Goal: Task Accomplishment & Management: Complete application form

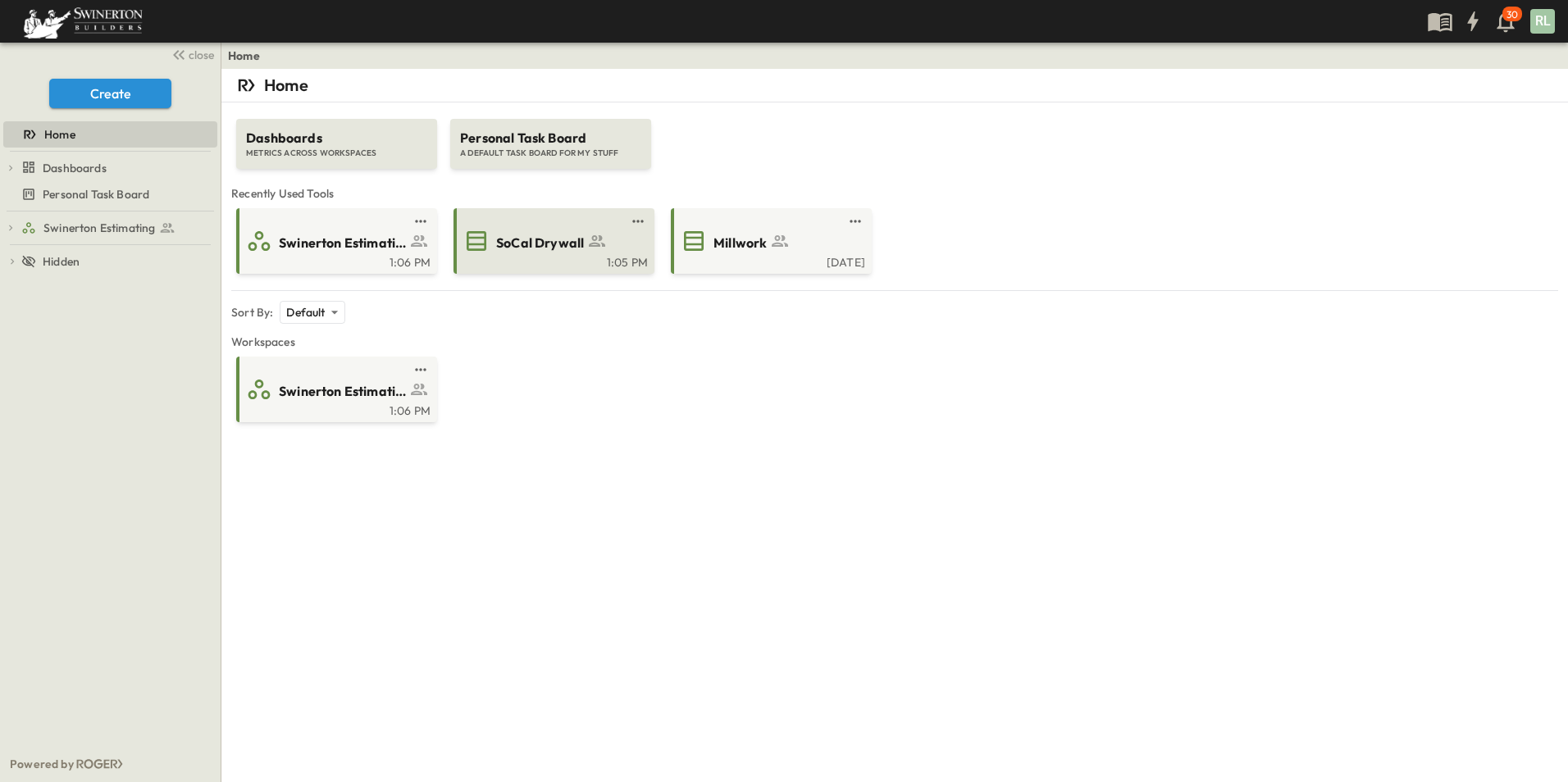
click at [563, 251] on span "SoCal Drywall" at bounding box center [540, 243] width 88 height 19
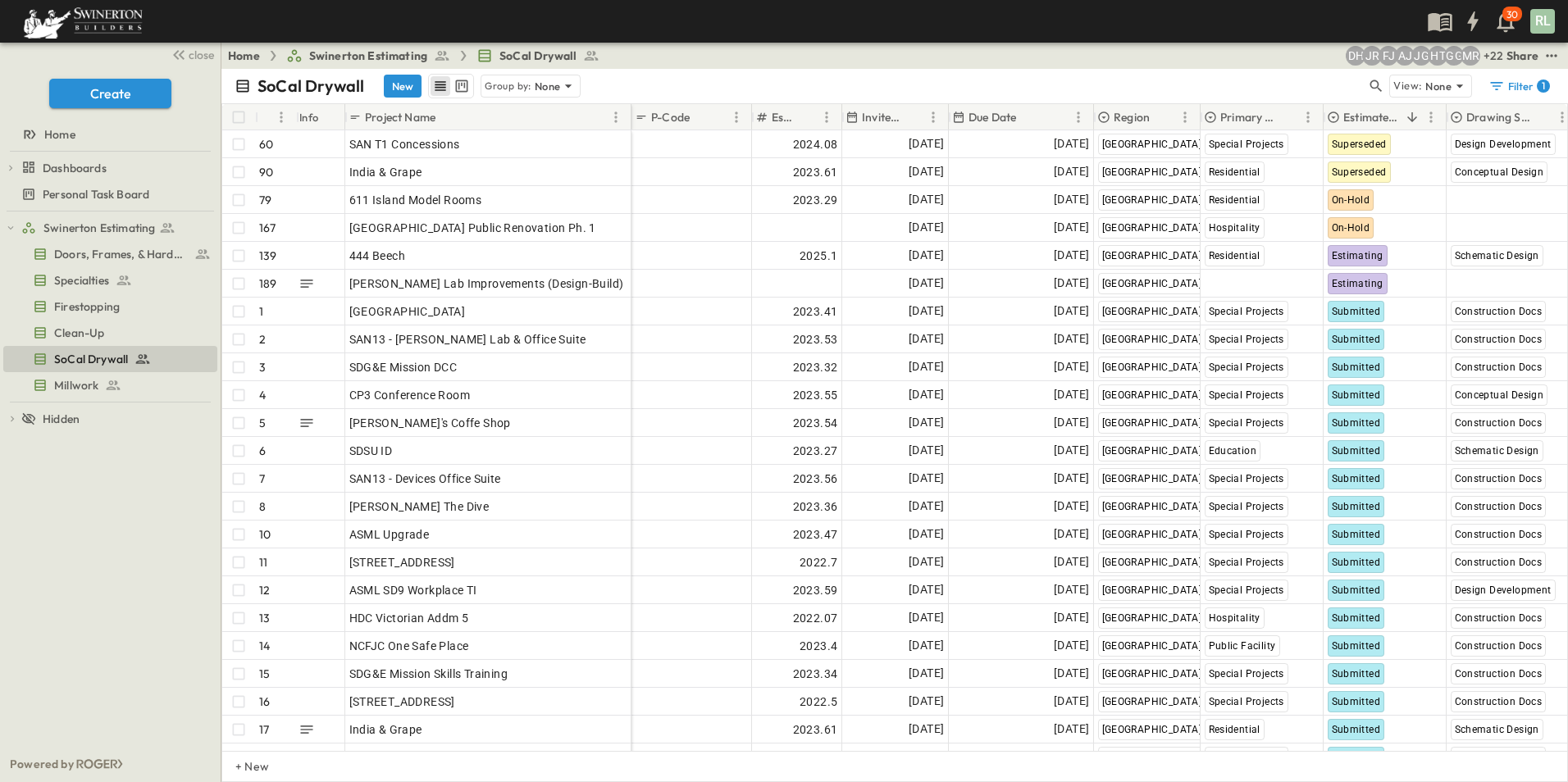
click at [466, 121] on div "Project Name" at bounding box center [476, 117] width 257 height 26
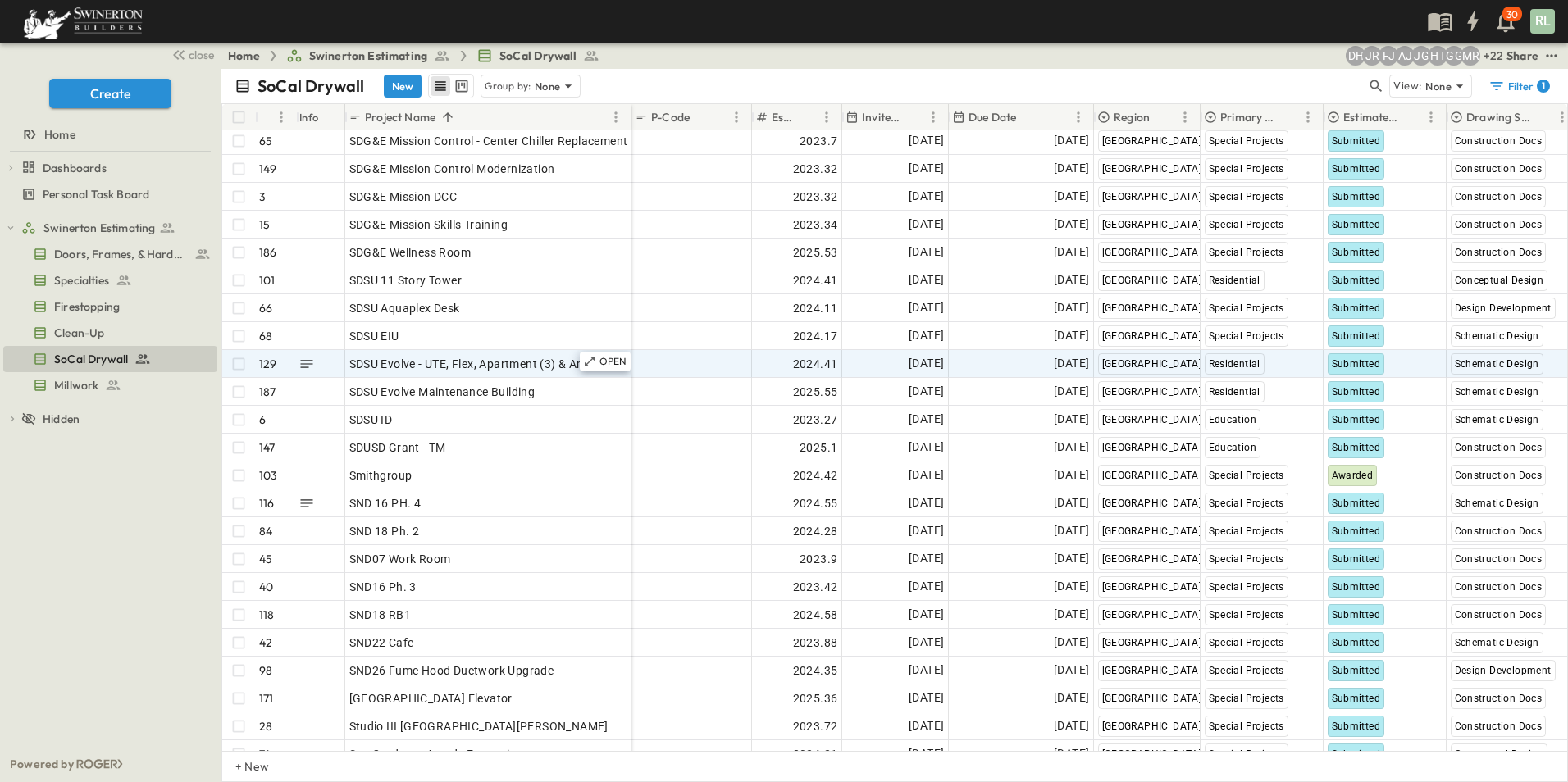
scroll to position [3622, 0]
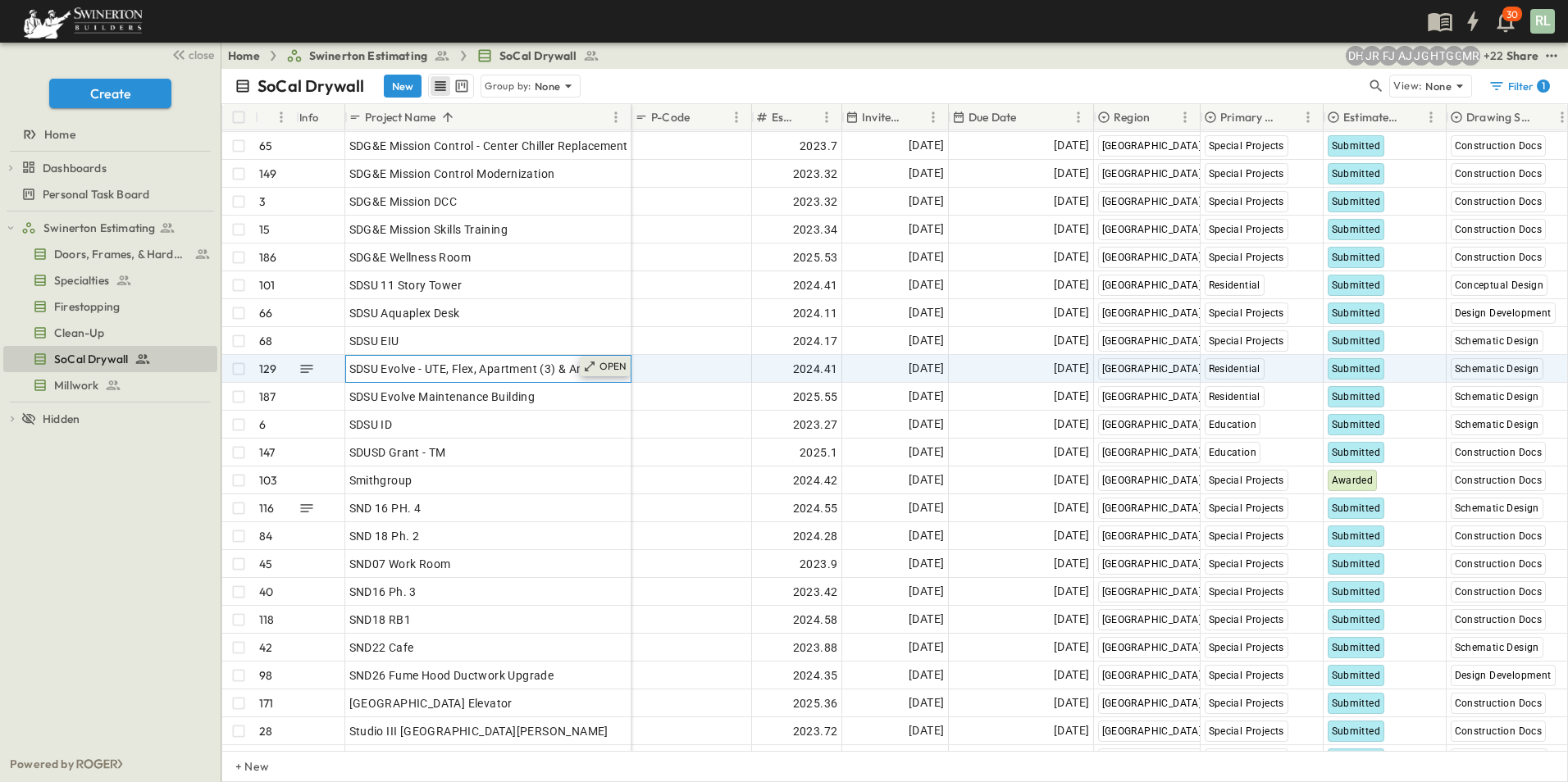
click at [612, 370] on p "OPEN" at bounding box center [614, 367] width 28 height 13
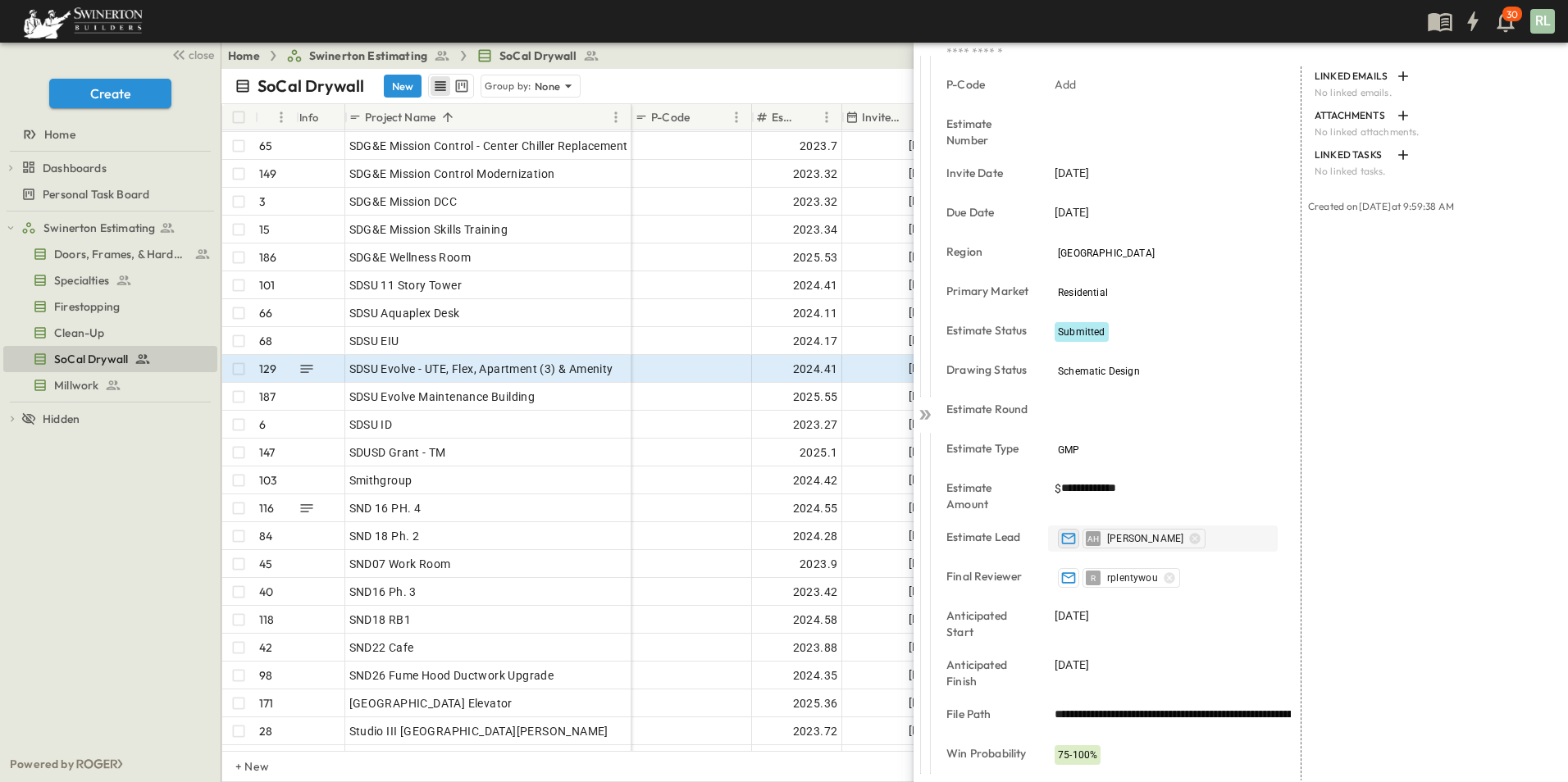
scroll to position [274, 0]
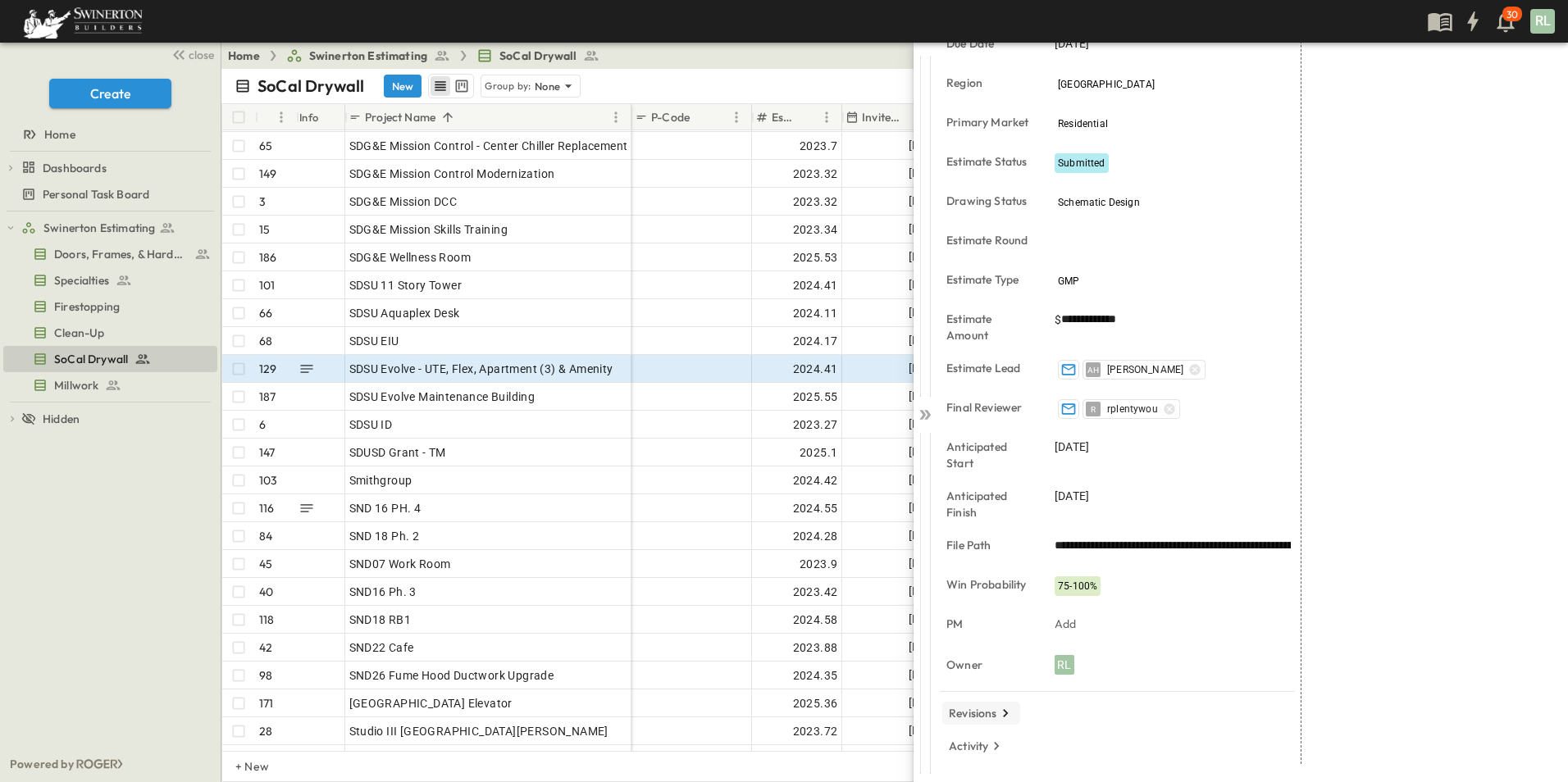
click at [972, 717] on p "Revisions" at bounding box center [973, 714] width 49 height 17
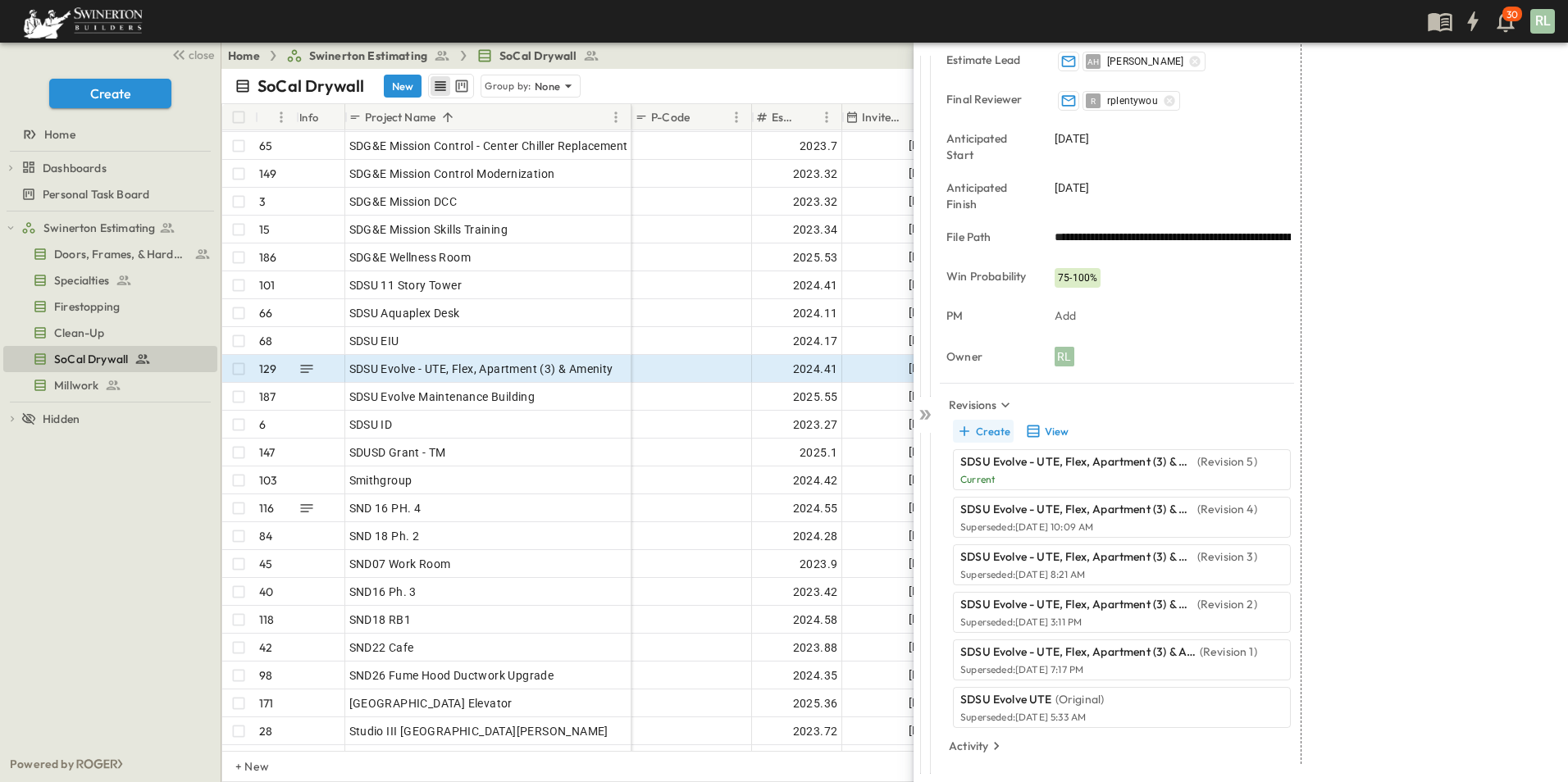
click at [995, 431] on button "Create" at bounding box center [982, 431] width 61 height 23
click at [1053, 432] on button "View" at bounding box center [1046, 431] width 52 height 23
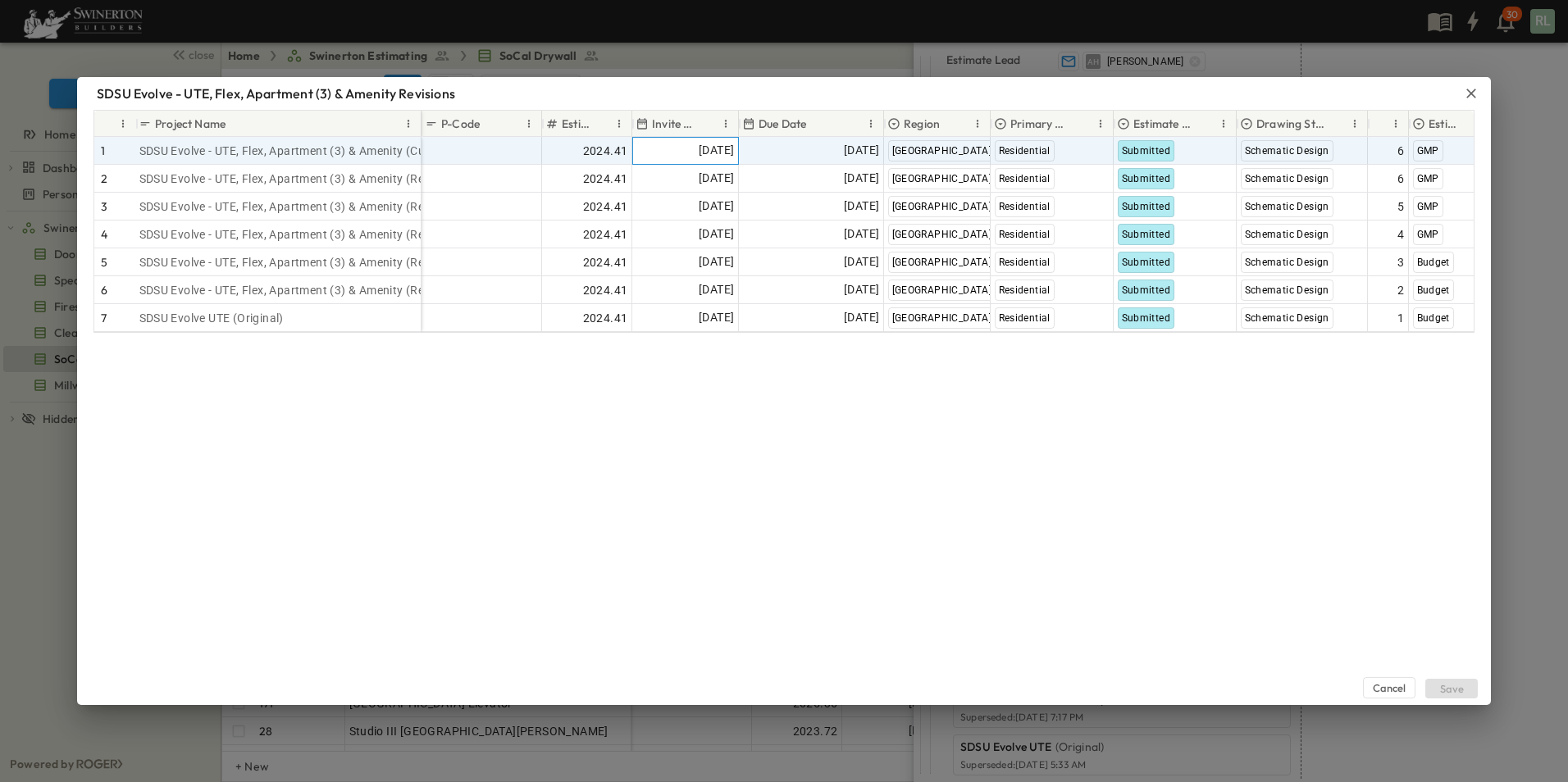
click at [699, 150] on span "[DATE]" at bounding box center [717, 151] width 36 height 19
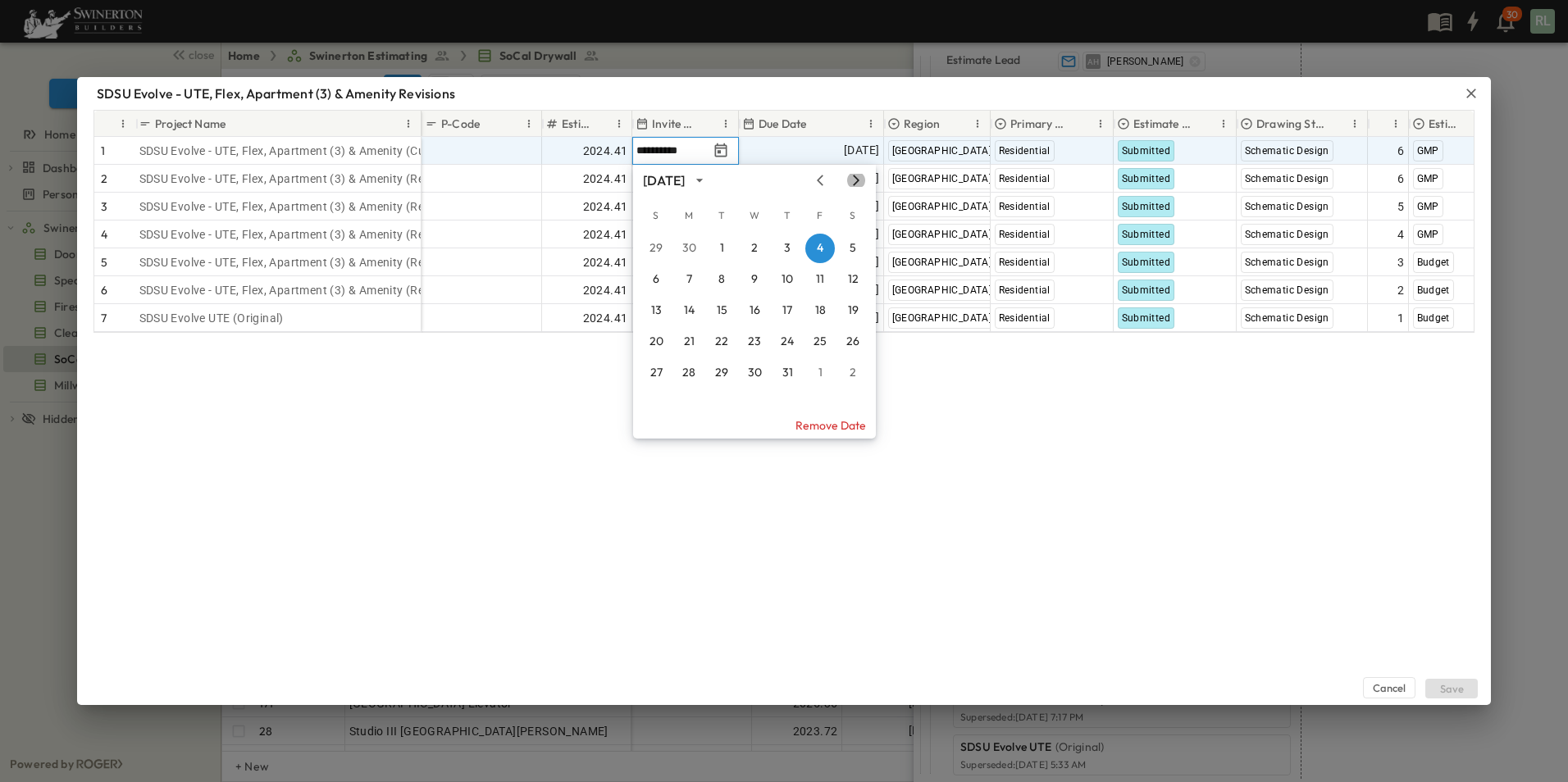
click at [852, 181] on icon "Next month" at bounding box center [855, 181] width 20 height 13
click at [855, 182] on icon "Next month" at bounding box center [855, 181] width 20 height 13
click at [820, 340] on button "26" at bounding box center [820, 342] width 30 height 30
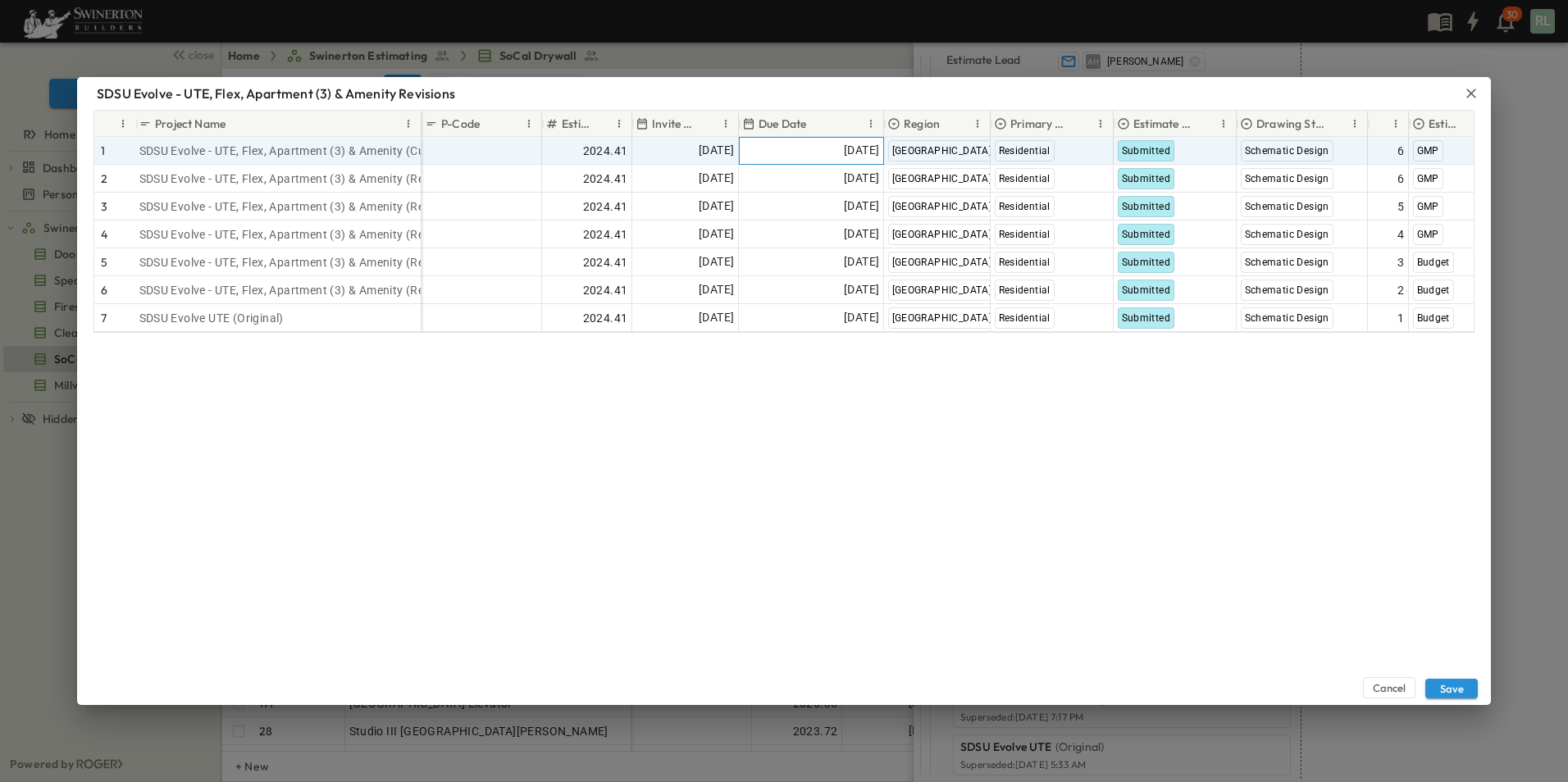
click at [849, 153] on span "[DATE]" at bounding box center [862, 151] width 36 height 19
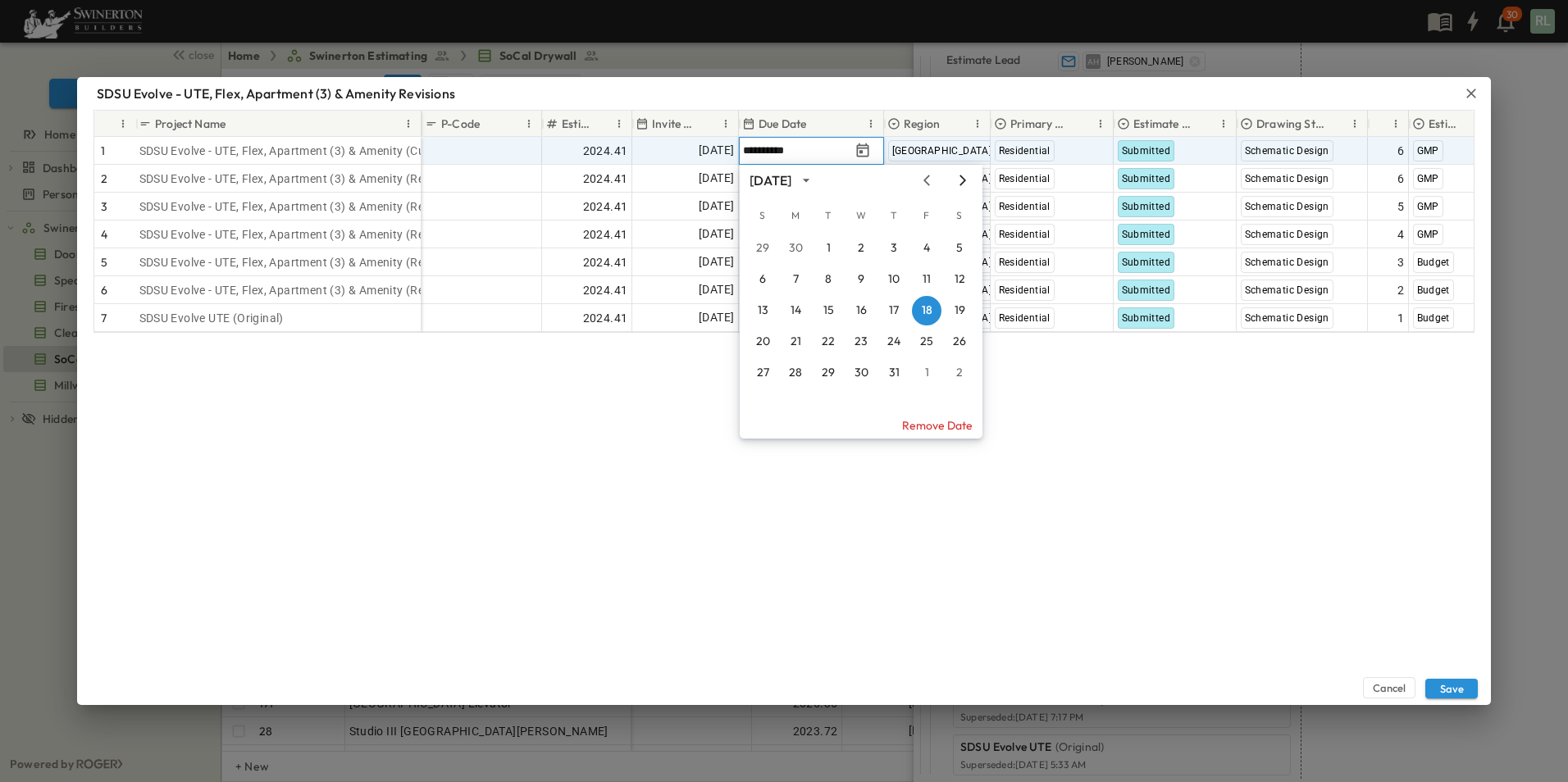
click at [962, 178] on icon "Next month" at bounding box center [962, 180] width 7 height 10
click at [925, 178] on icon "Previous month" at bounding box center [926, 181] width 20 height 13
click at [831, 375] on button "30" at bounding box center [828, 373] width 30 height 30
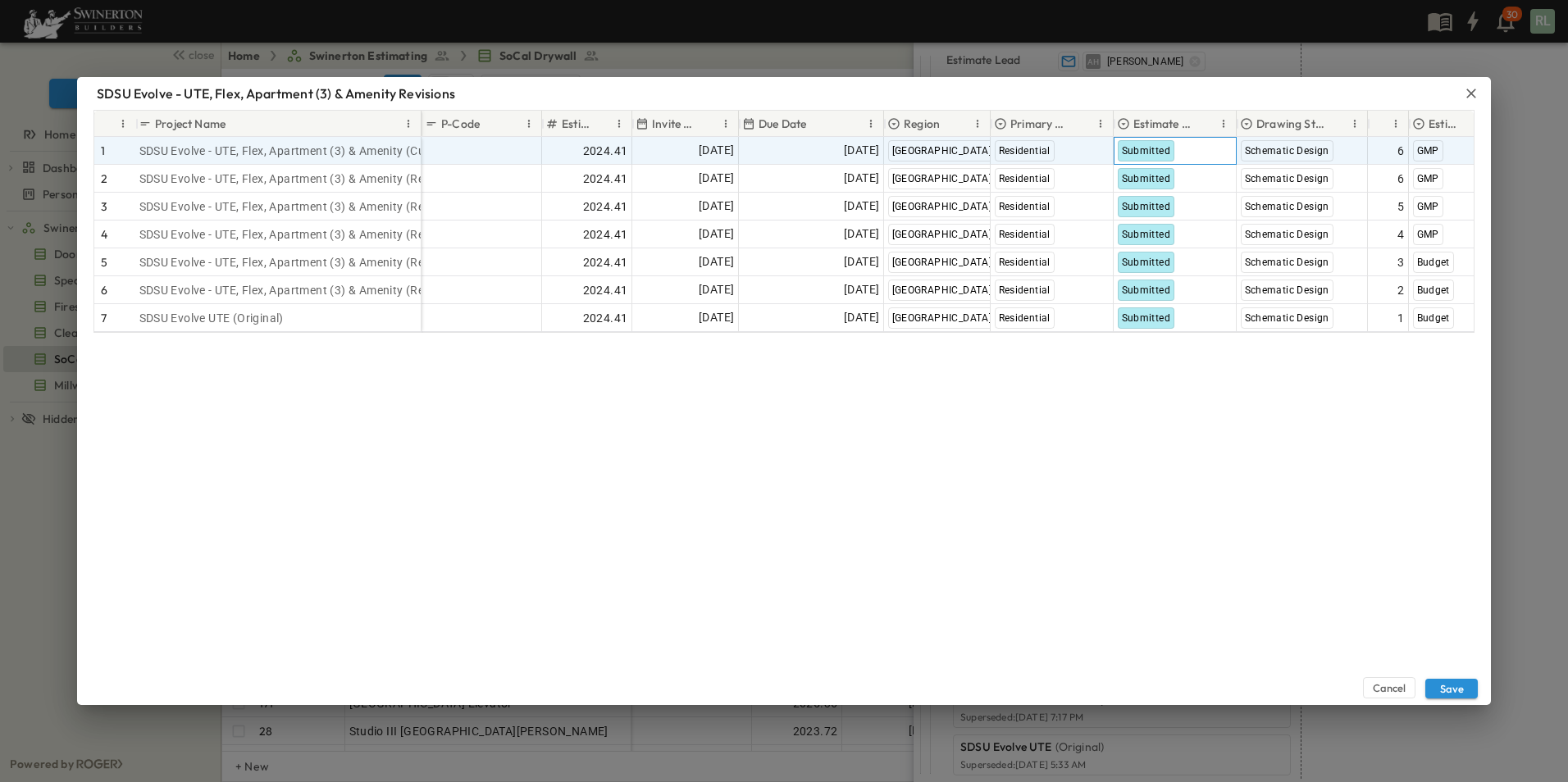
click at [1150, 146] on span "Submitted" at bounding box center [1146, 151] width 50 height 11
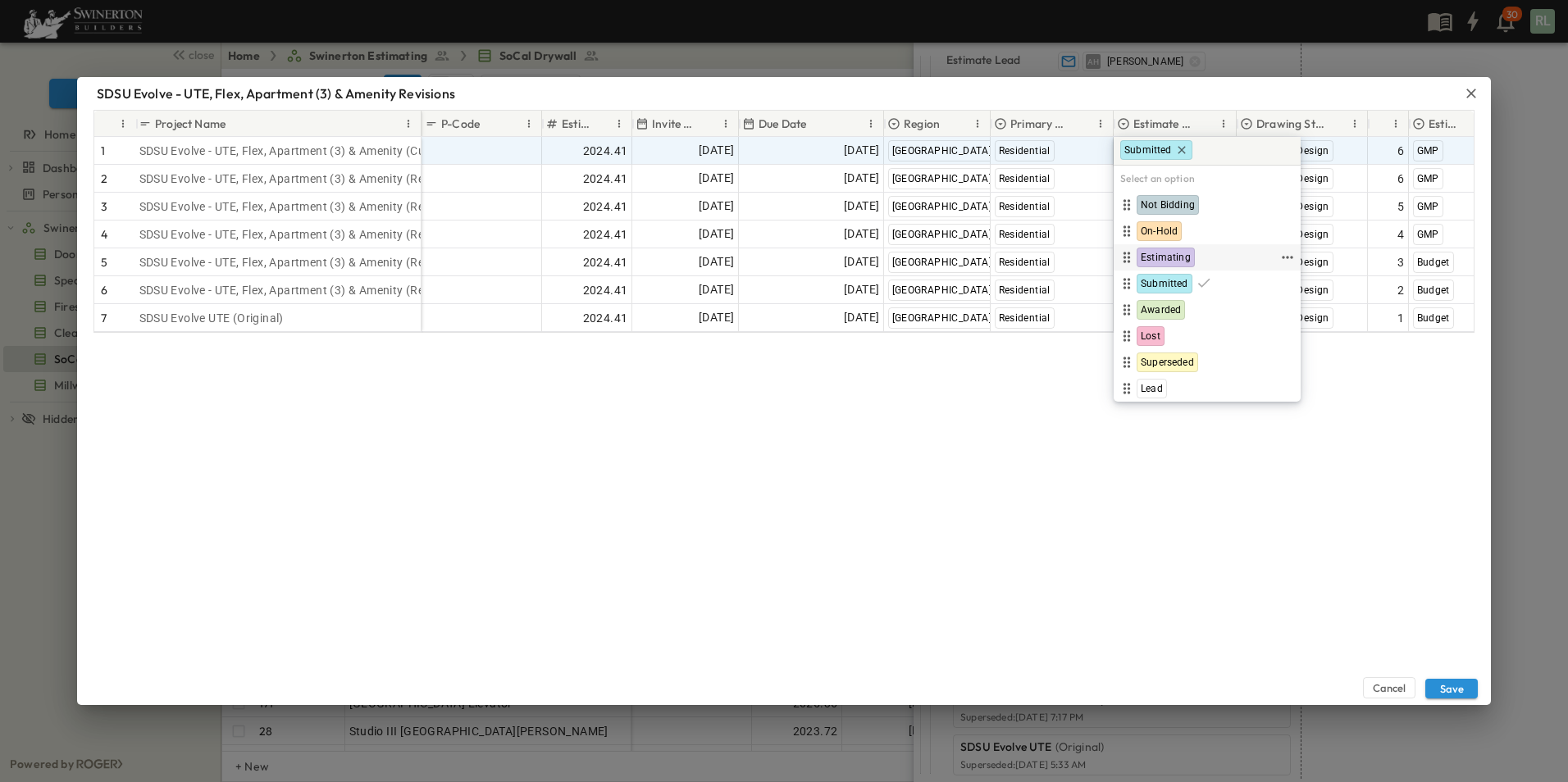
click at [1166, 261] on span "Estimating" at bounding box center [1165, 257] width 50 height 13
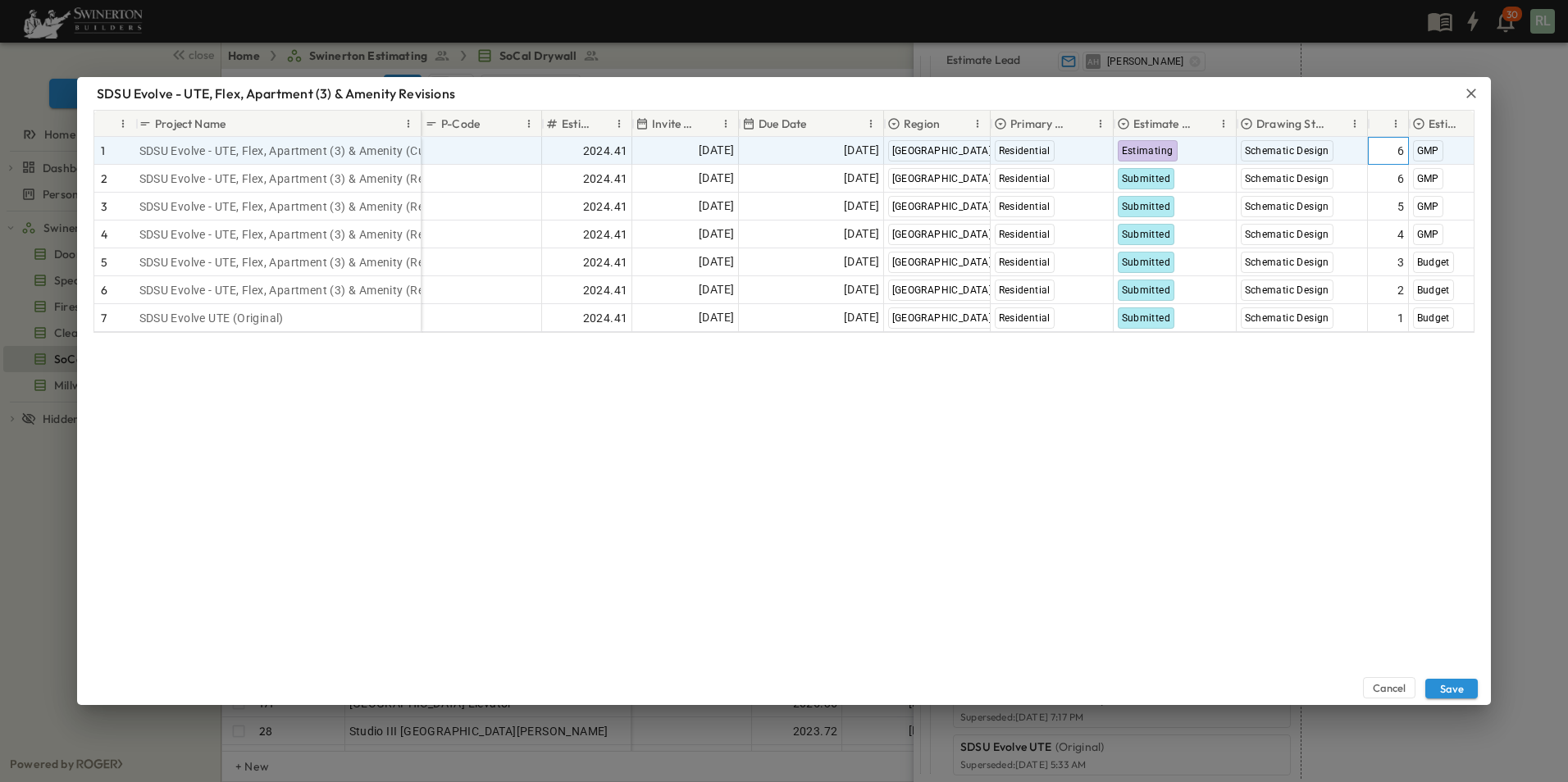
click at [1398, 156] on span "6" at bounding box center [1400, 151] width 7 height 17
drag, startPoint x: 1399, startPoint y: 150, endPoint x: 1445, endPoint y: 157, distance: 46.5
click at [1339, 150] on div "Add P-Code 2024.41 [DATE] [DATE] [GEOGRAPHIC_DATA] Residential Estimating Schem…" at bounding box center [1136, 151] width 1430 height 28
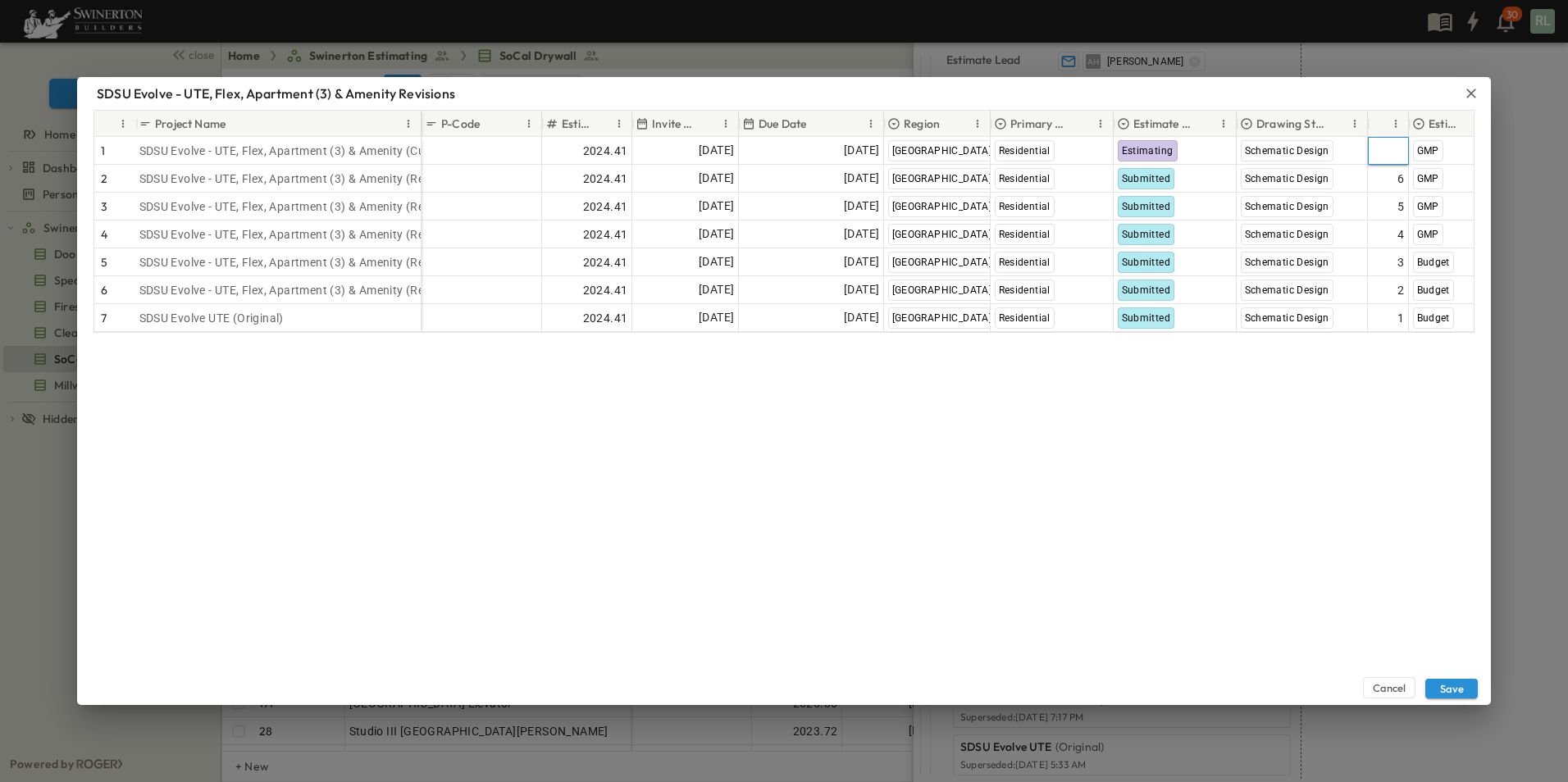
type input "*"
click at [1257, 422] on div "Cancel Save" at bounding box center [783, 519] width 1414 height 372
click at [1449, 691] on button "Save" at bounding box center [1451, 688] width 52 height 20
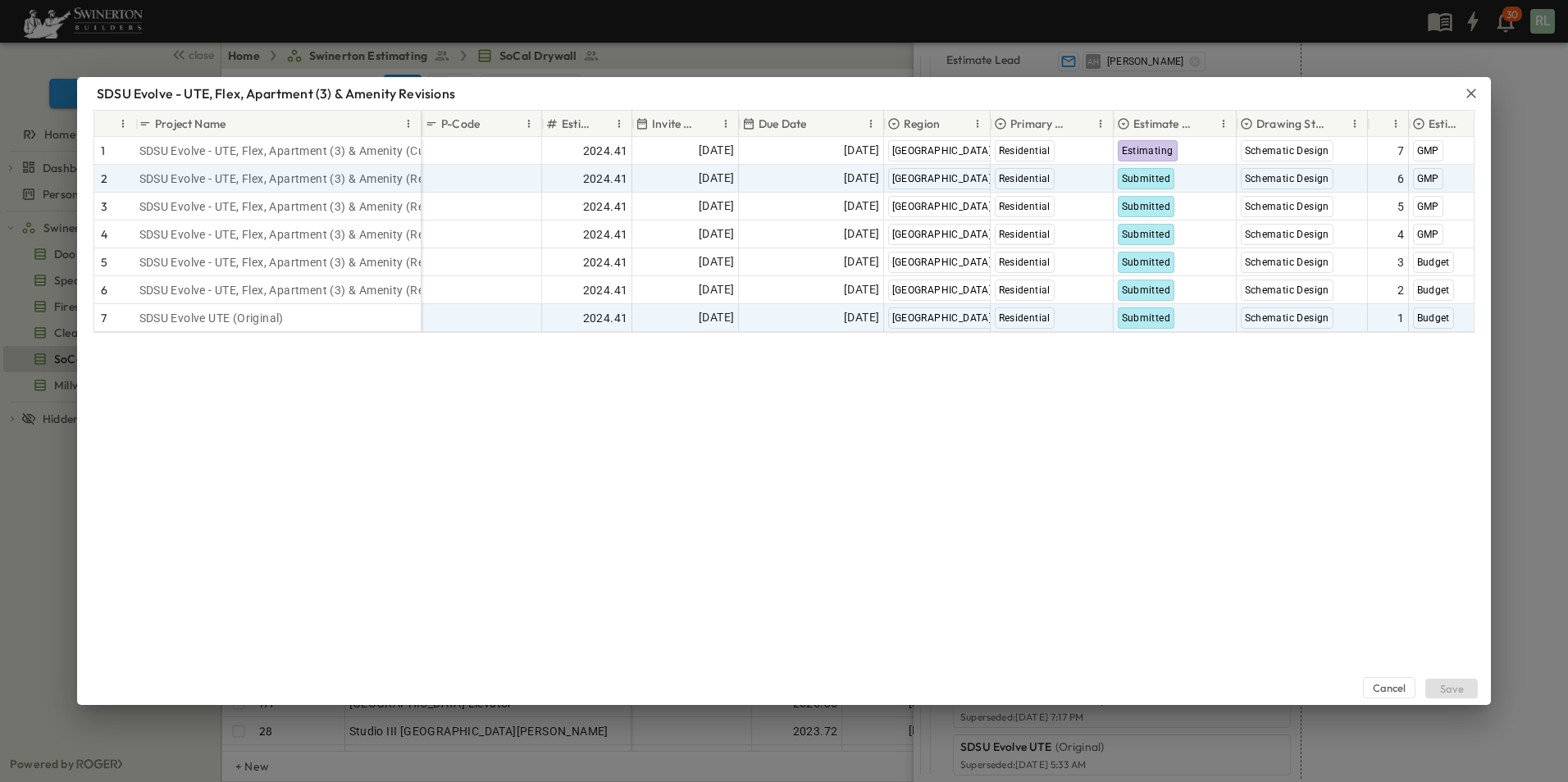
type input "*"
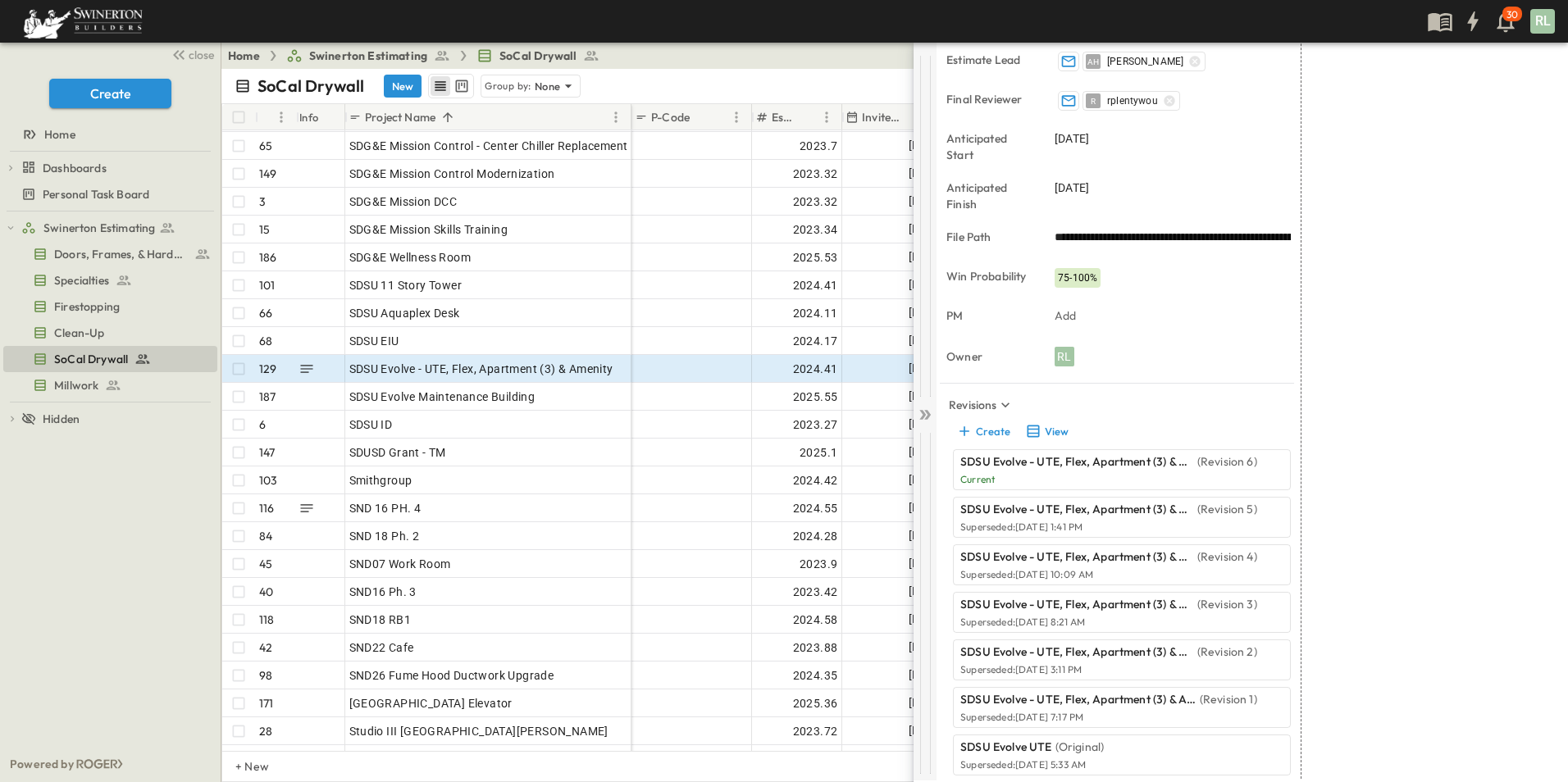
click at [921, 420] on icon at bounding box center [925, 415] width 17 height 17
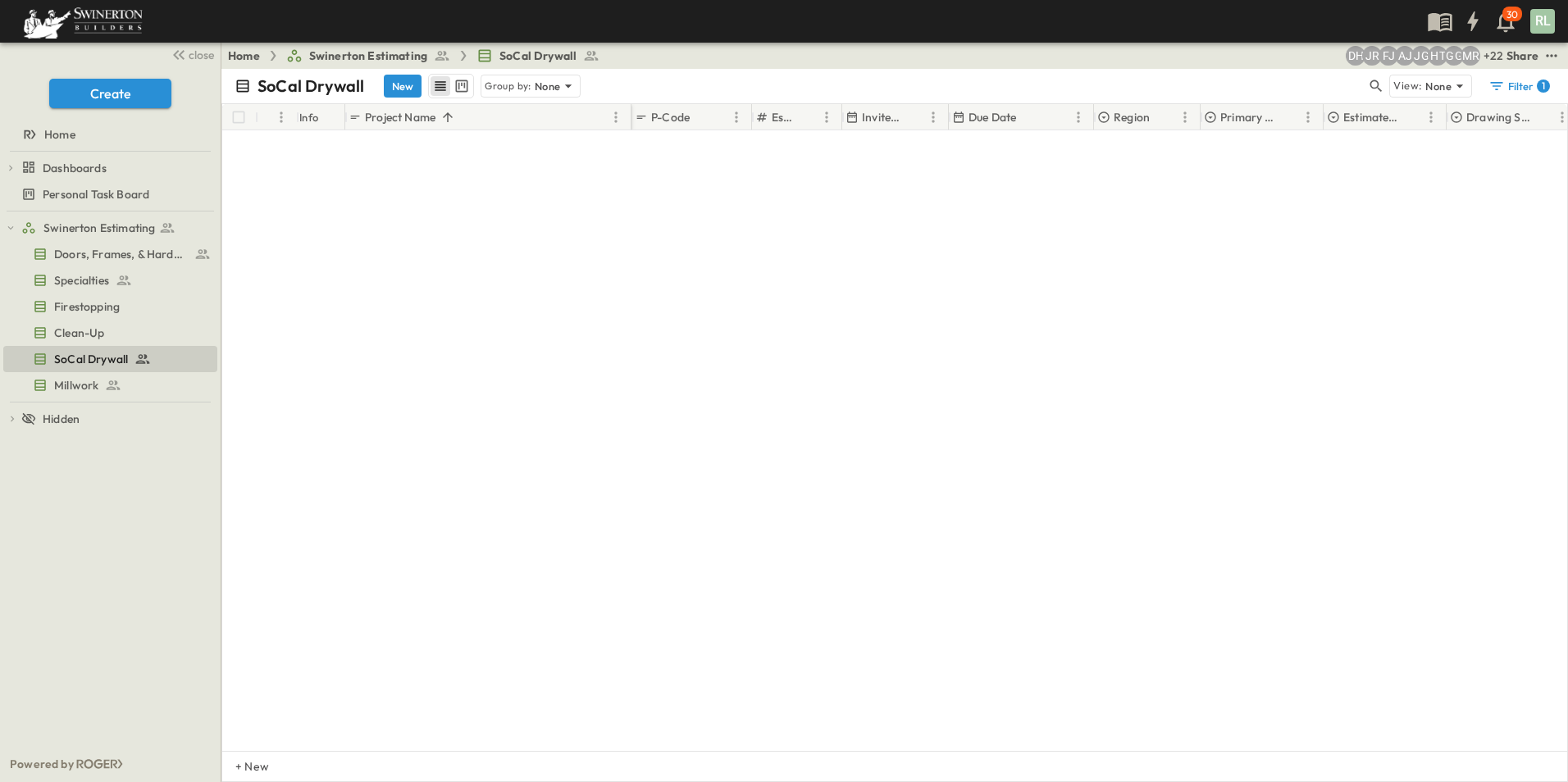
scroll to position [4688, 0]
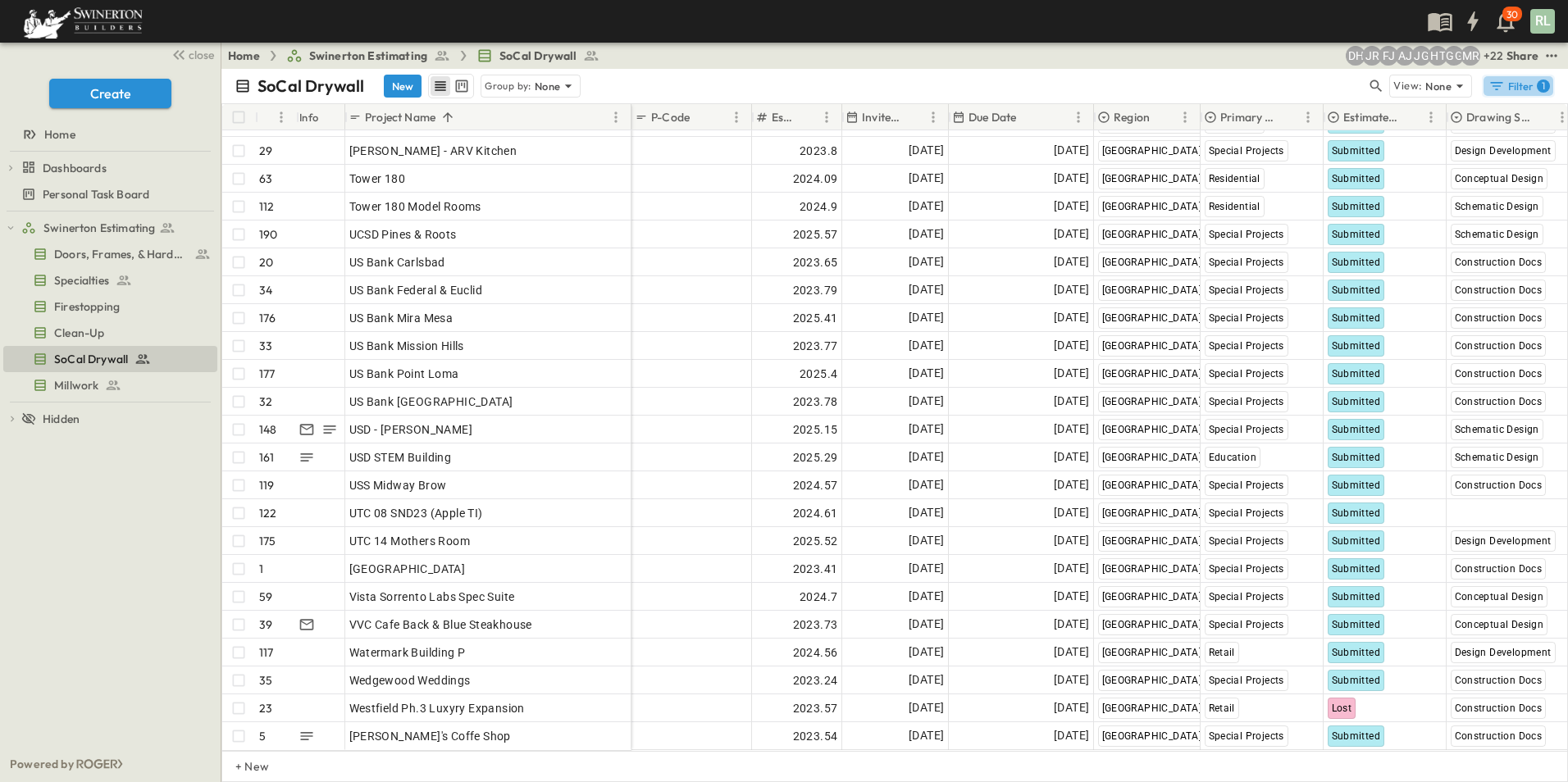
click at [1506, 86] on div "Filter 1" at bounding box center [1519, 86] width 62 height 17
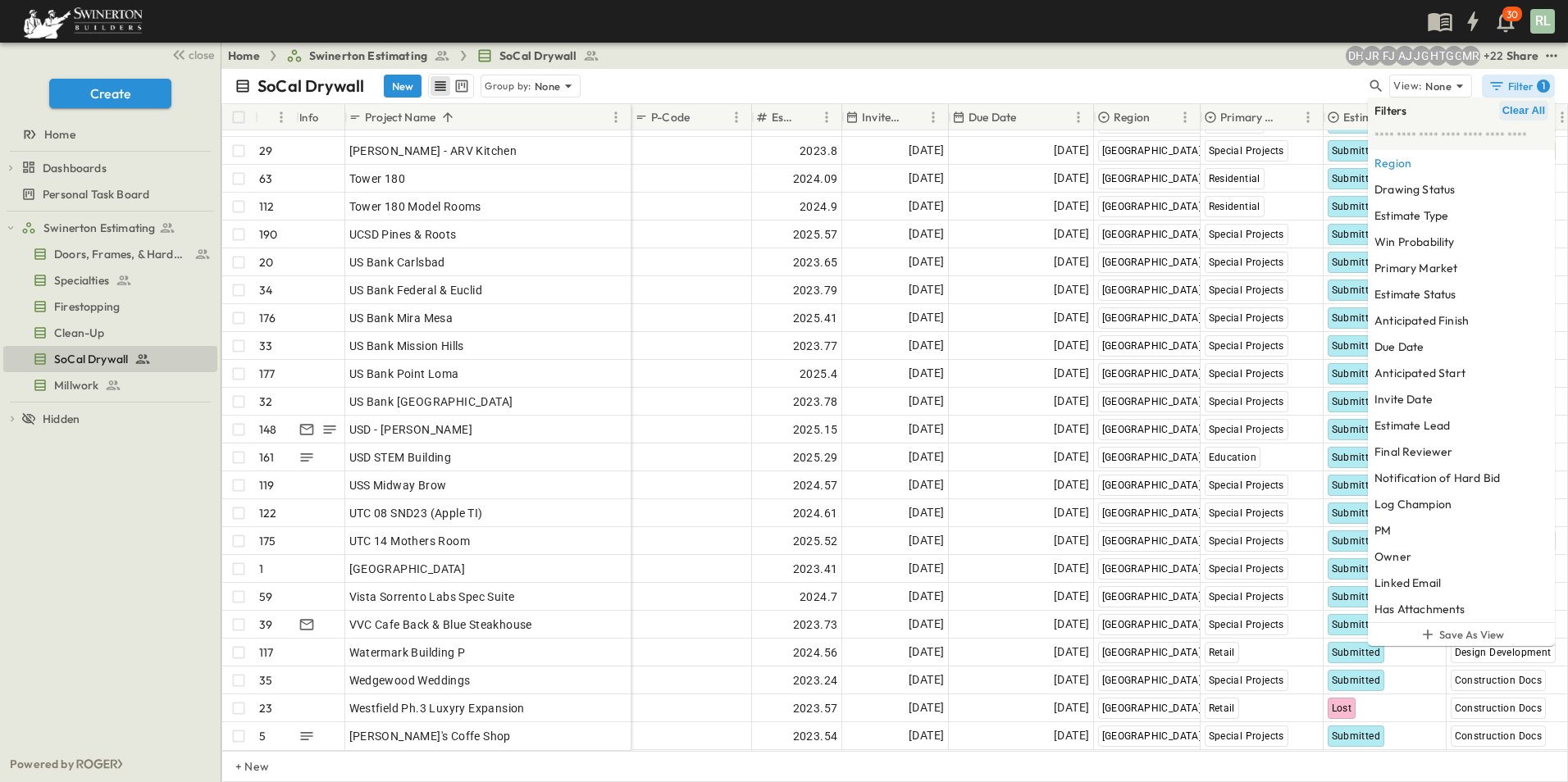
click at [1520, 111] on span "Clear All" at bounding box center [1524, 110] width 43 height 13
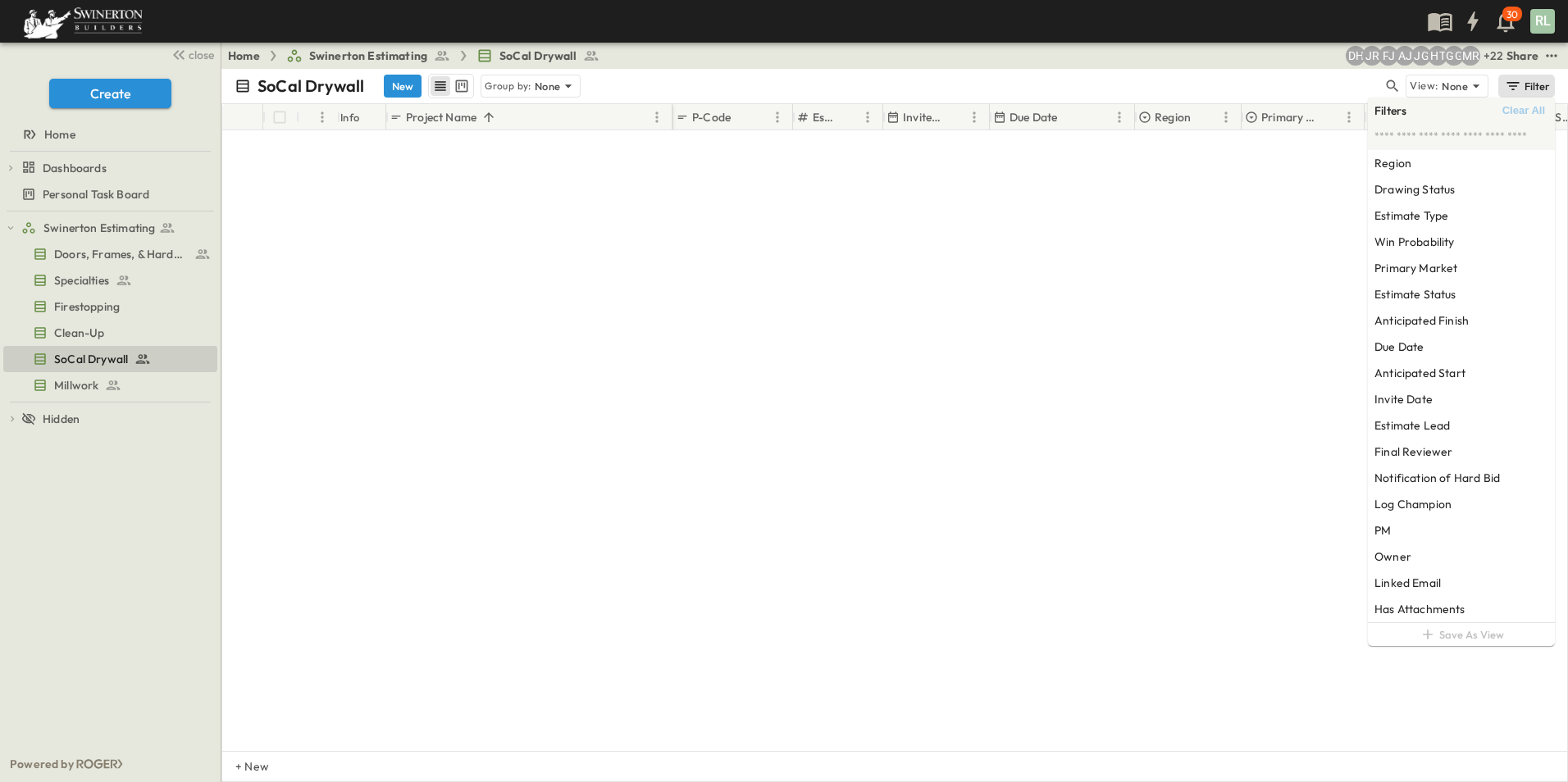
scroll to position [12129, 0]
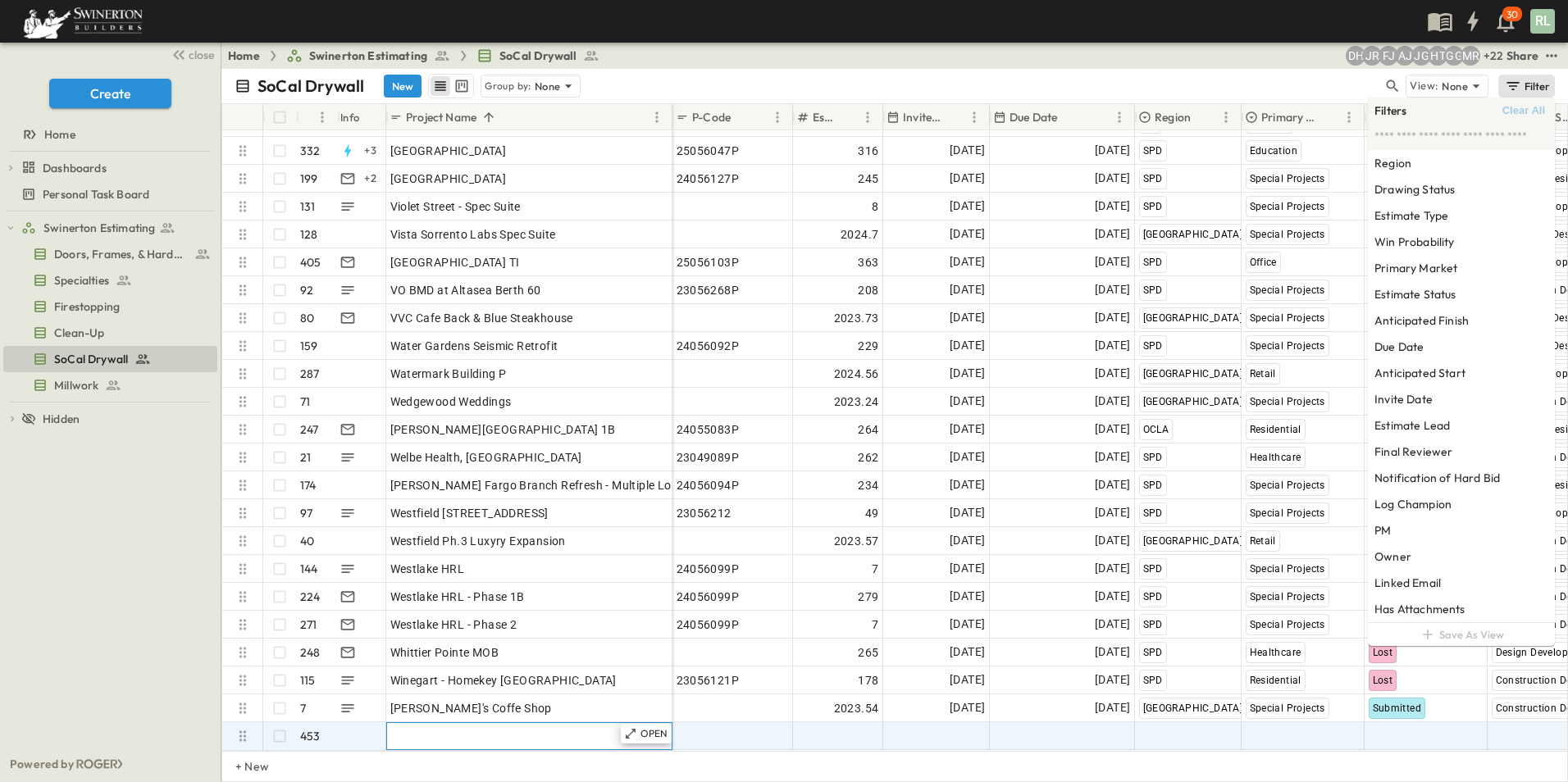
click at [451, 725] on div "Add Name" at bounding box center [529, 736] width 278 height 23
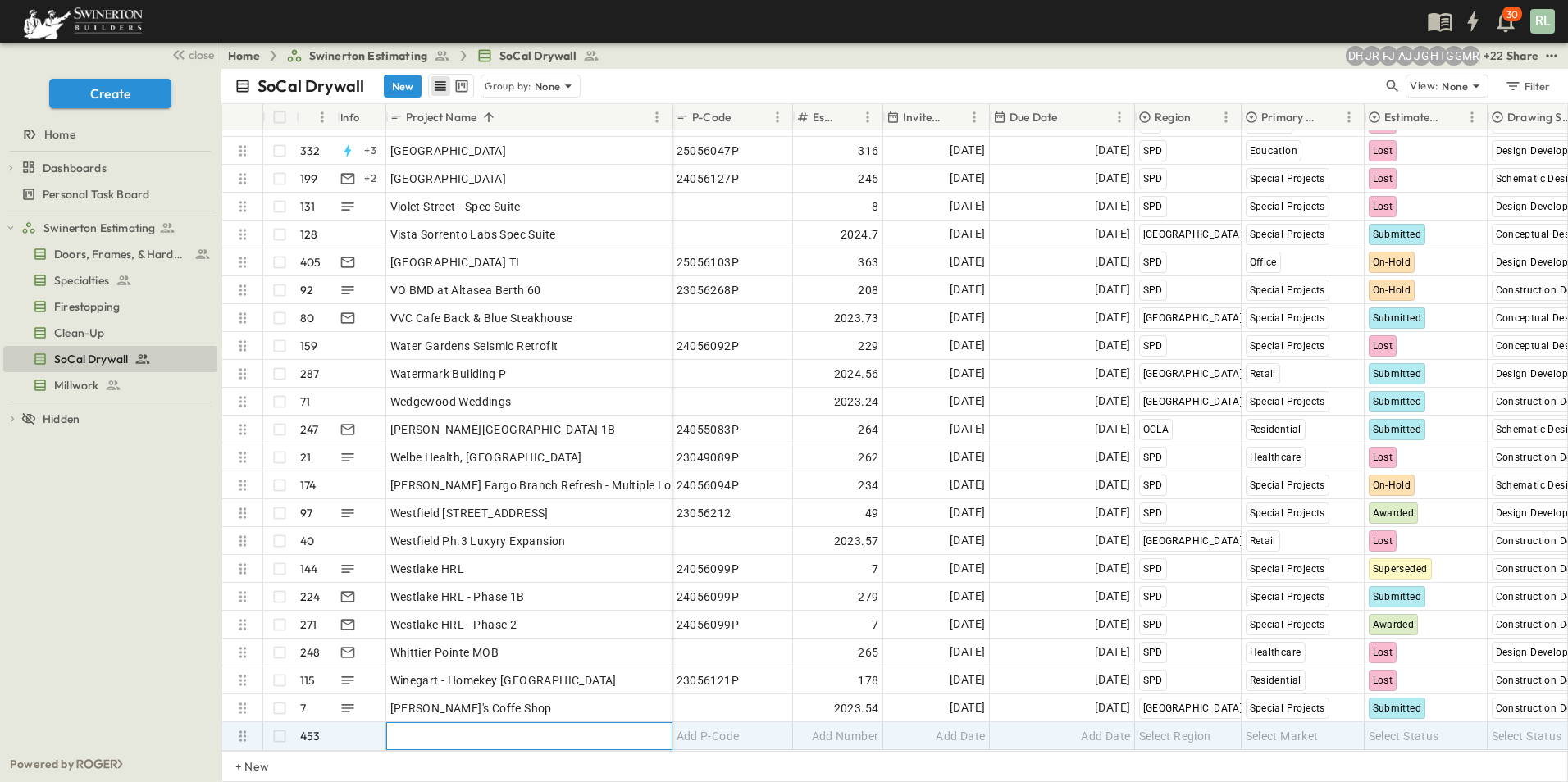
scroll to position [12130, 0]
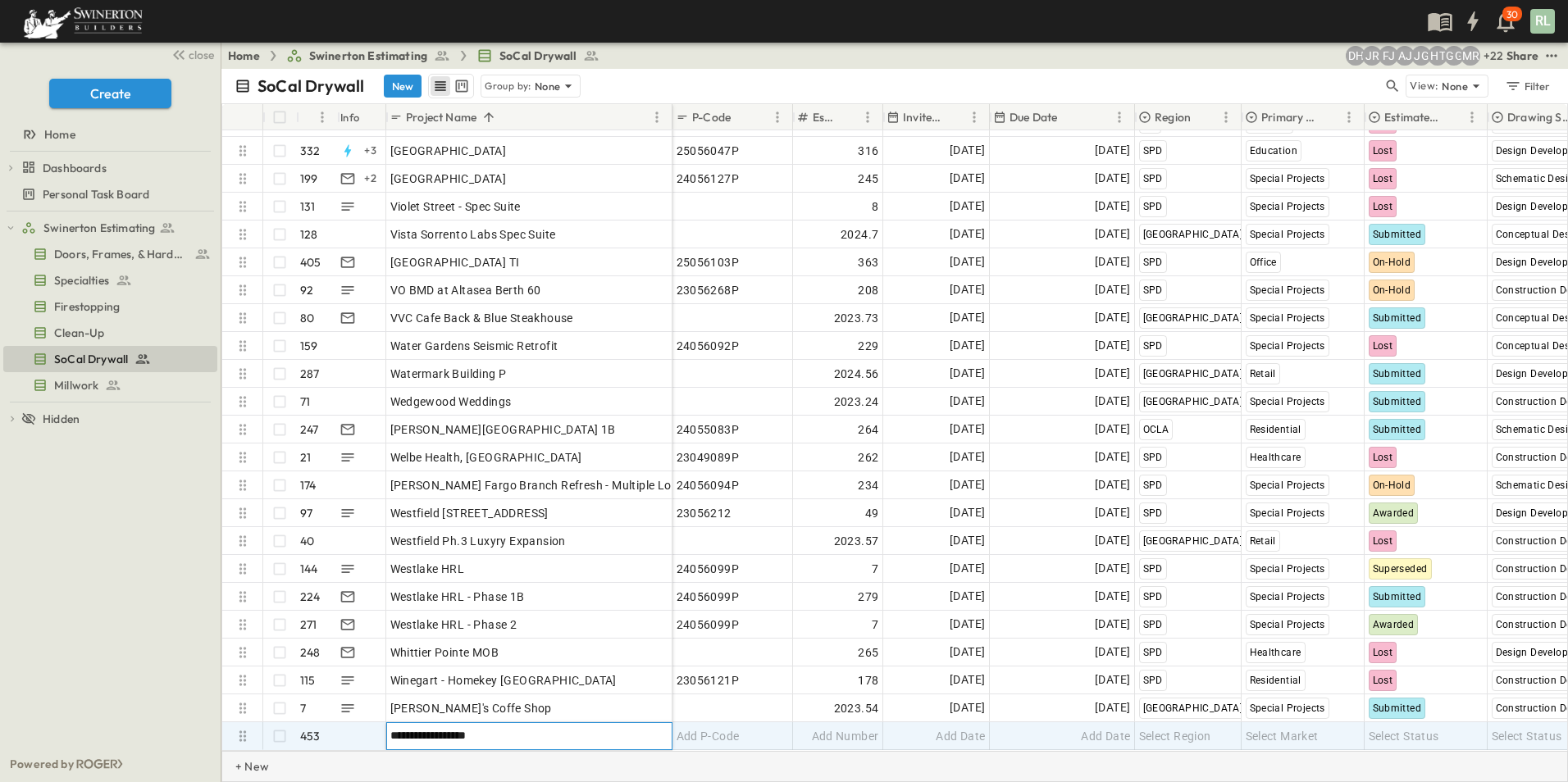
type input "**********"
click at [1019, 758] on div "+ New" at bounding box center [894, 766] width 1346 height 31
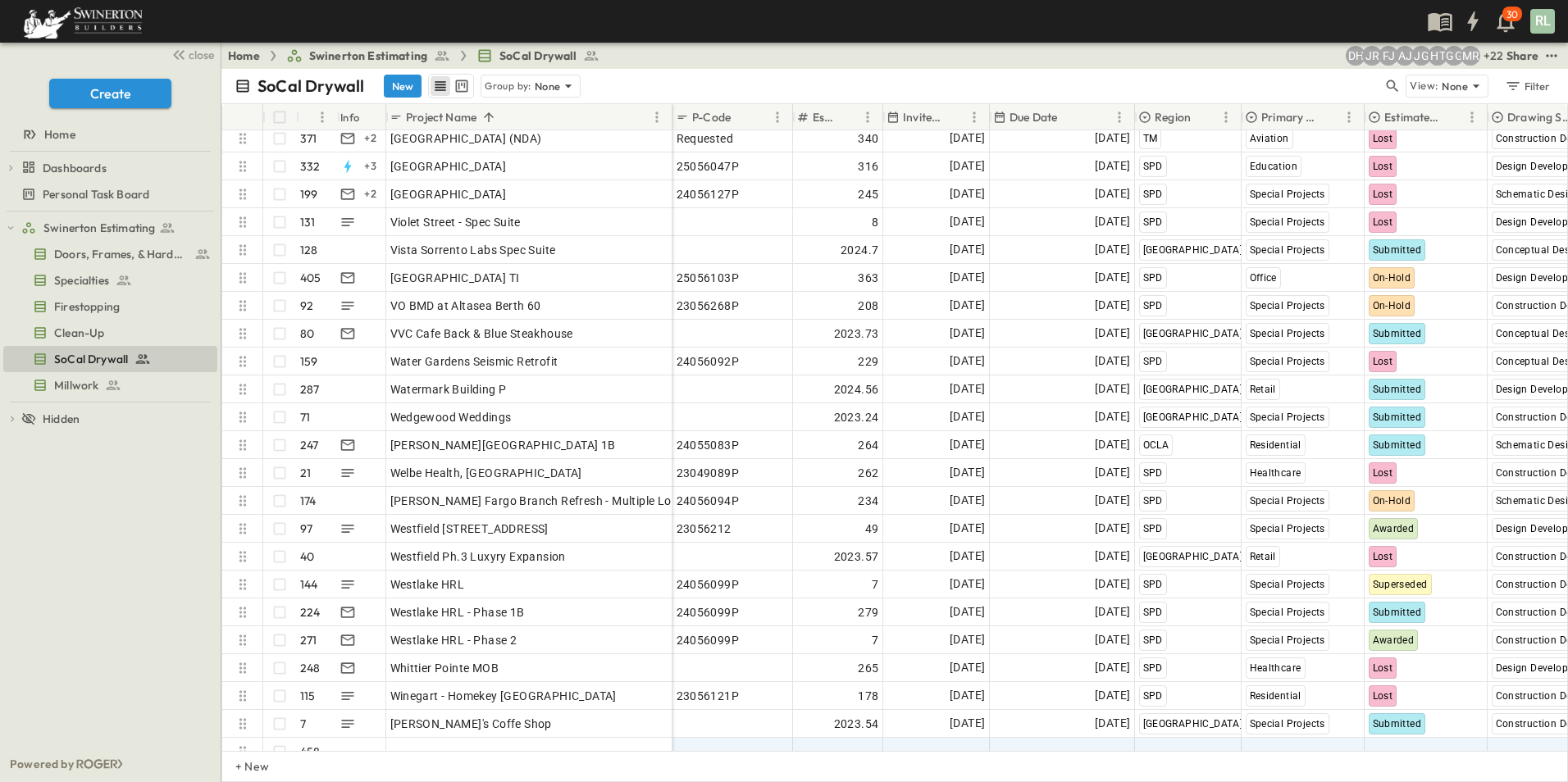
scroll to position [12158, 0]
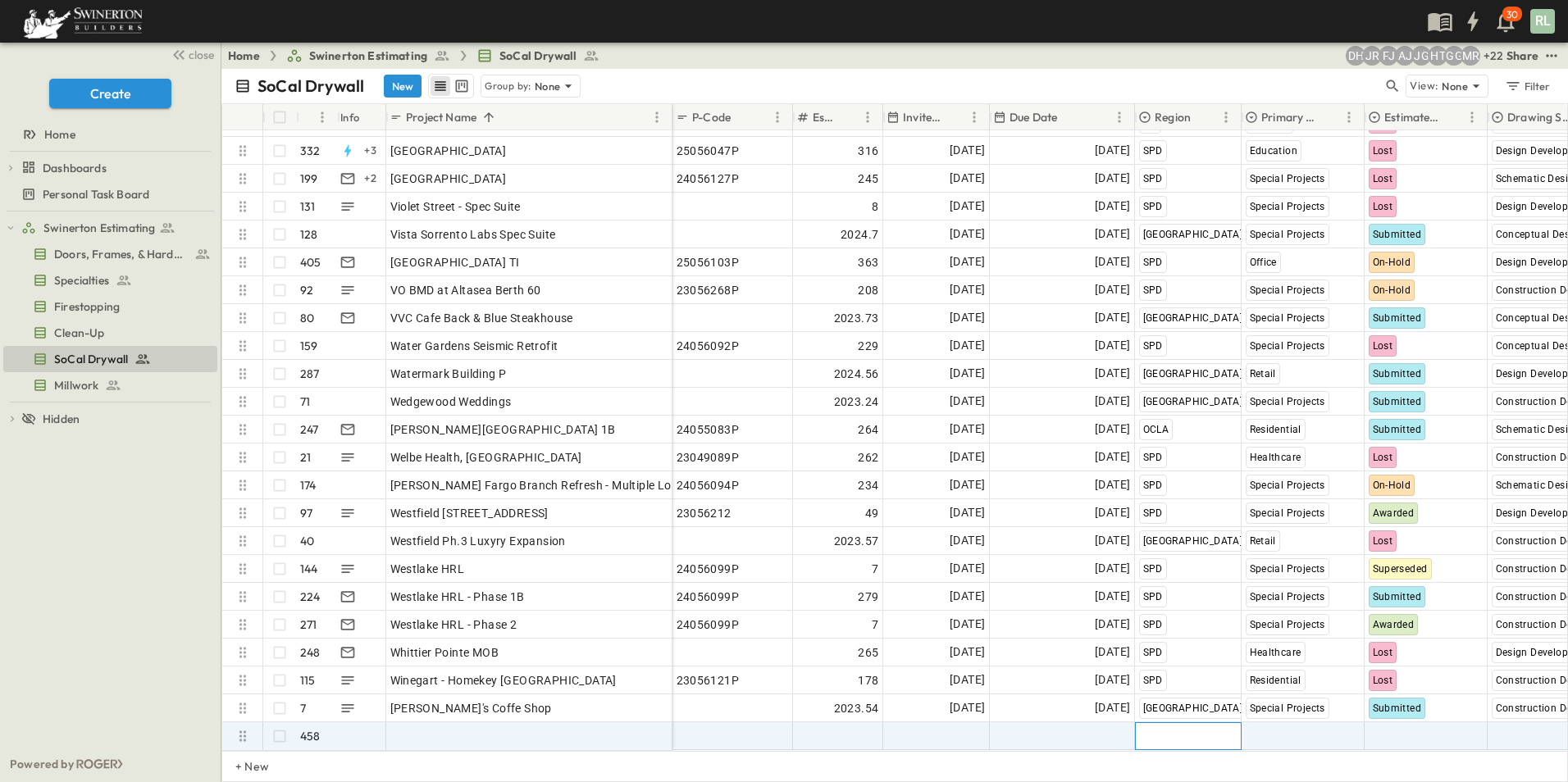
click at [1180, 728] on span "Select Region" at bounding box center [1174, 736] width 72 height 17
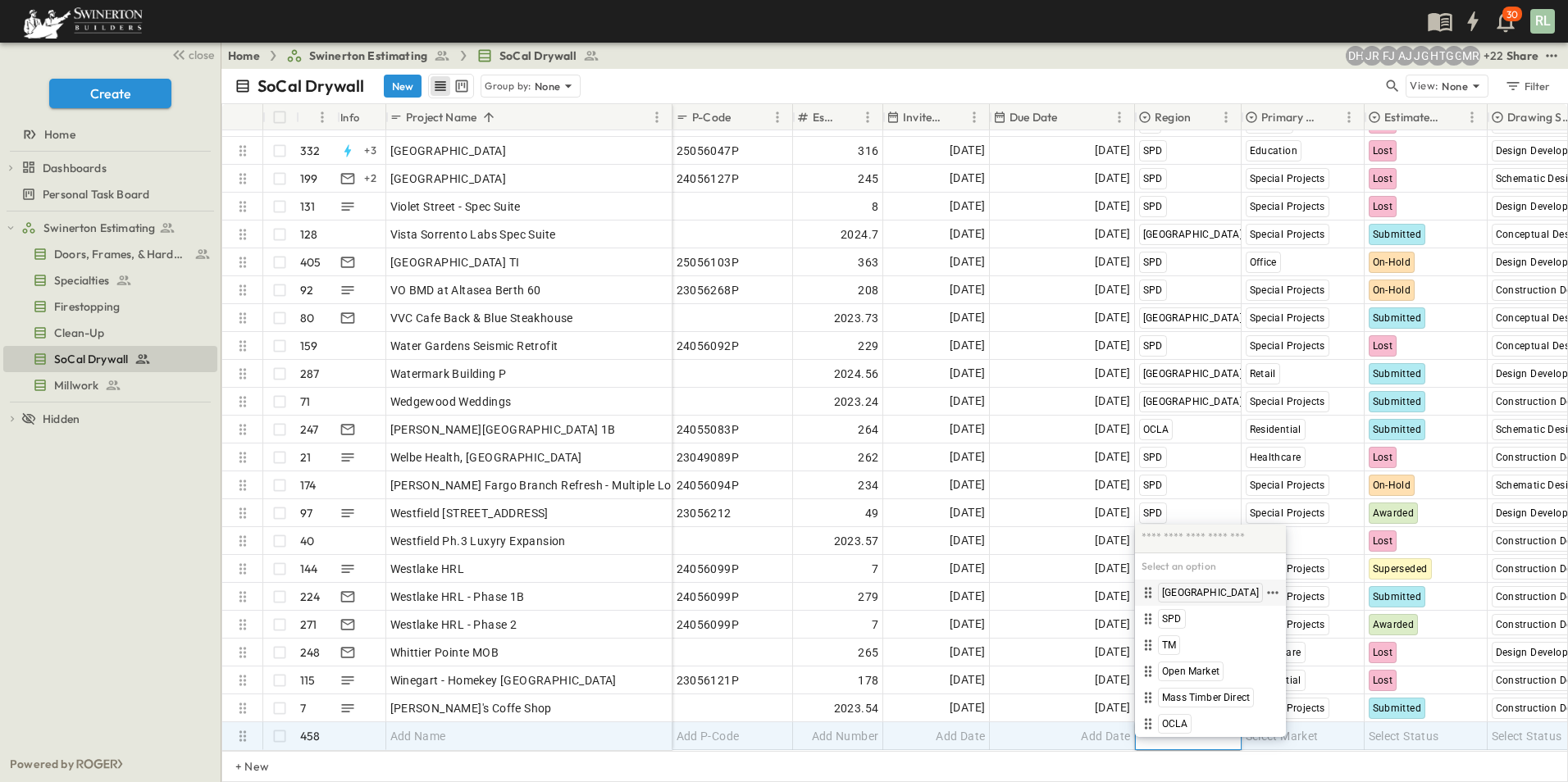
click at [1187, 595] on span "[GEOGRAPHIC_DATA]" at bounding box center [1210, 593] width 96 height 13
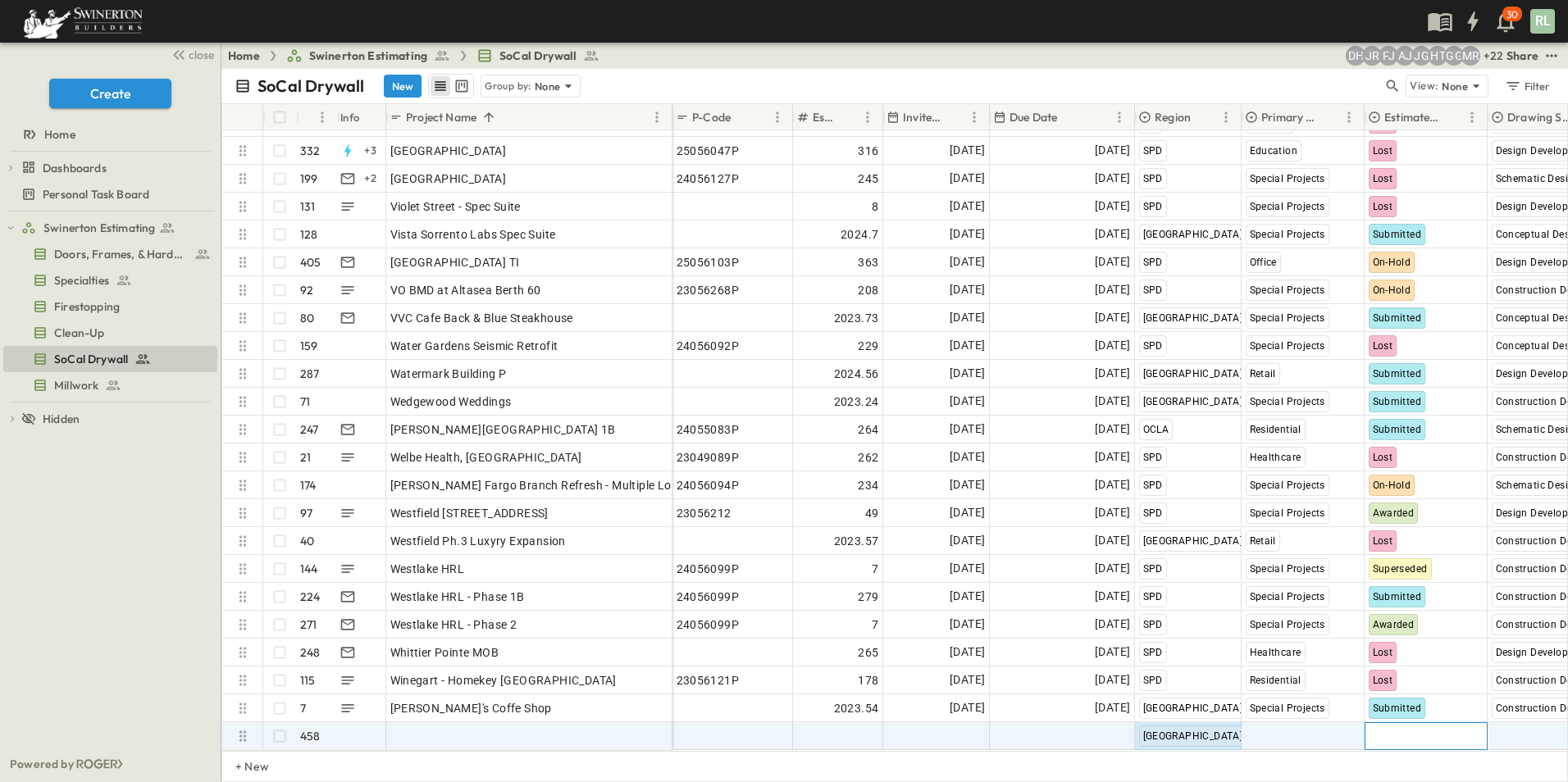
click at [1417, 728] on span "Select Status" at bounding box center [1403, 736] width 70 height 17
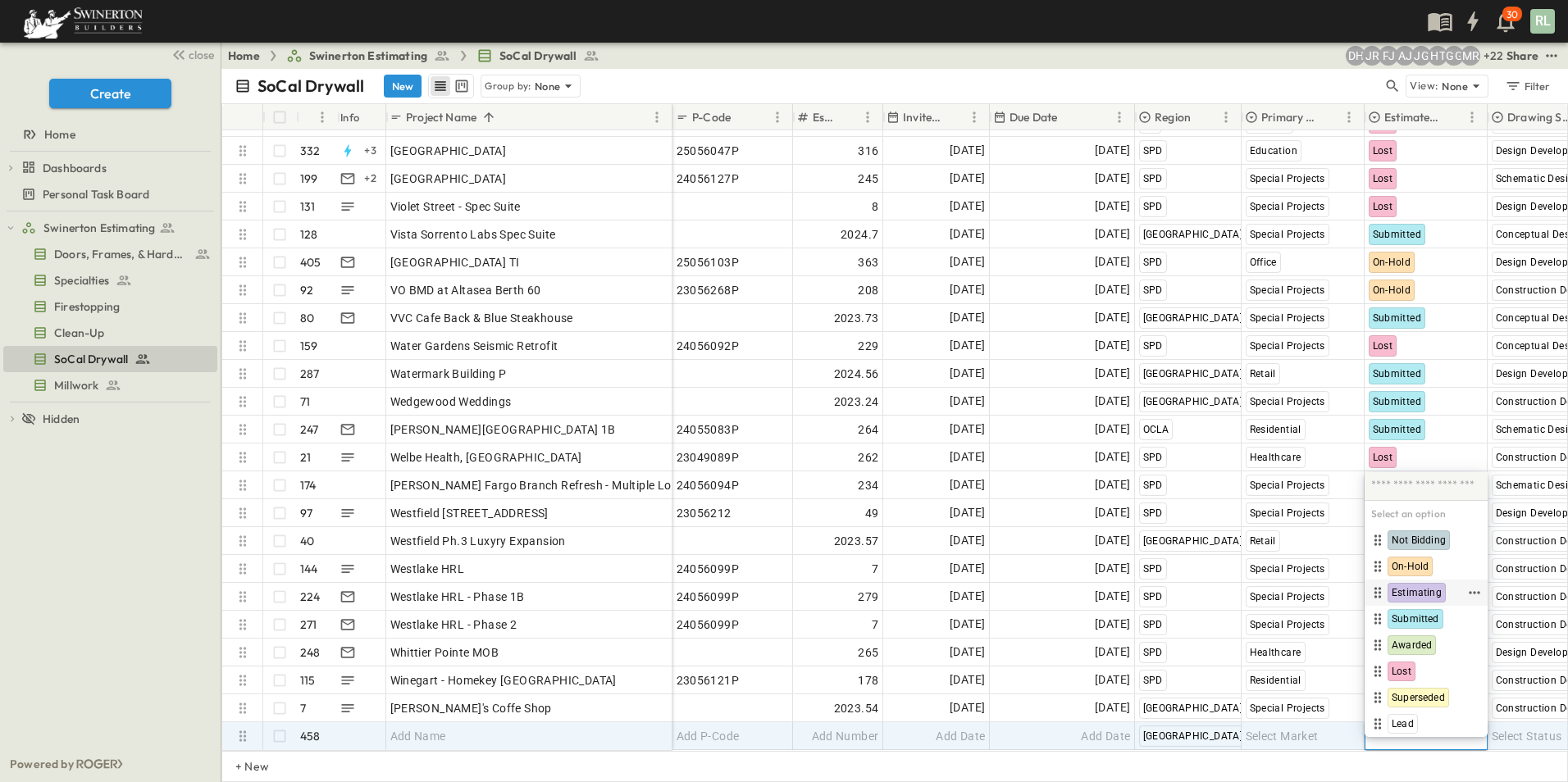
click at [1424, 597] on span "Estimating" at bounding box center [1416, 593] width 50 height 13
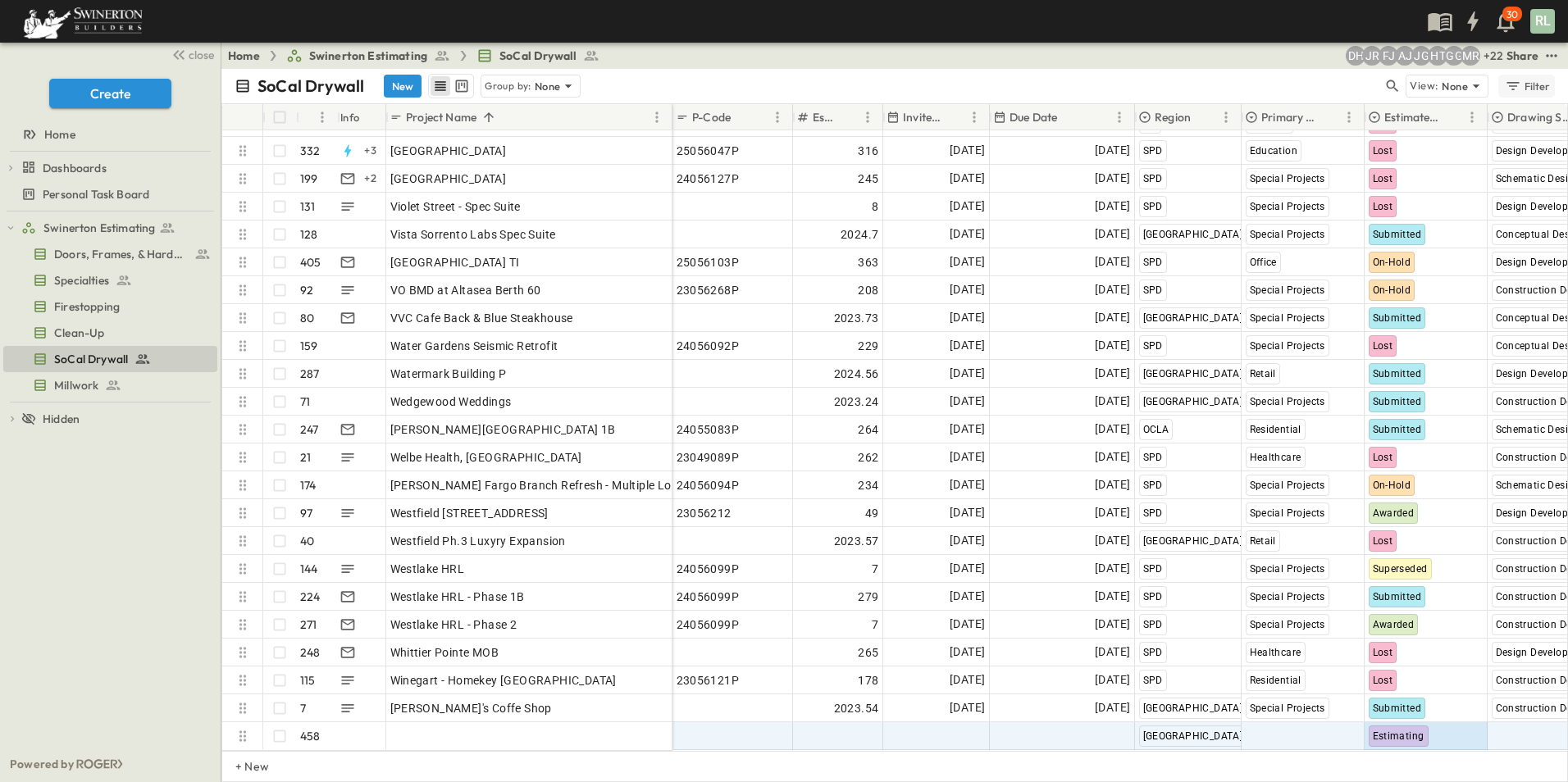
click at [1535, 93] on div "Filter" at bounding box center [1527, 85] width 47 height 18
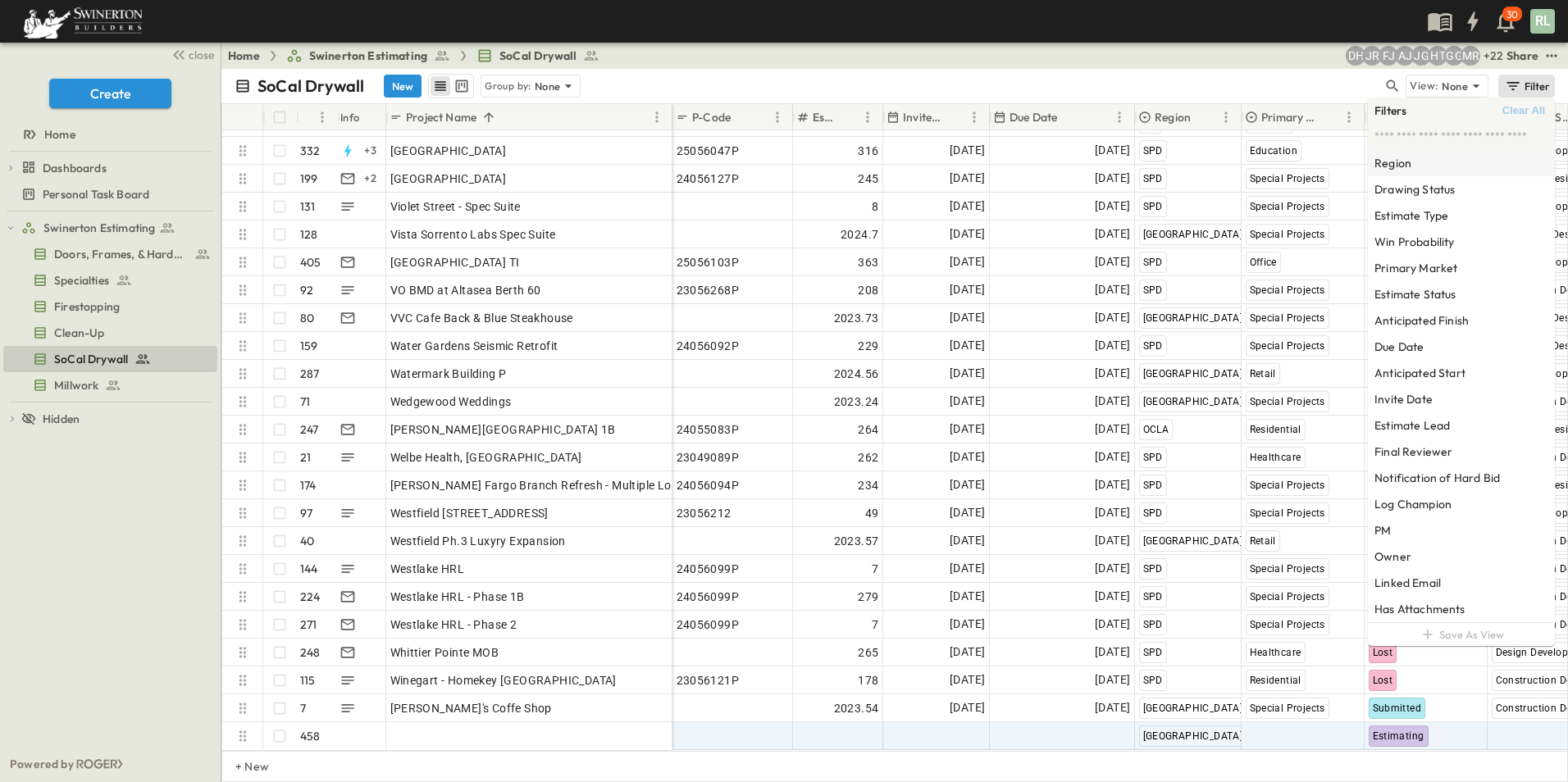
click at [1403, 163] on h6 "Region" at bounding box center [1392, 164] width 36 height 17
click at [1283, 129] on span "[GEOGRAPHIC_DATA]" at bounding box center [1312, 124] width 96 height 13
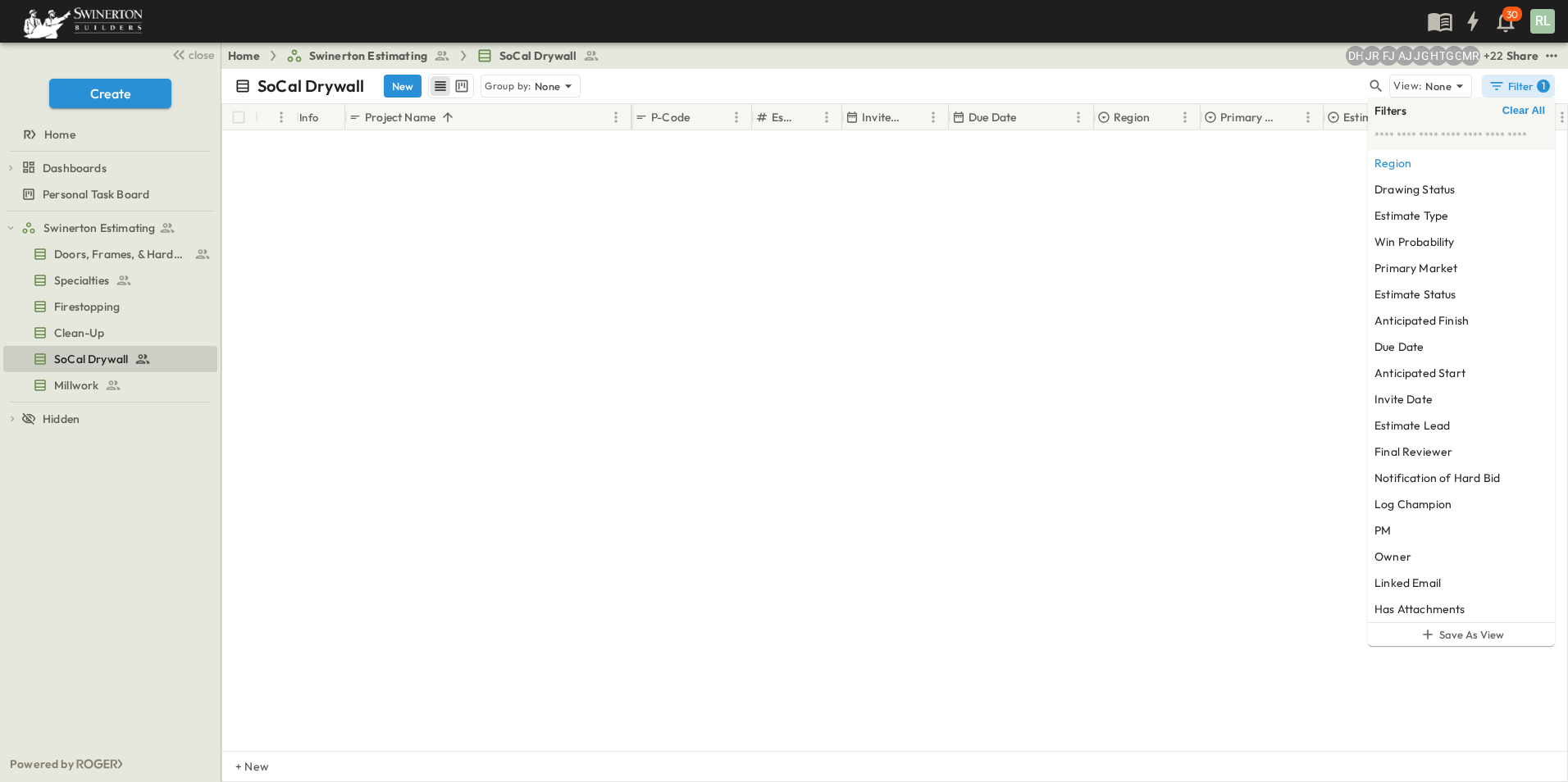
scroll to position [0, 0]
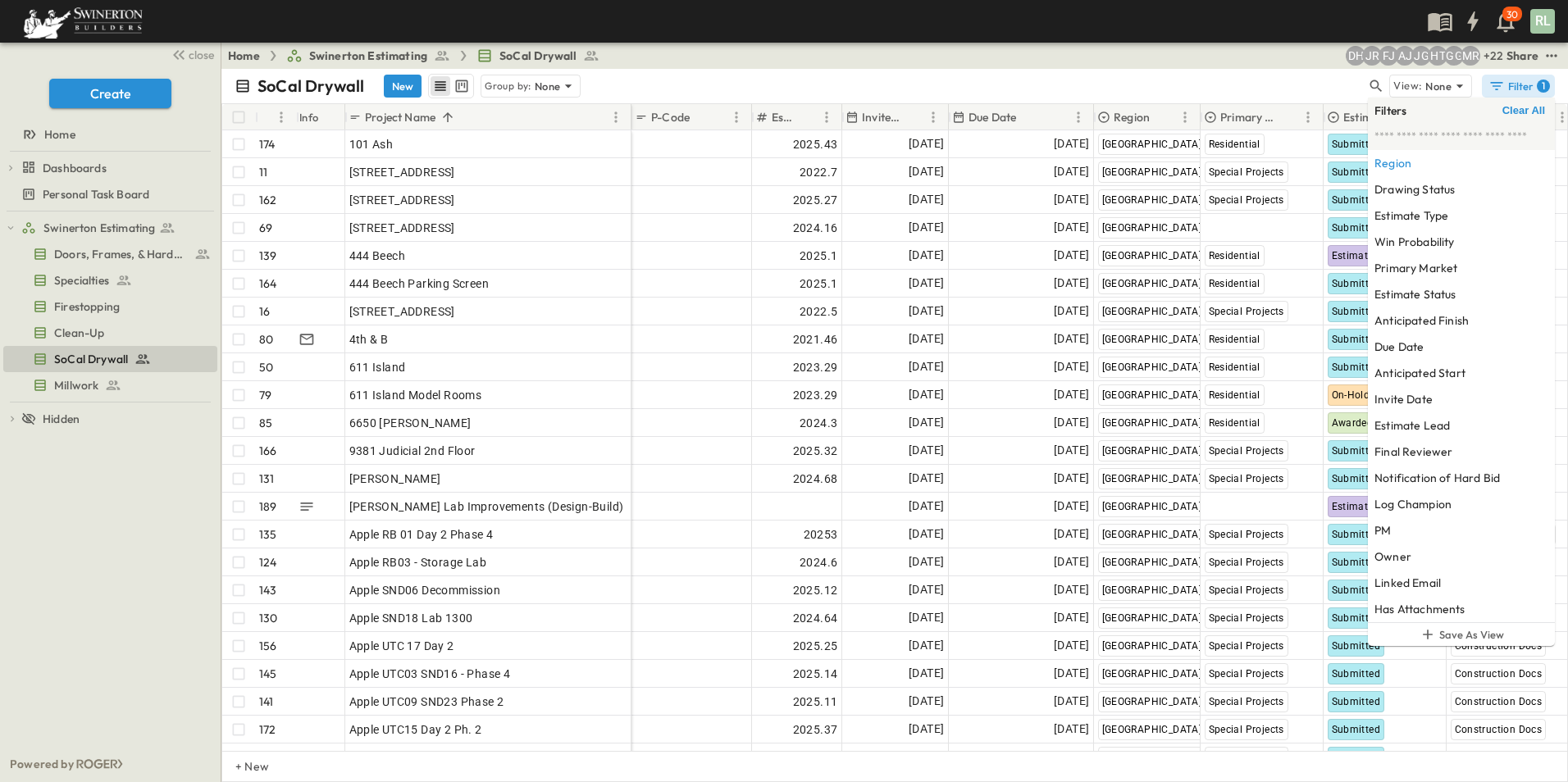
click at [1347, 116] on p "Estimate Status" at bounding box center [1372, 118] width 56 height 17
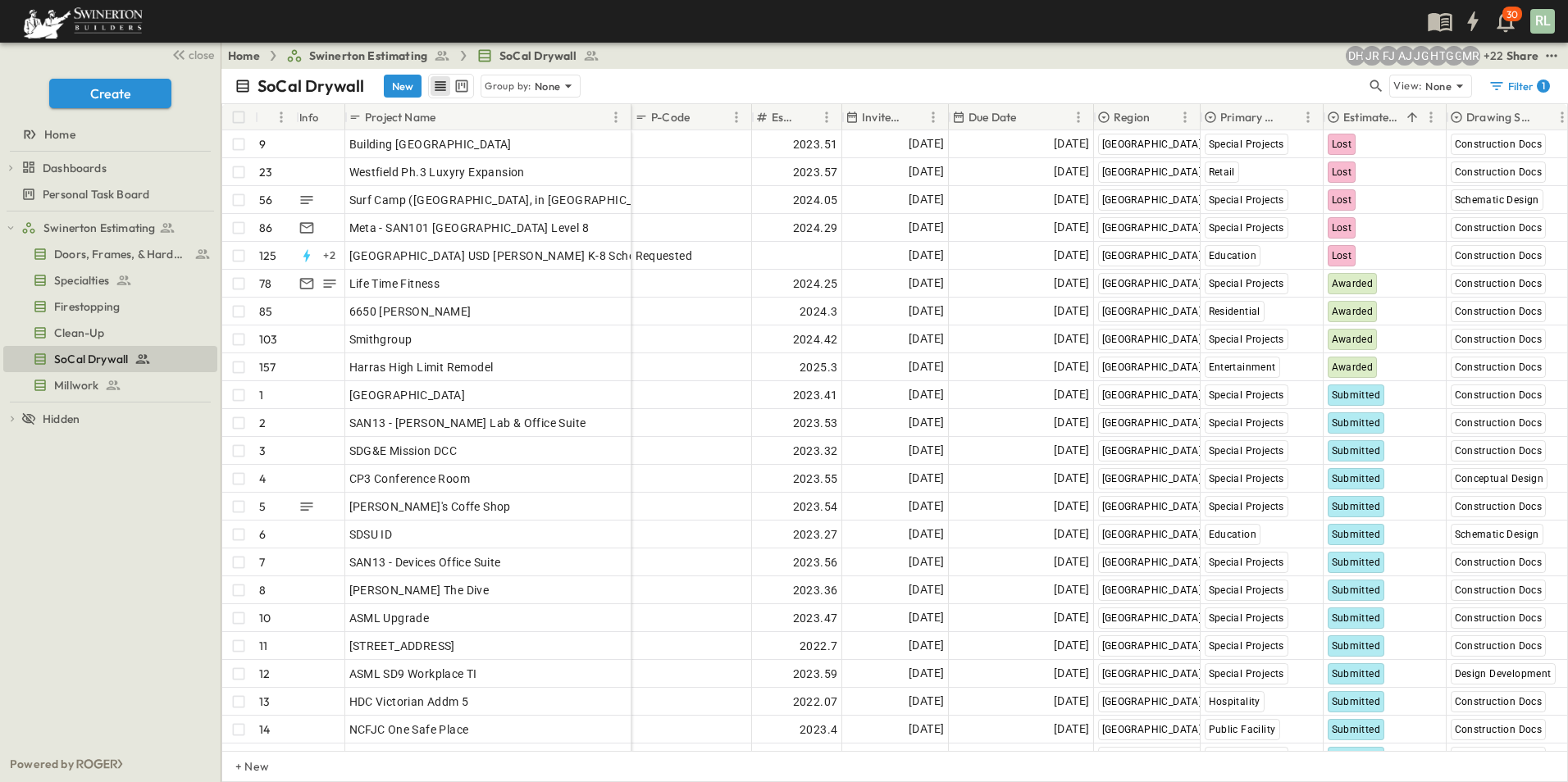
click at [1373, 116] on p "Estimate Status" at bounding box center [1372, 118] width 56 height 17
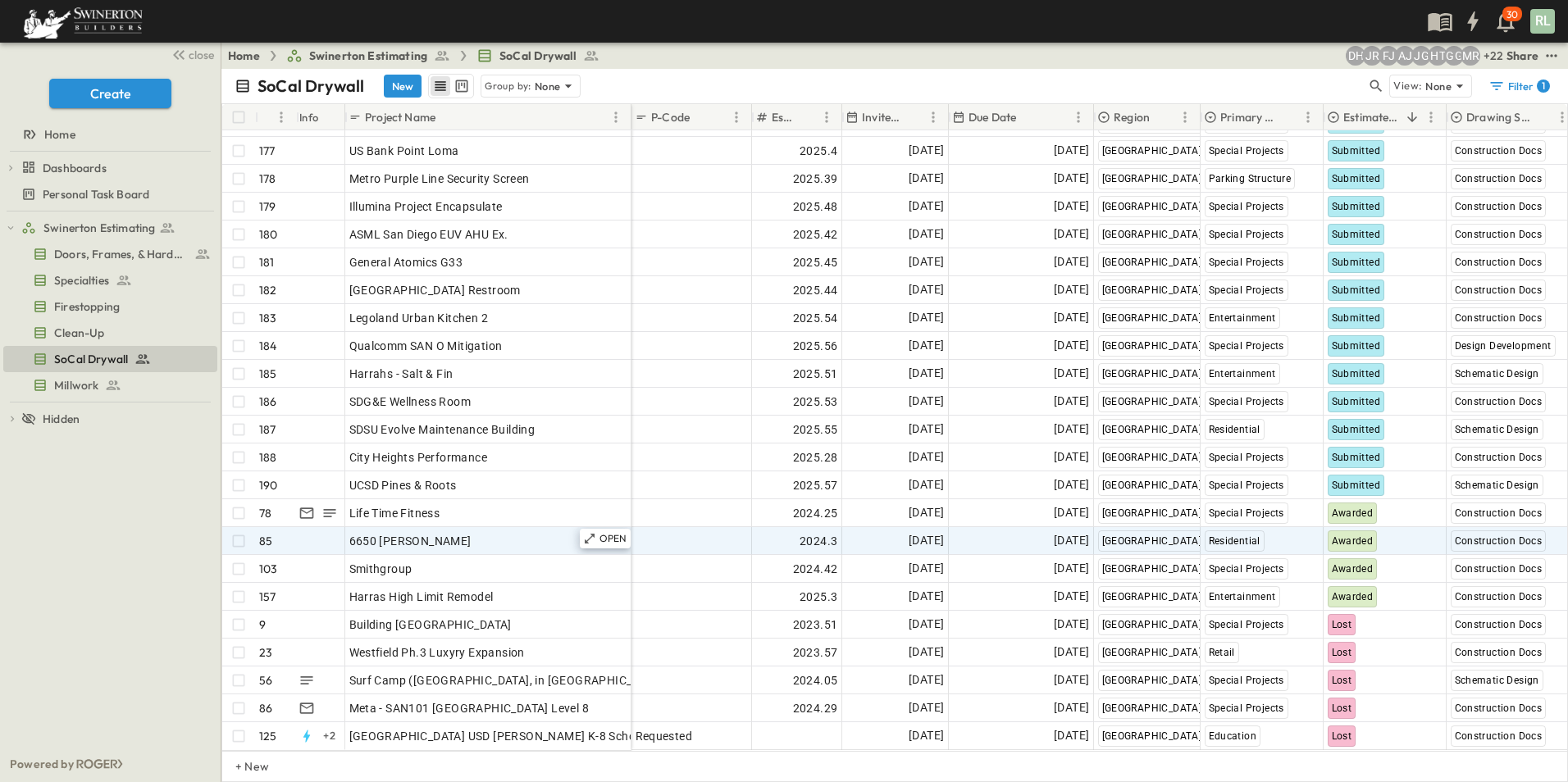
scroll to position [4716, 0]
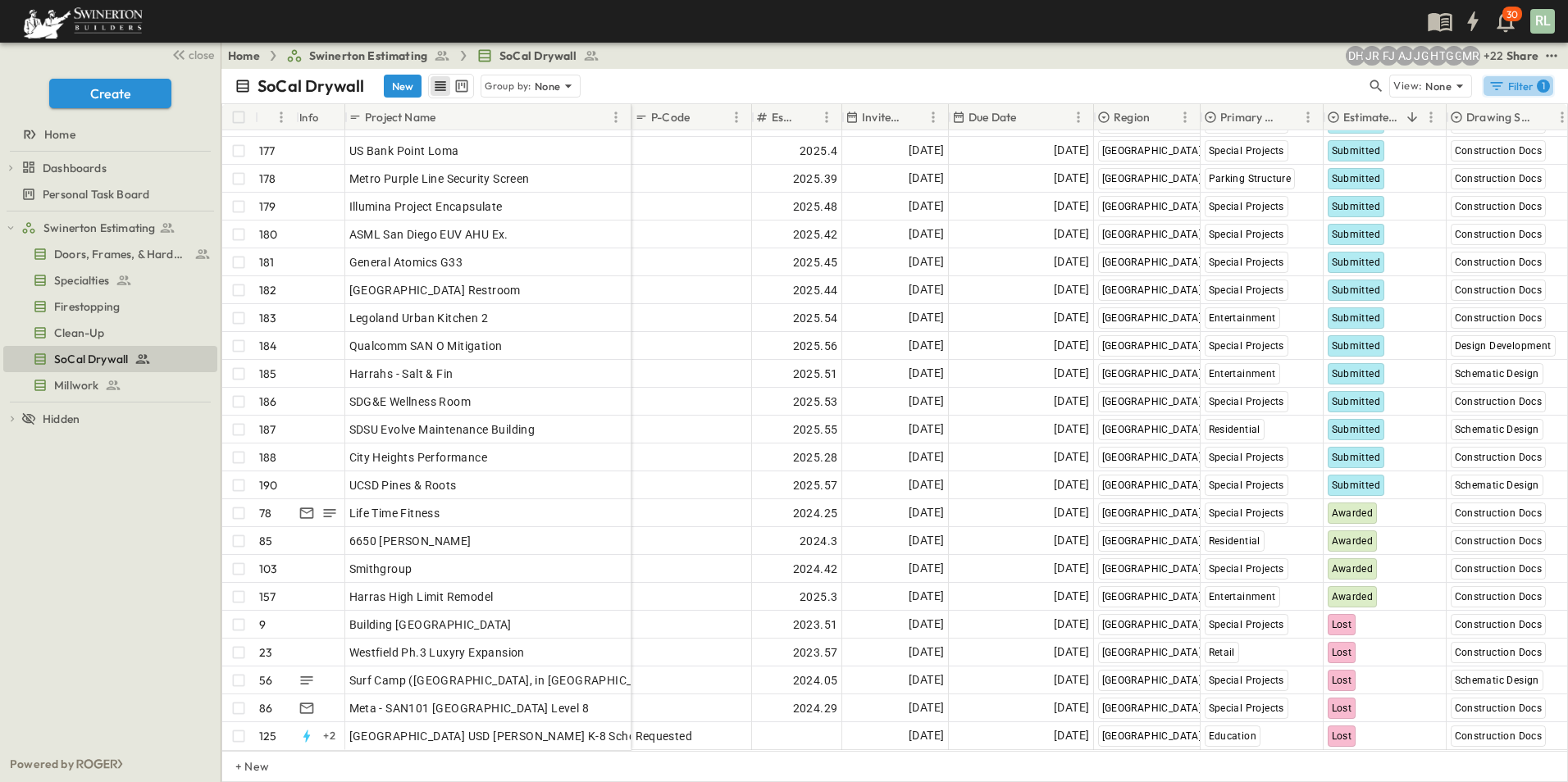
click at [1518, 84] on div "Filter 1" at bounding box center [1519, 86] width 62 height 17
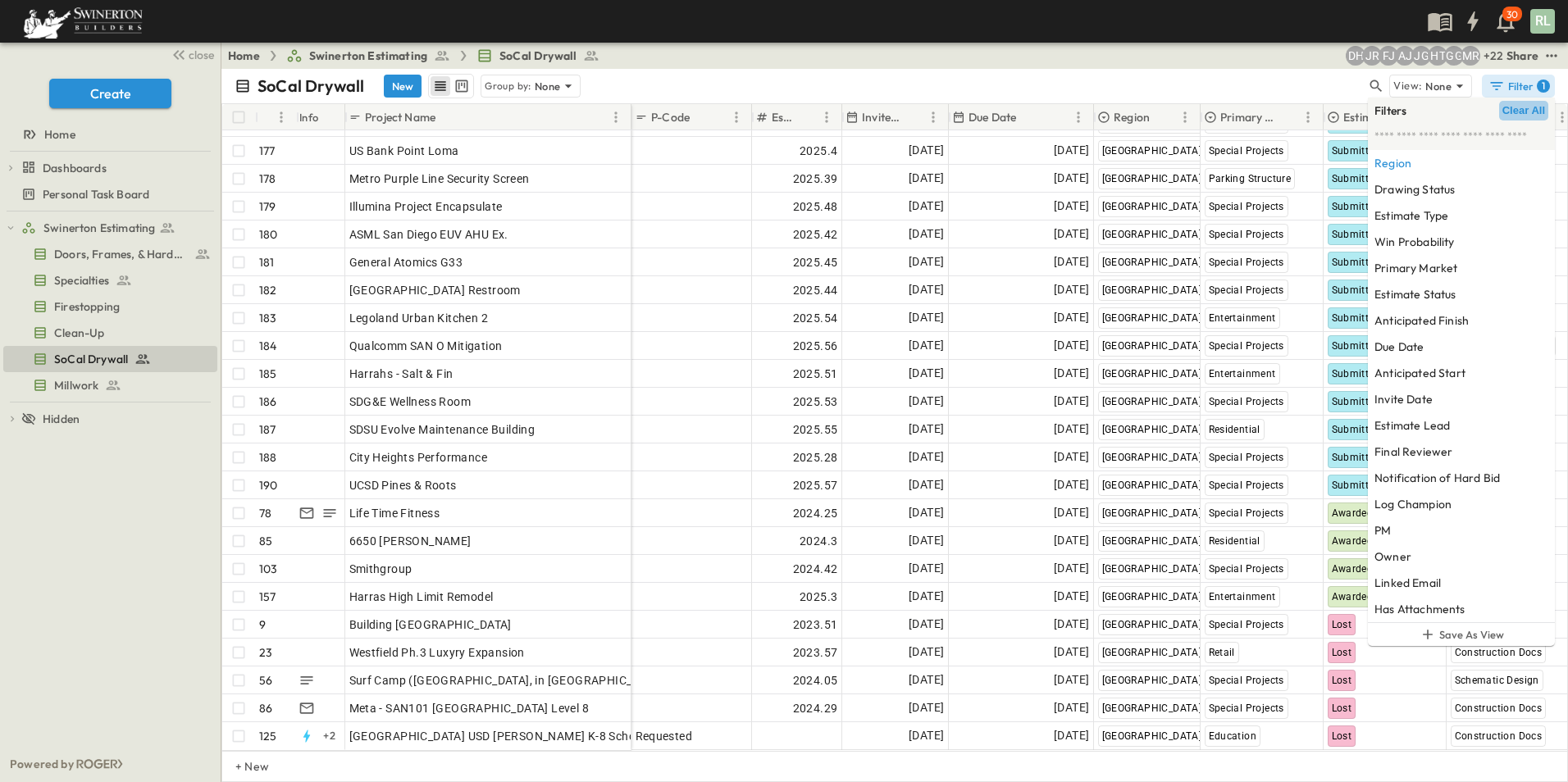
click at [1517, 106] on span "Clear All" at bounding box center [1524, 110] width 43 height 13
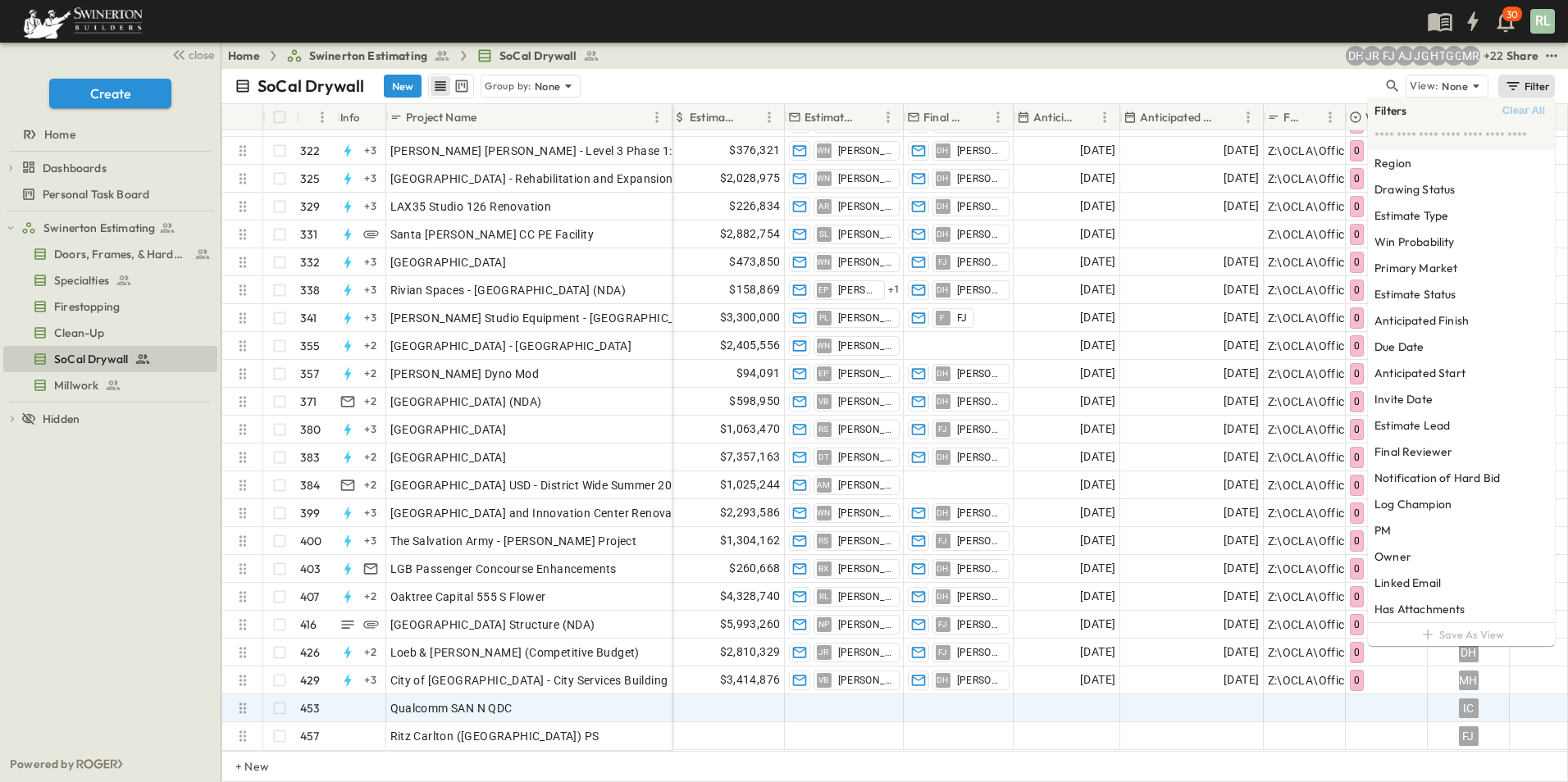
scroll to position [12158, 1125]
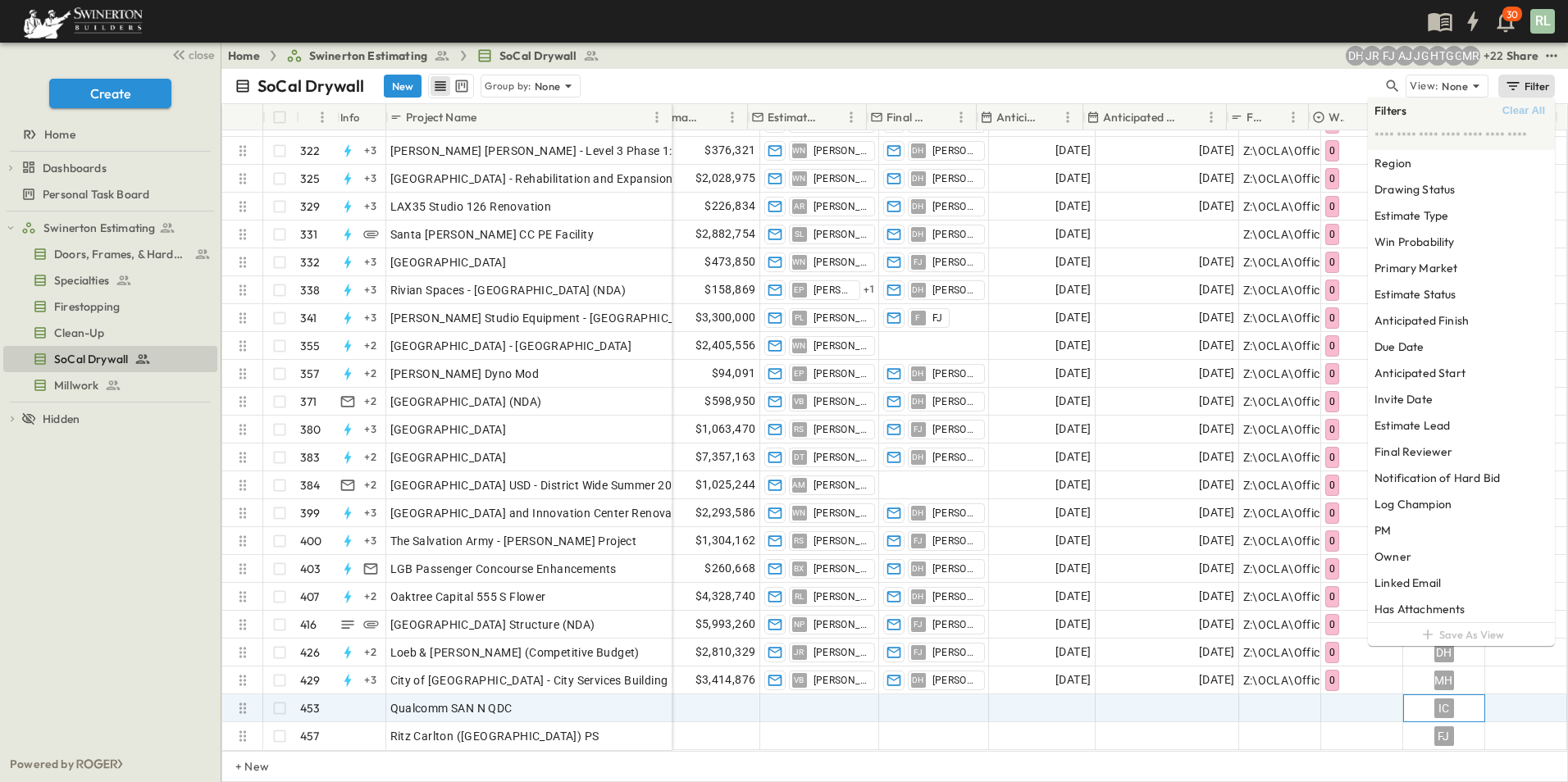
click at [1434, 699] on div "IC" at bounding box center [1444, 708] width 20 height 20
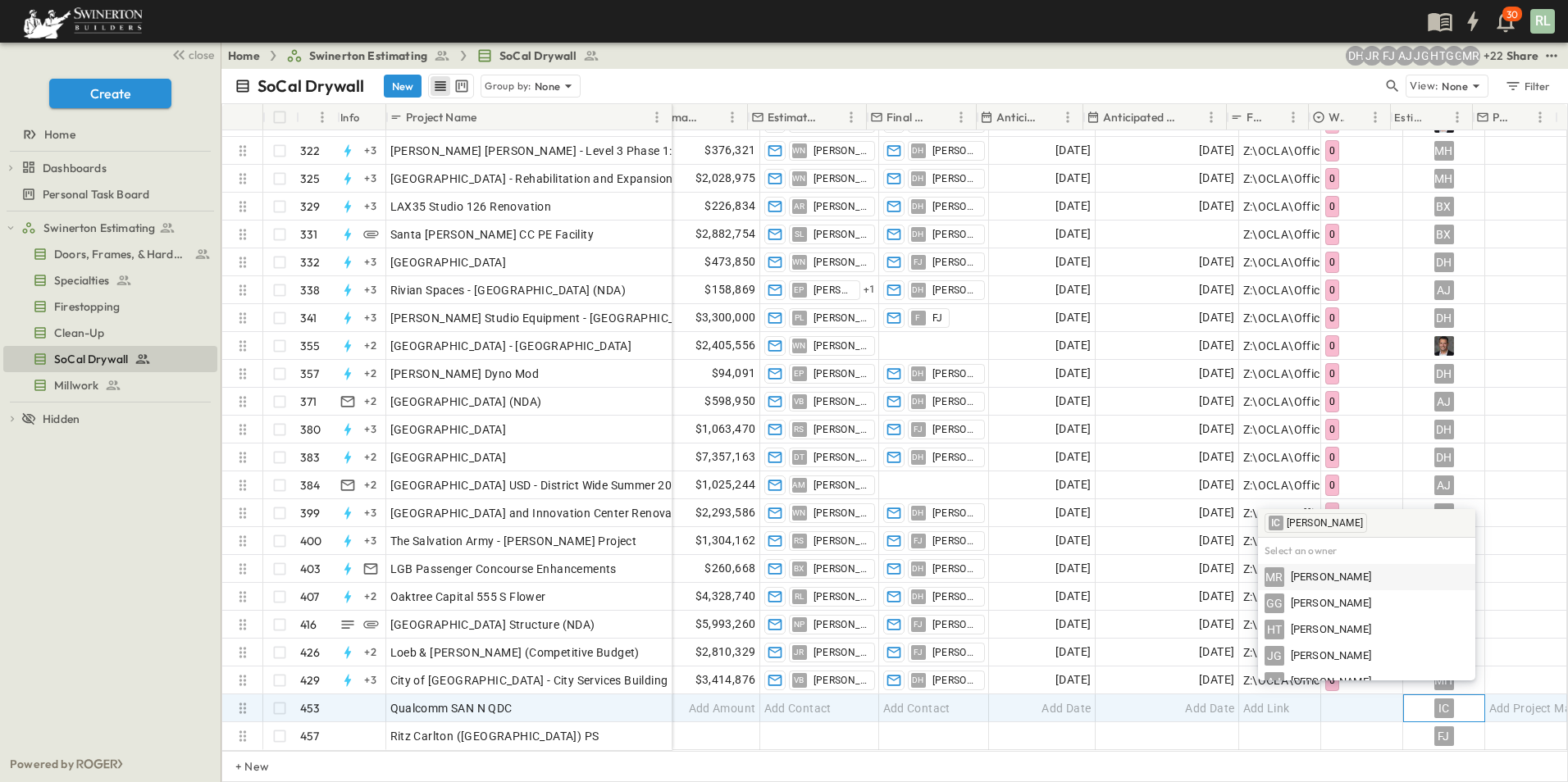
click at [1434, 699] on div "IC" at bounding box center [1444, 708] width 20 height 20
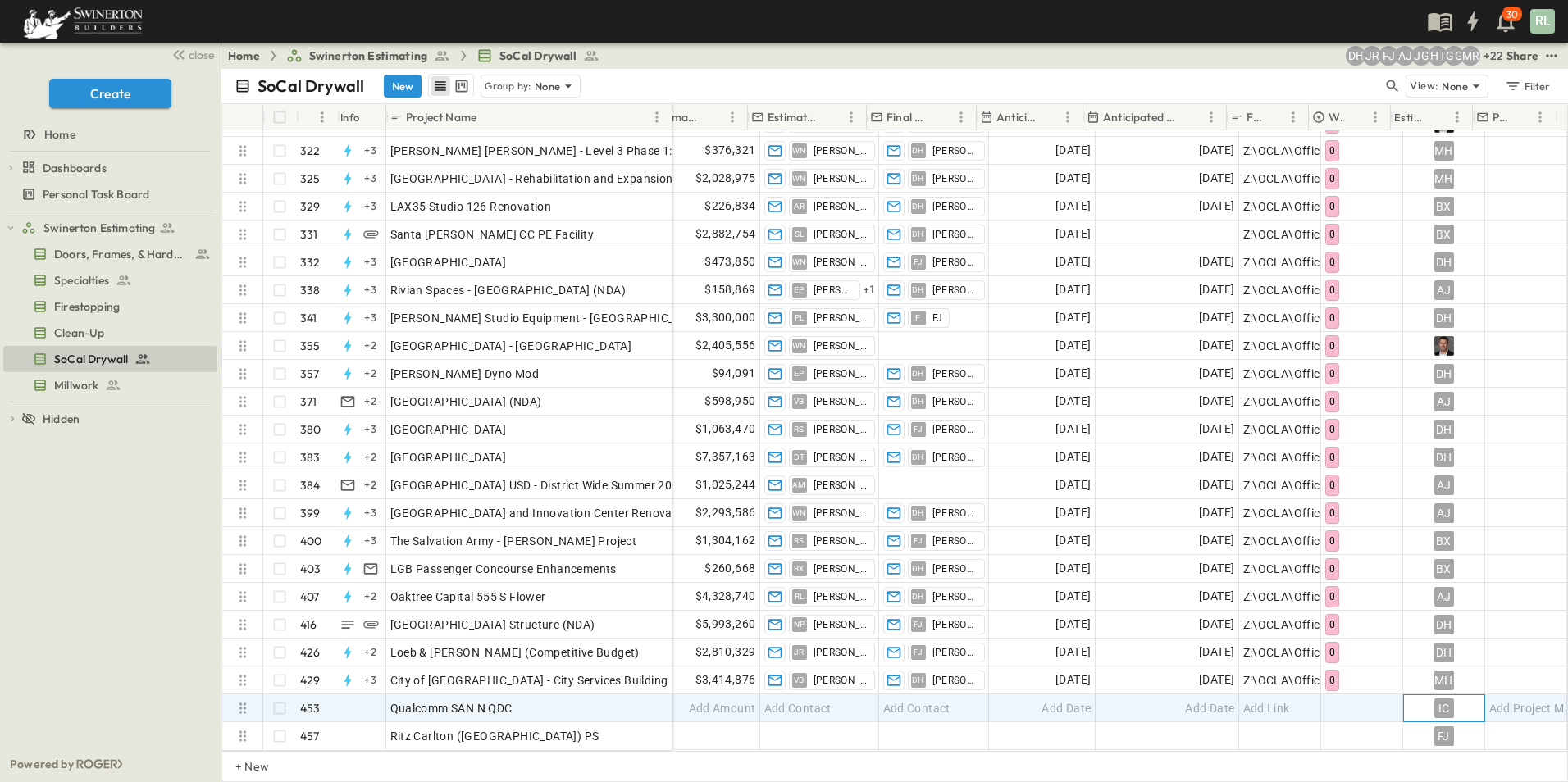
click at [1434, 699] on div "IC" at bounding box center [1444, 708] width 20 height 20
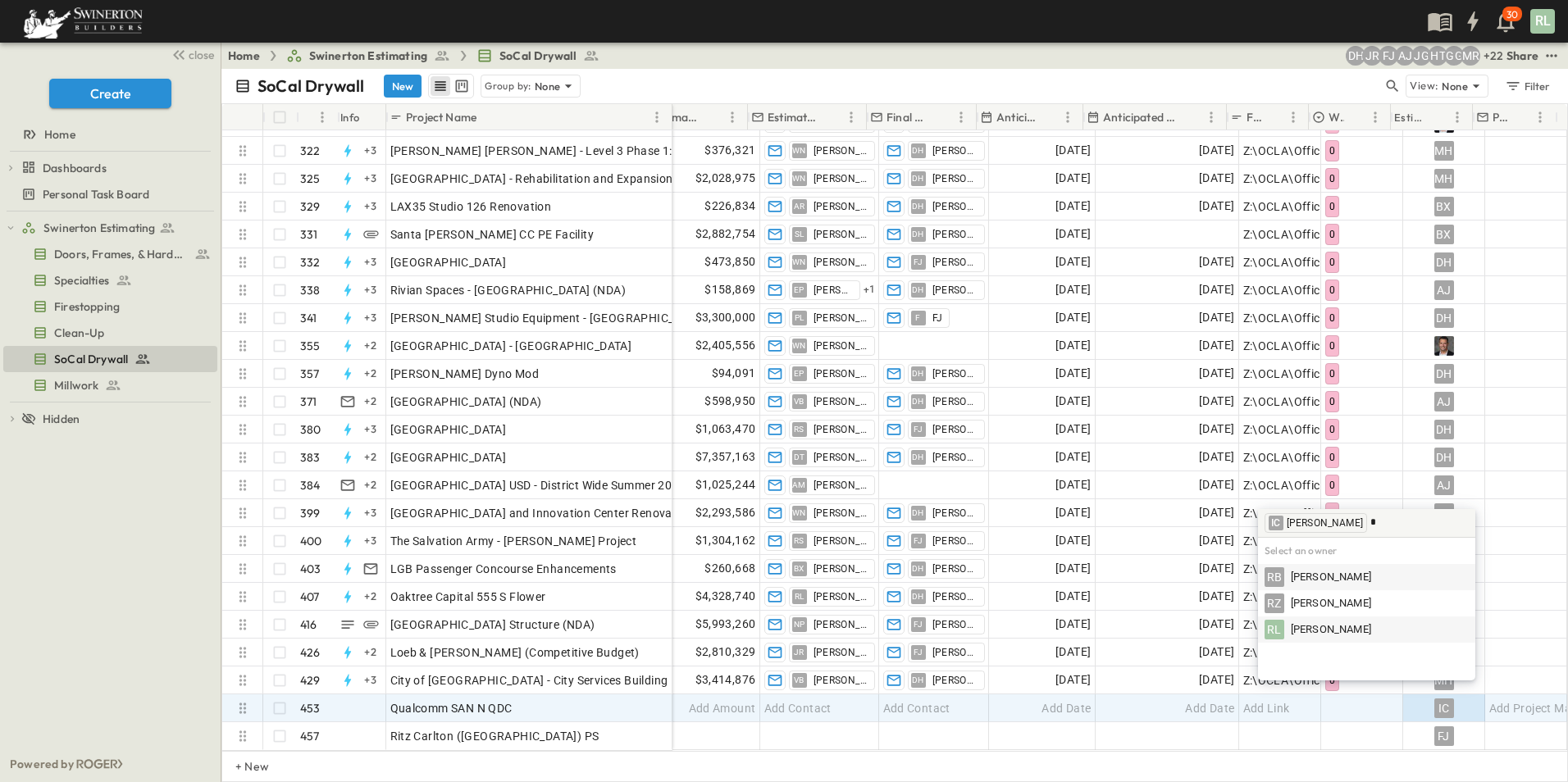
type input "*"
click at [1414, 631] on div "RL [PERSON_NAME]" at bounding box center [1366, 630] width 204 height 20
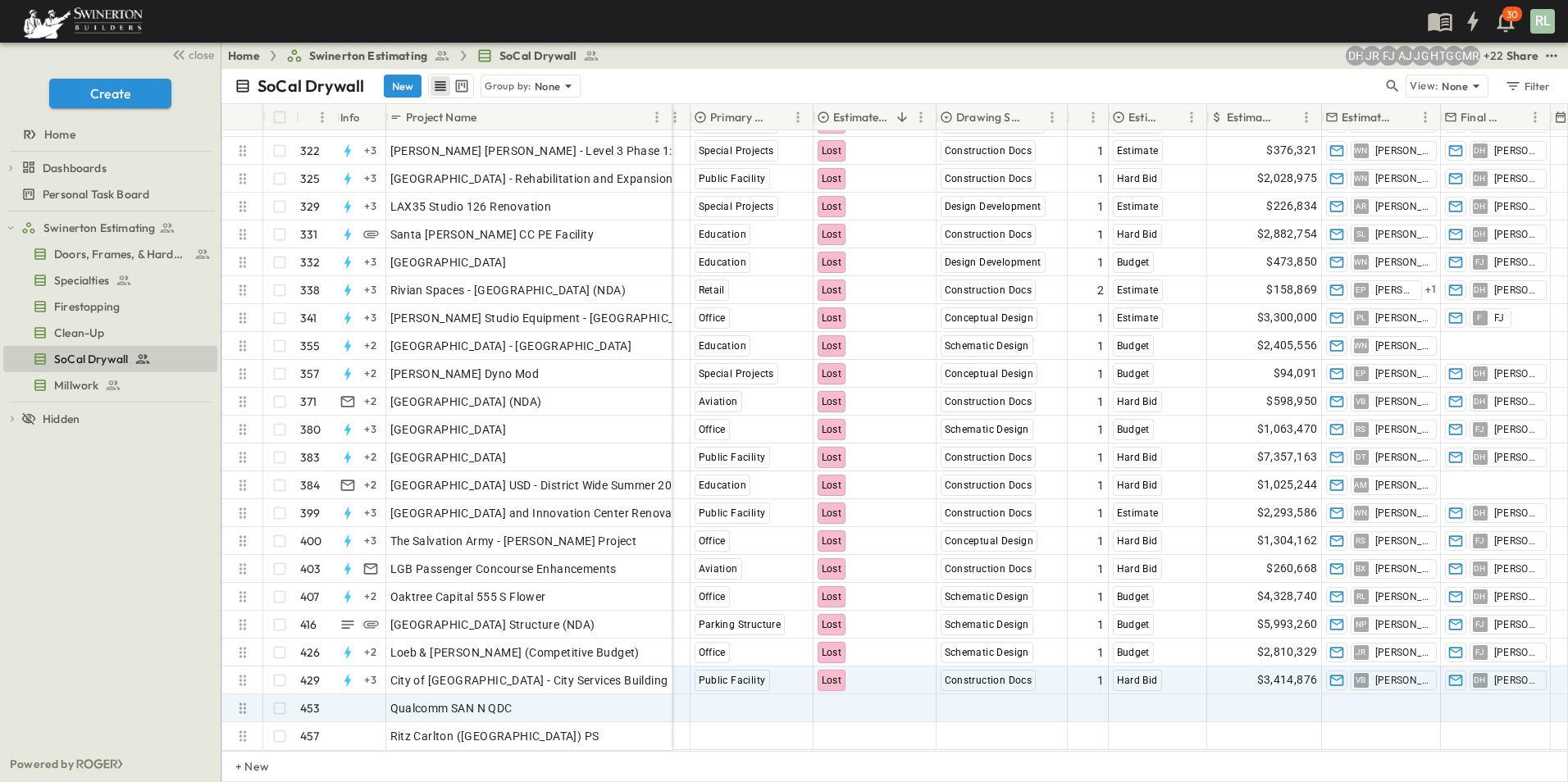
drag, startPoint x: 1140, startPoint y: 703, endPoint x: 1127, endPoint y: 703, distance: 13.0
click at [1140, 703] on div "Add P-Code Add Number Add Date Add Date Select Region Select Market Select Stat…" at bounding box center [1043, 708] width 1843 height 28
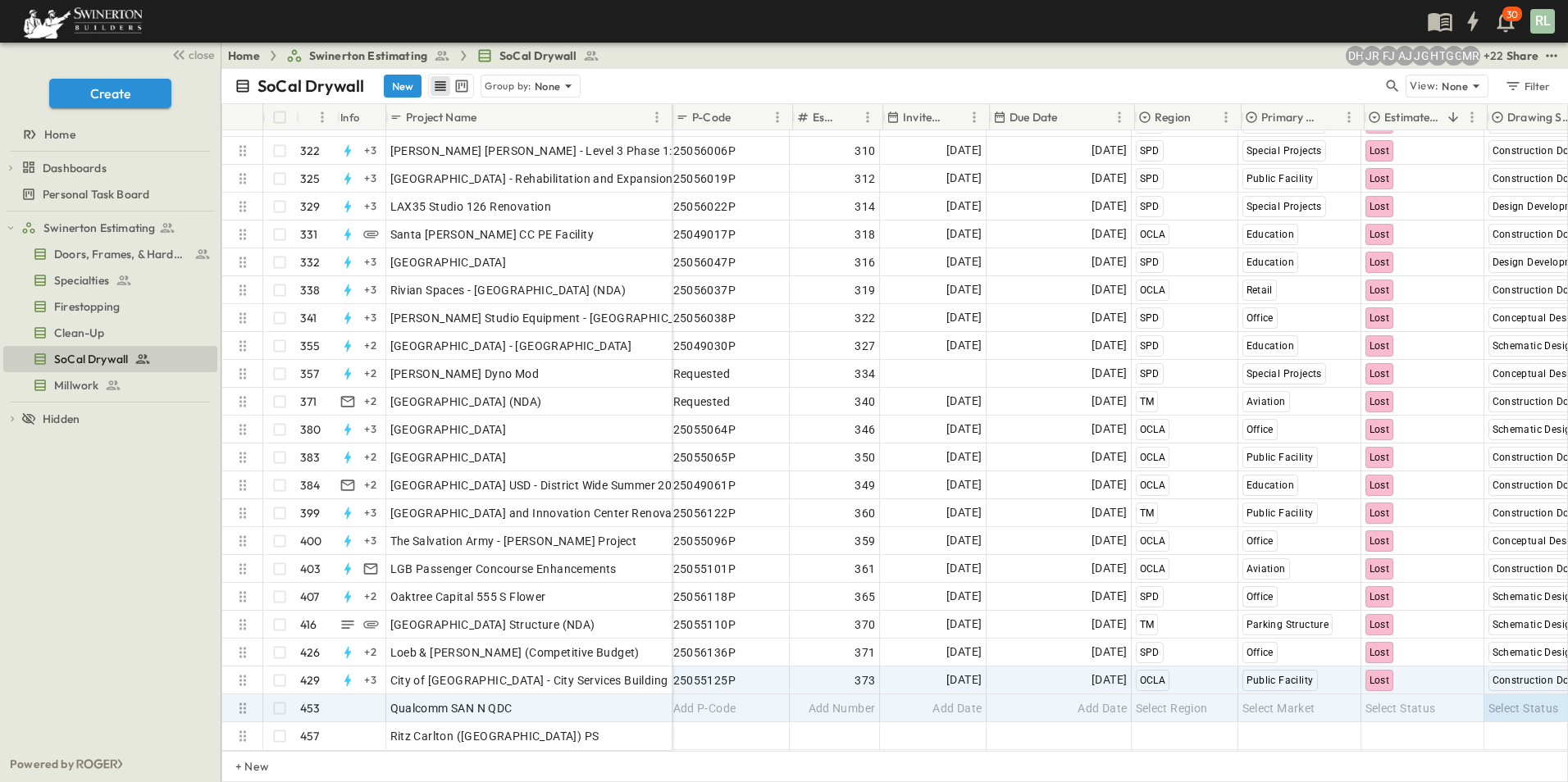
scroll to position [12158, 0]
click at [1180, 700] on span "Select Region" at bounding box center [1174, 708] width 72 height 17
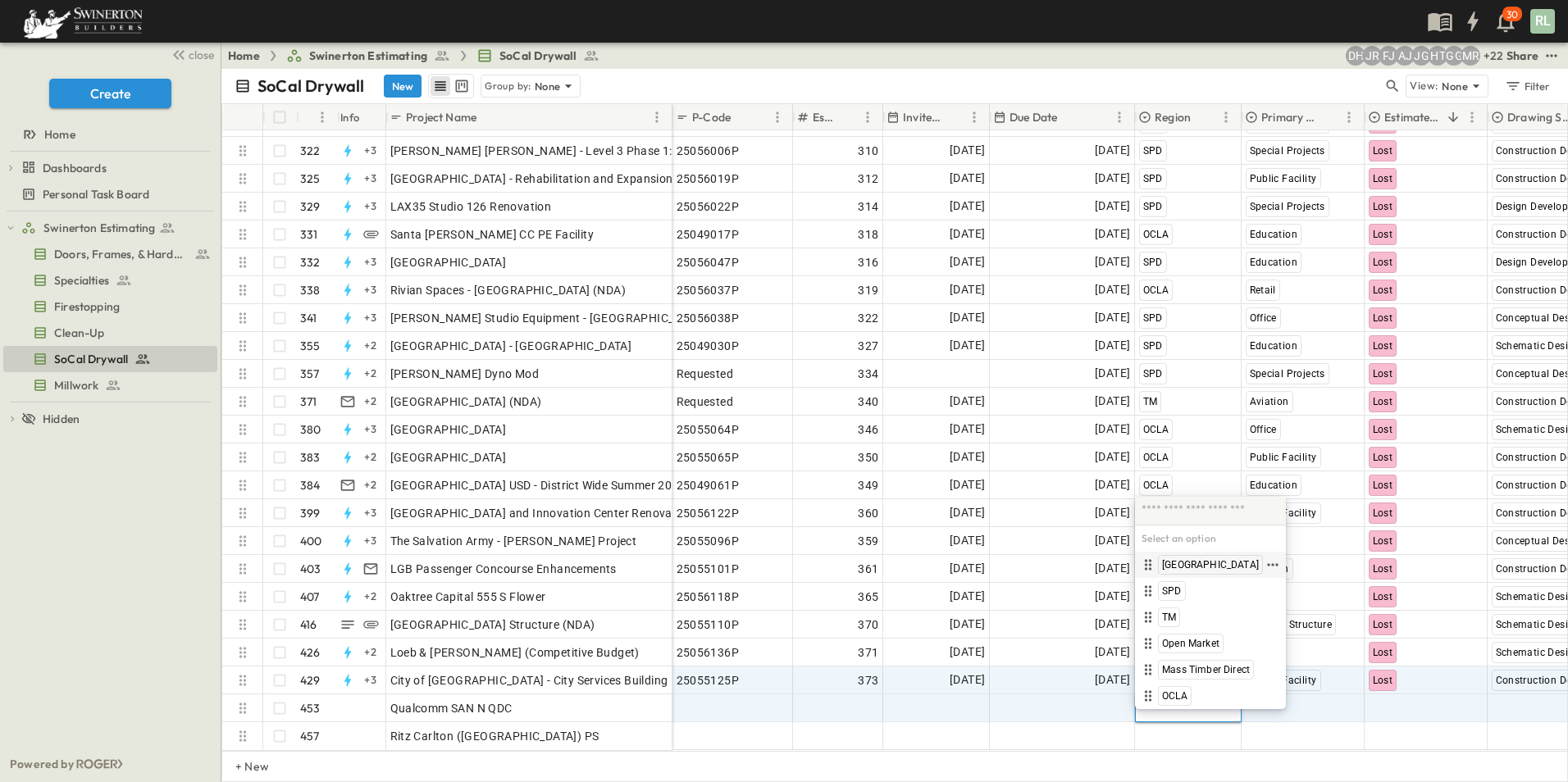
click at [1179, 563] on span "[GEOGRAPHIC_DATA]" at bounding box center [1210, 565] width 96 height 13
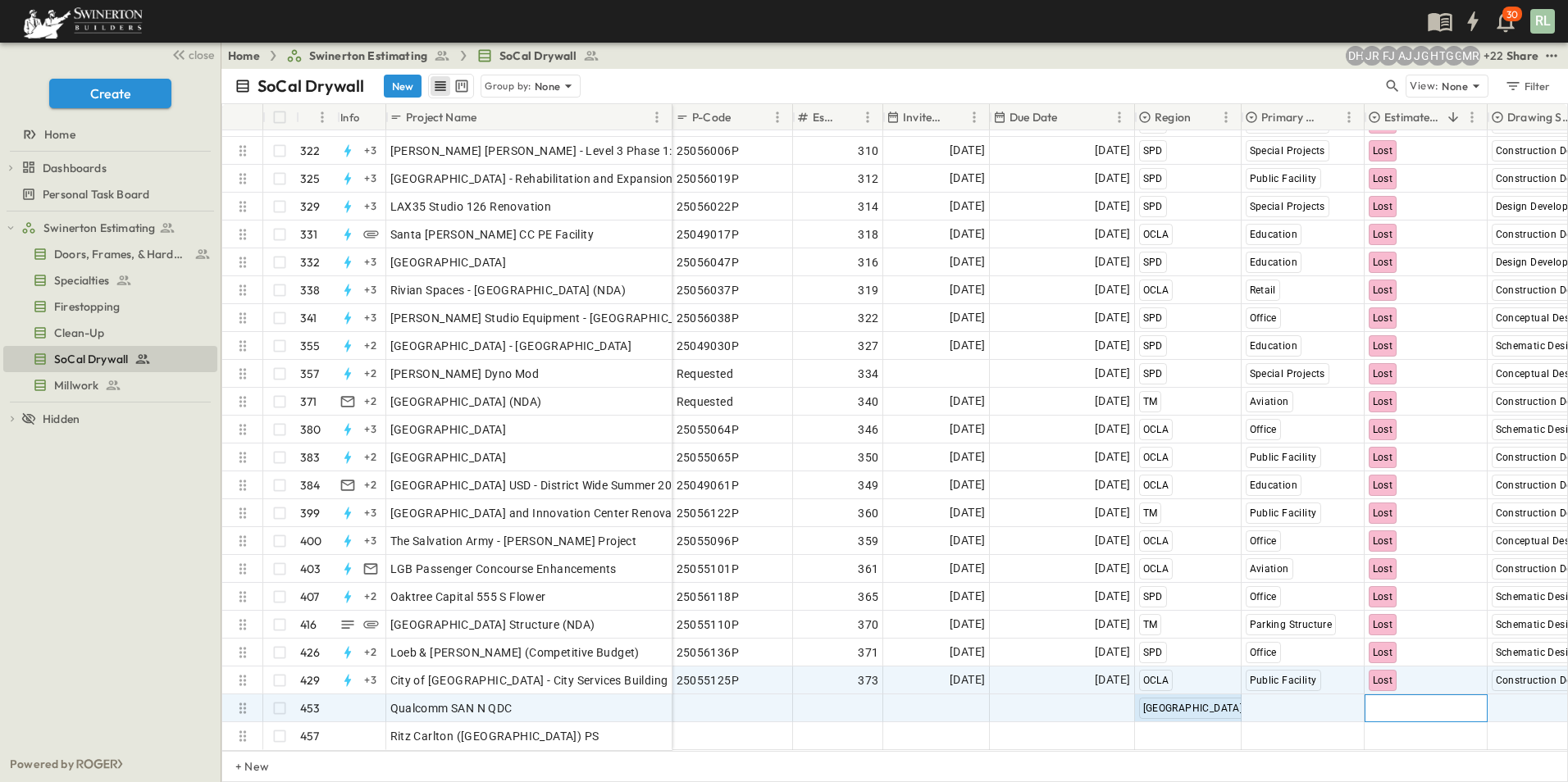
click at [1383, 700] on span "Select Status" at bounding box center [1403, 708] width 70 height 17
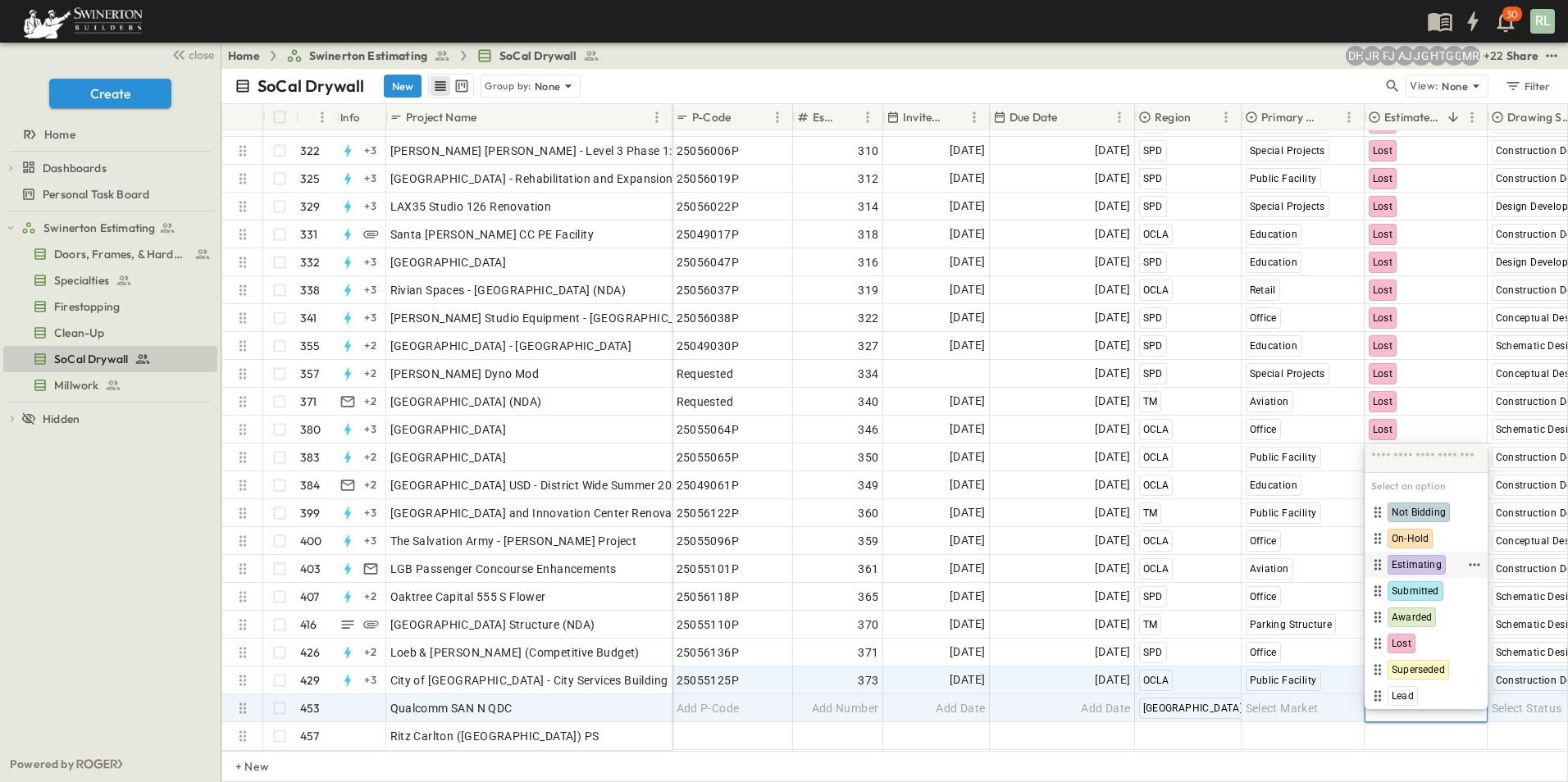
click at [1414, 560] on span "Estimating" at bounding box center [1416, 565] width 50 height 13
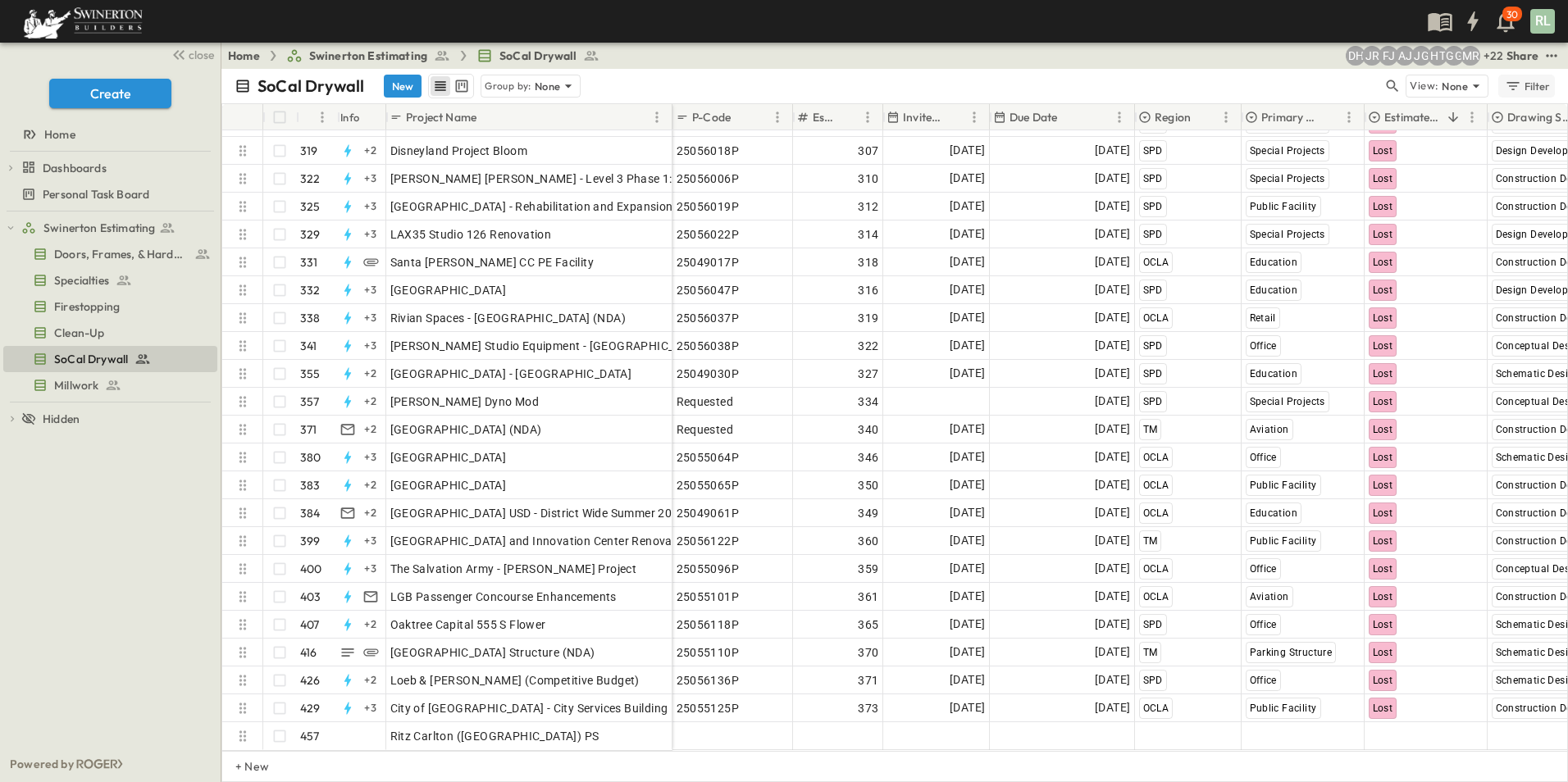
click at [1531, 89] on div "Filter" at bounding box center [1527, 85] width 47 height 18
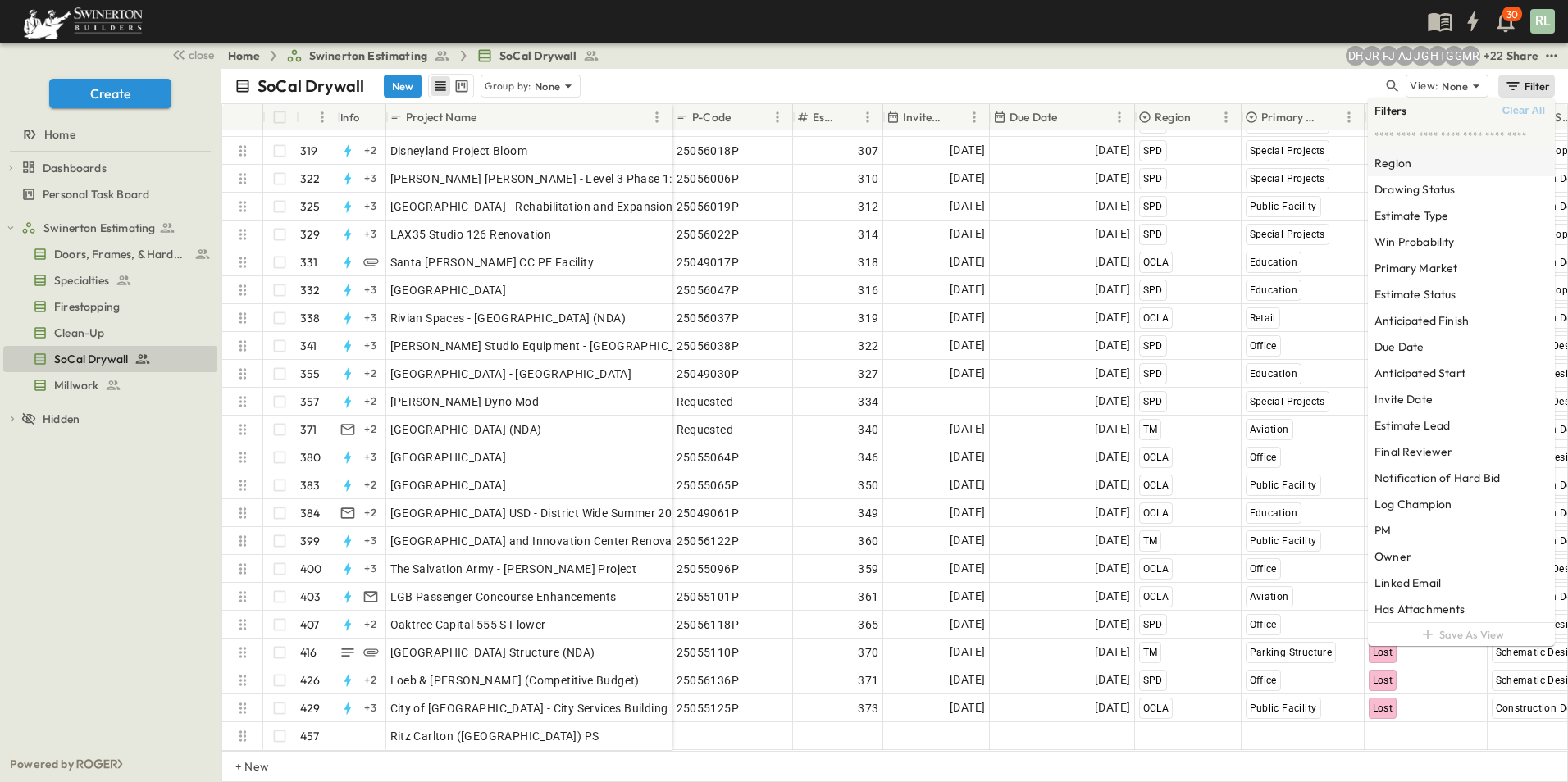
click at [1409, 168] on h6 "Region" at bounding box center [1392, 164] width 36 height 17
click at [1279, 126] on span "[GEOGRAPHIC_DATA]" at bounding box center [1312, 124] width 96 height 13
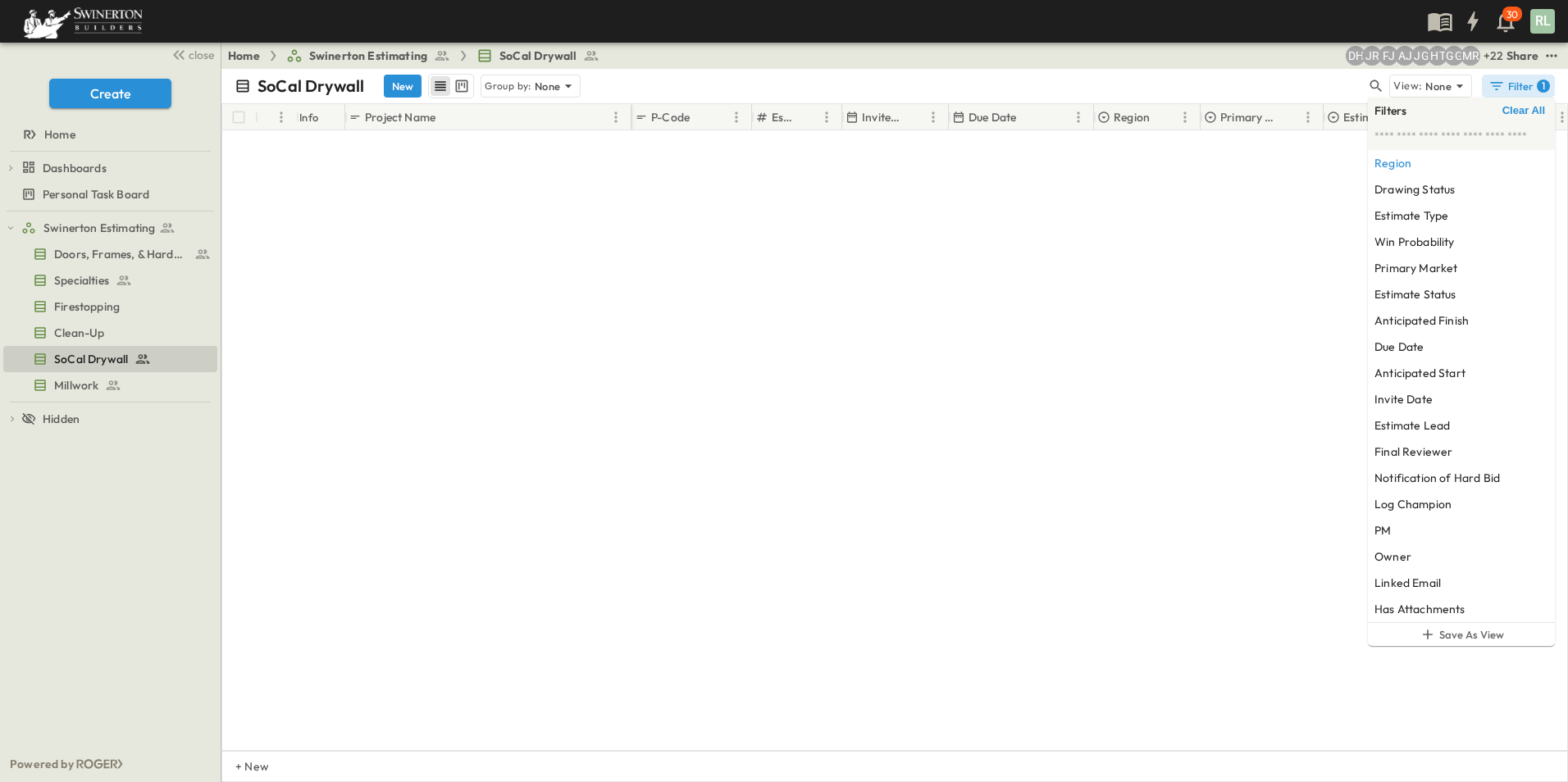
scroll to position [0, 0]
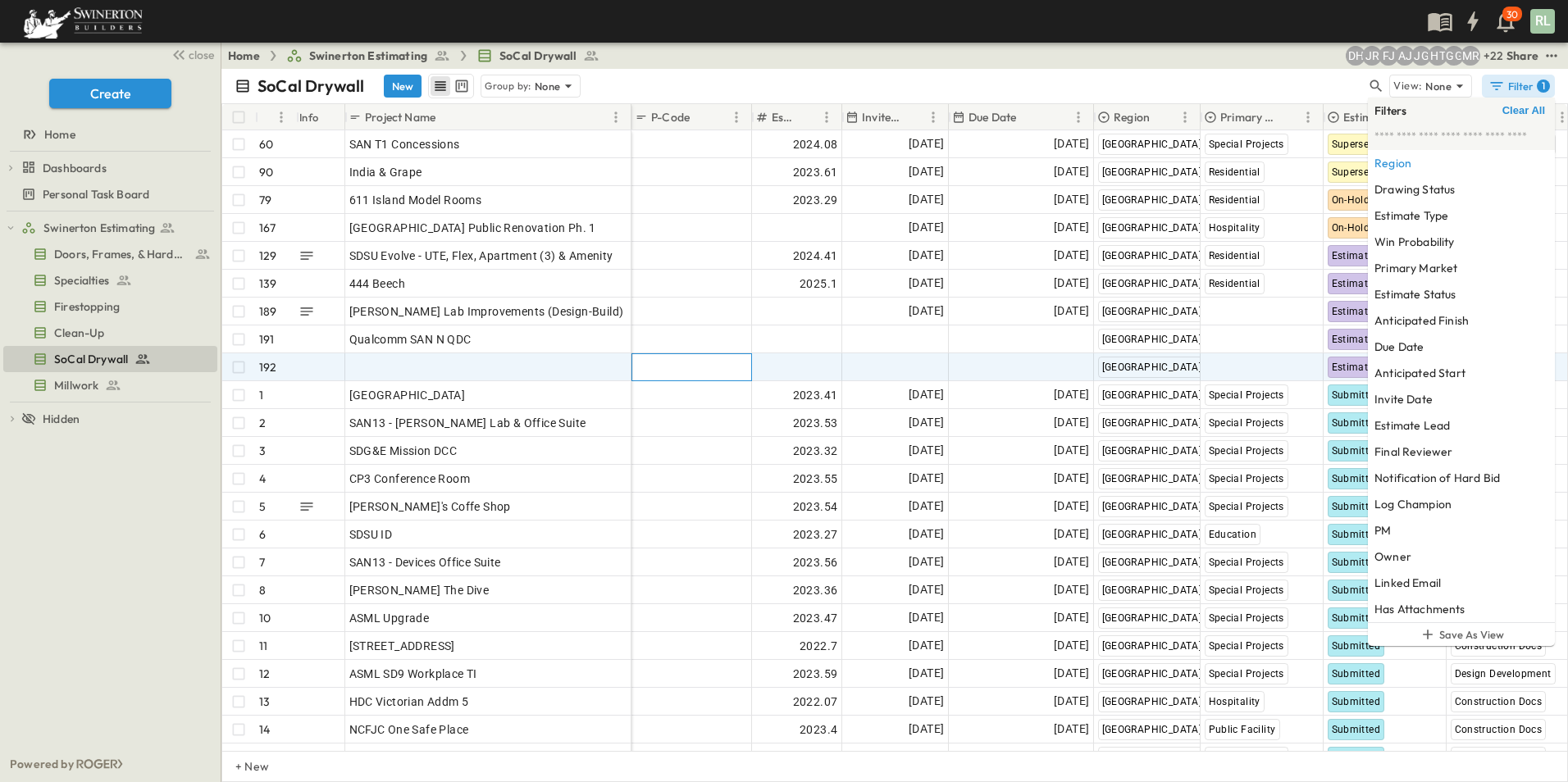
click at [706, 361] on div "Add P-Code" at bounding box center [691, 367] width 112 height 23
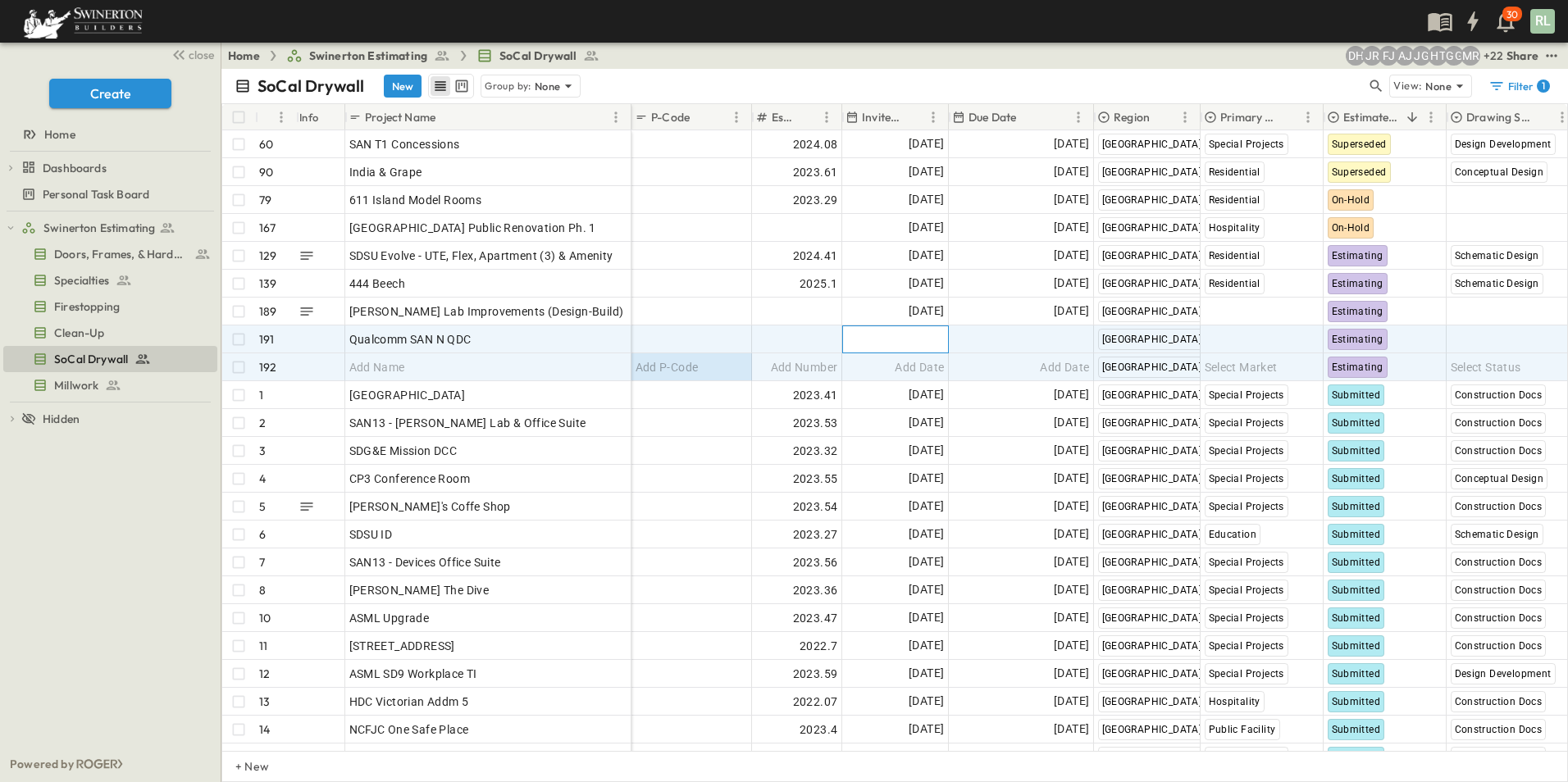
click at [894, 339] on span "Add Date" at bounding box center [919, 340] width 50 height 17
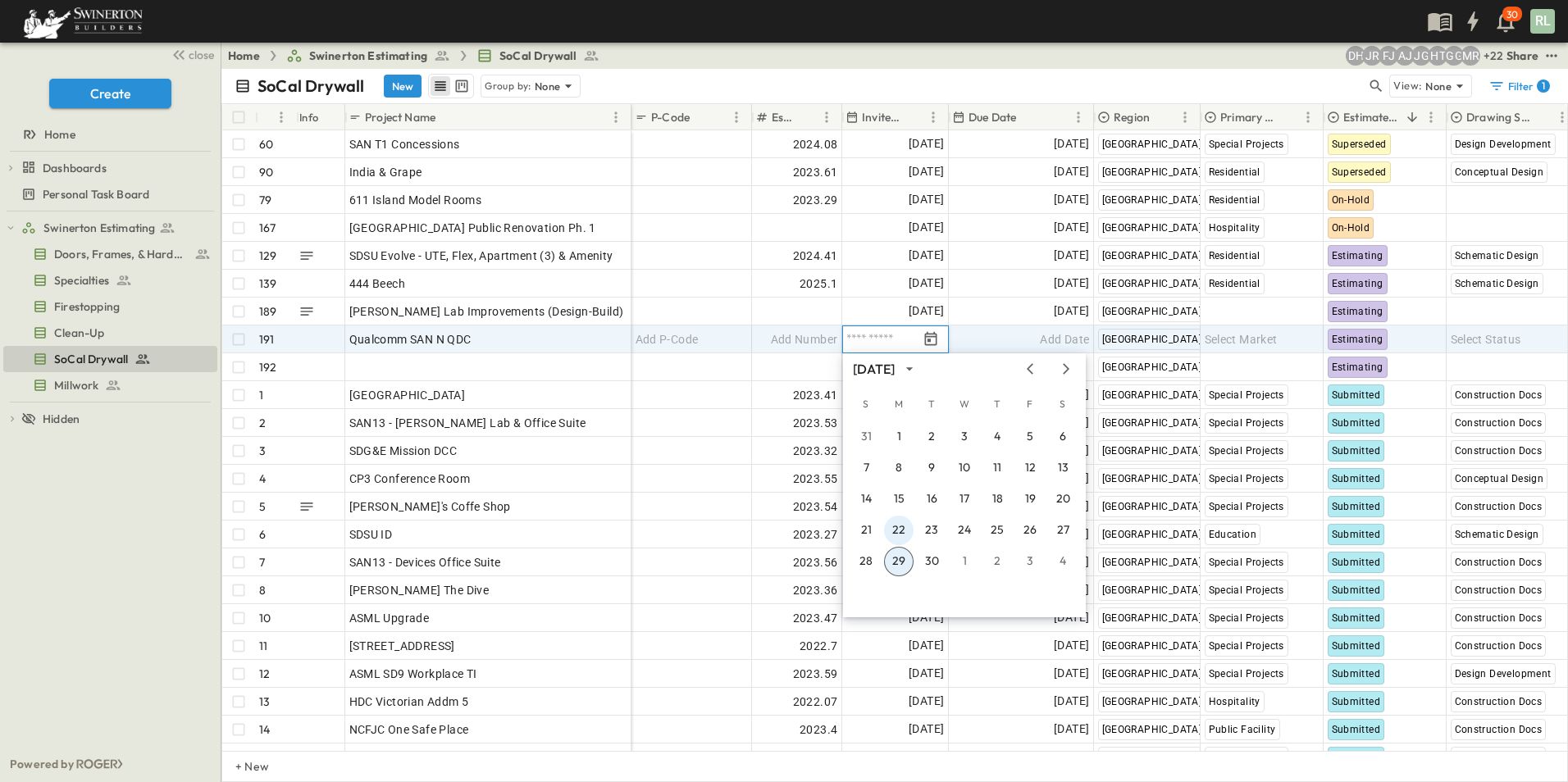
click at [904, 534] on button "22" at bounding box center [899, 530] width 30 height 30
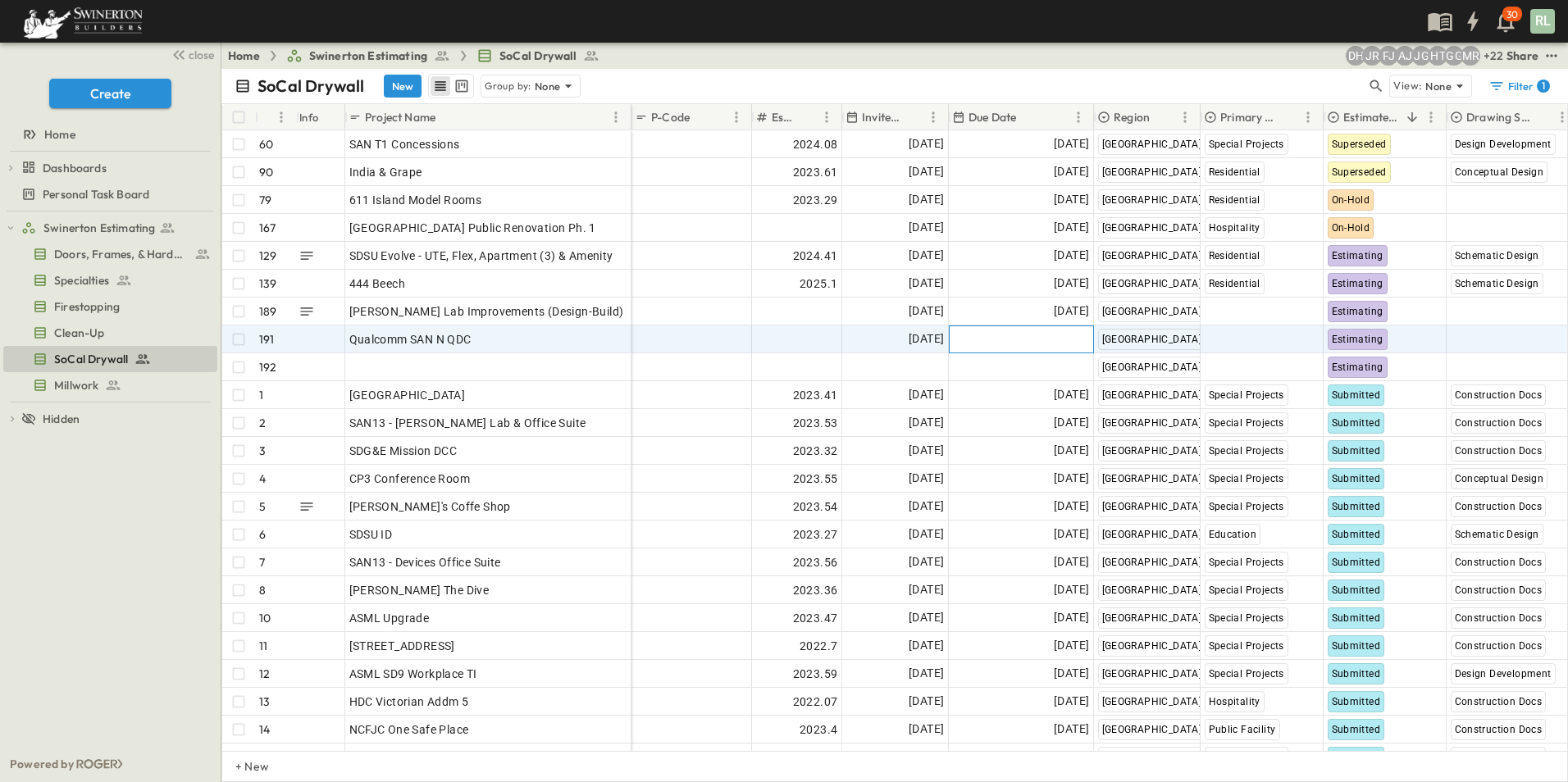
click at [1031, 338] on div "Add Date" at bounding box center [1021, 340] width 143 height 26
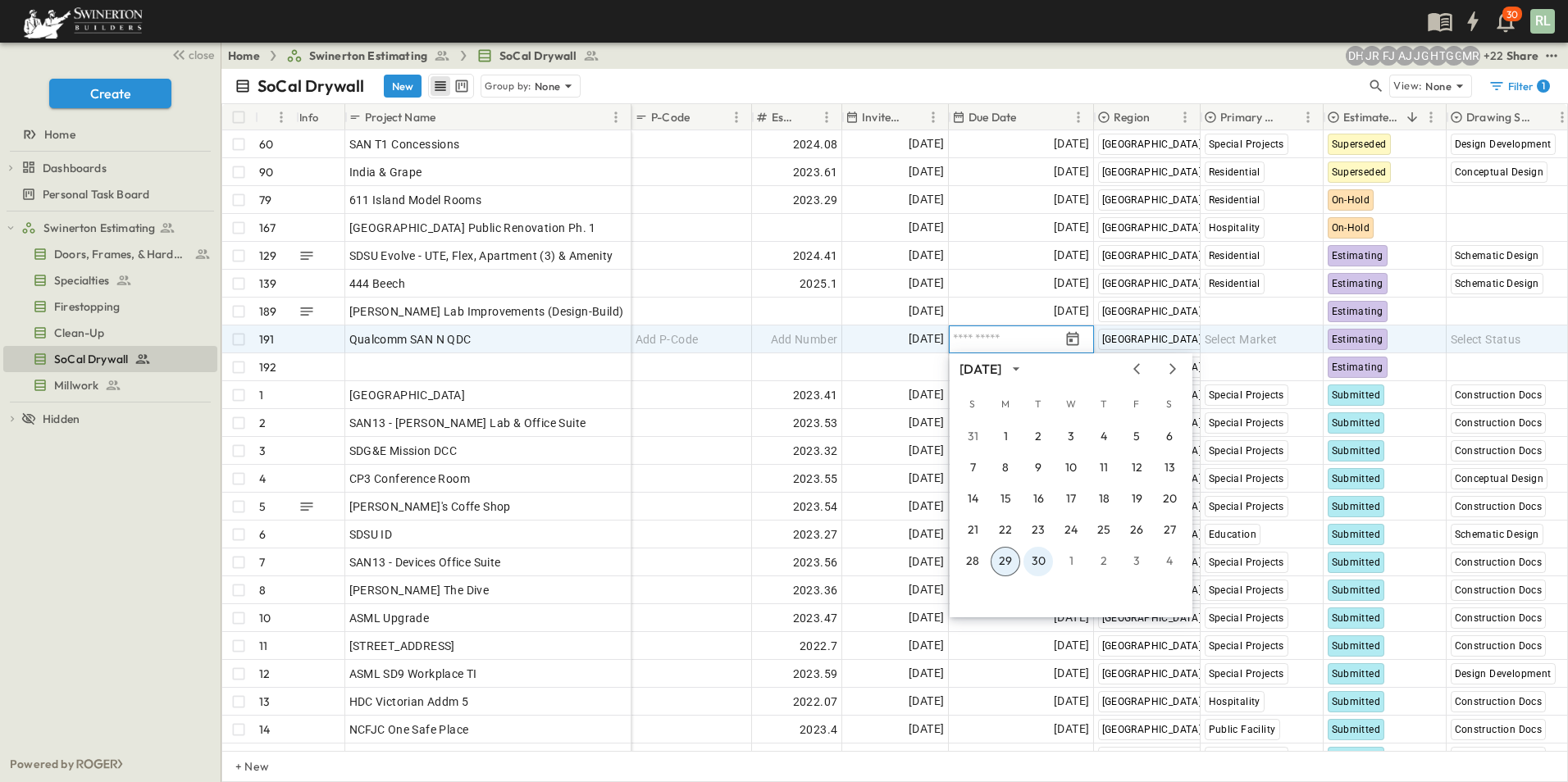
click at [1035, 564] on button "30" at bounding box center [1038, 562] width 30 height 30
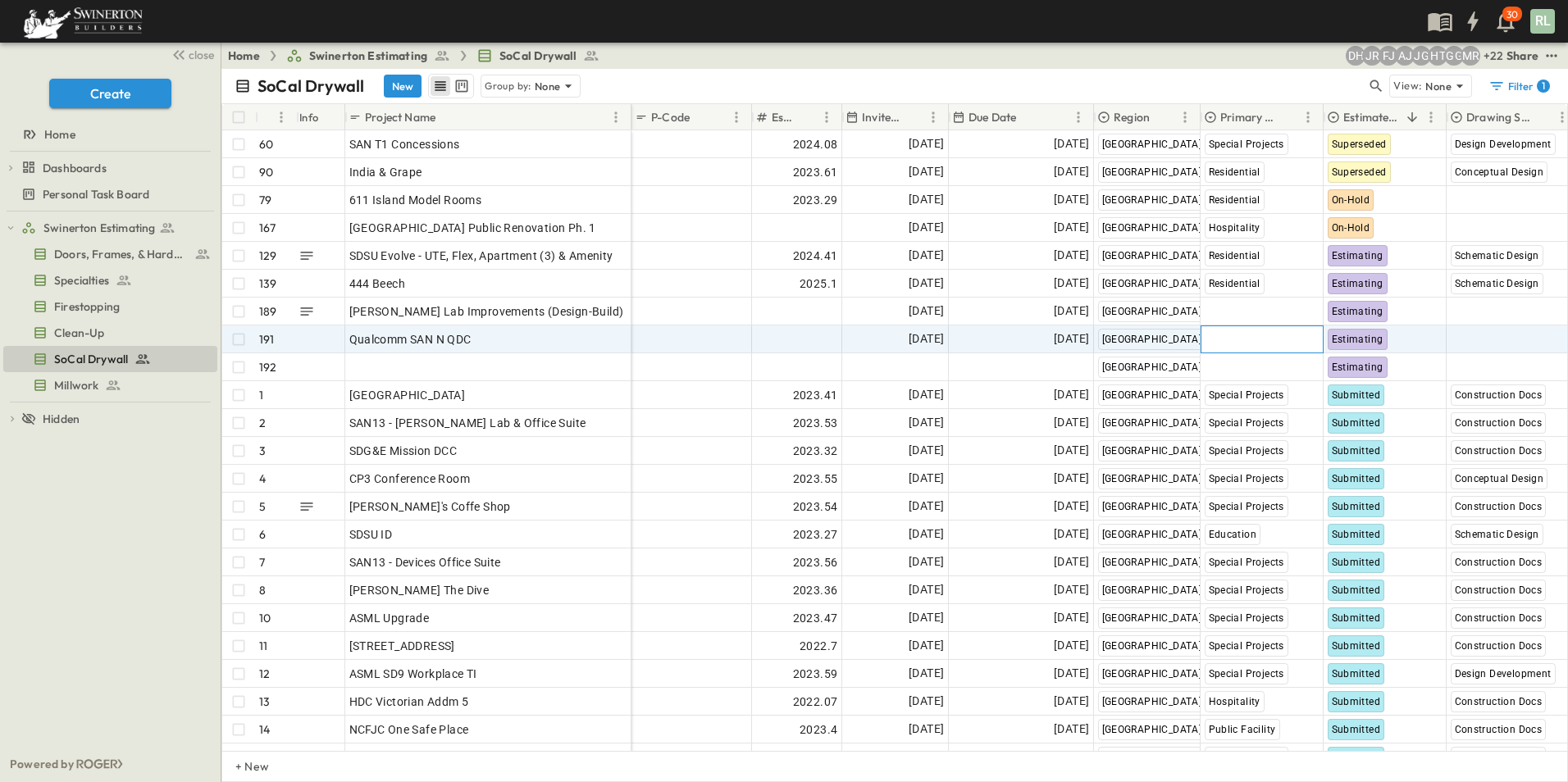
click at [1247, 341] on span "Select Market" at bounding box center [1241, 340] width 73 height 17
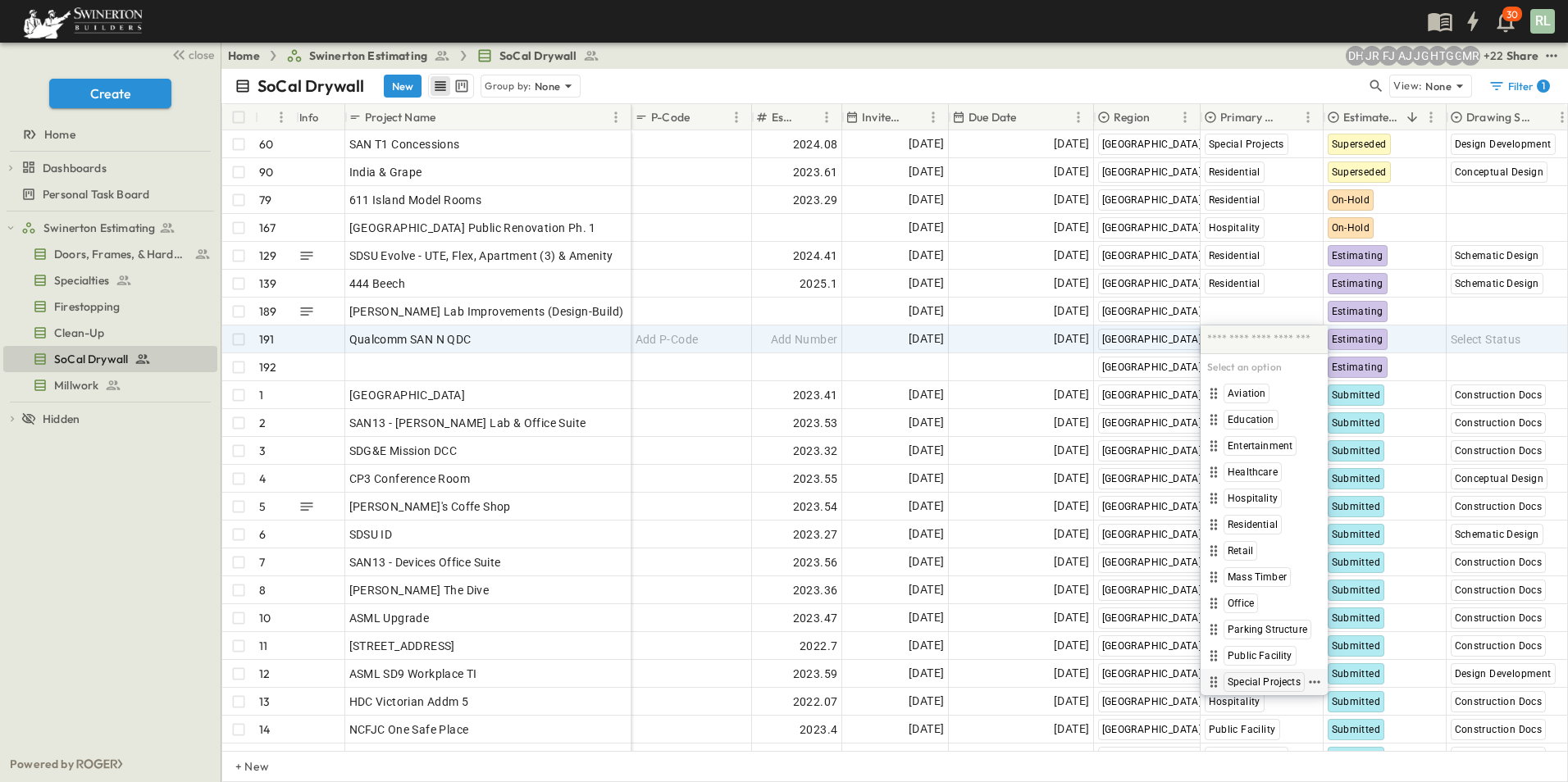
click at [1257, 683] on span "Special Projects" at bounding box center [1264, 682] width 73 height 13
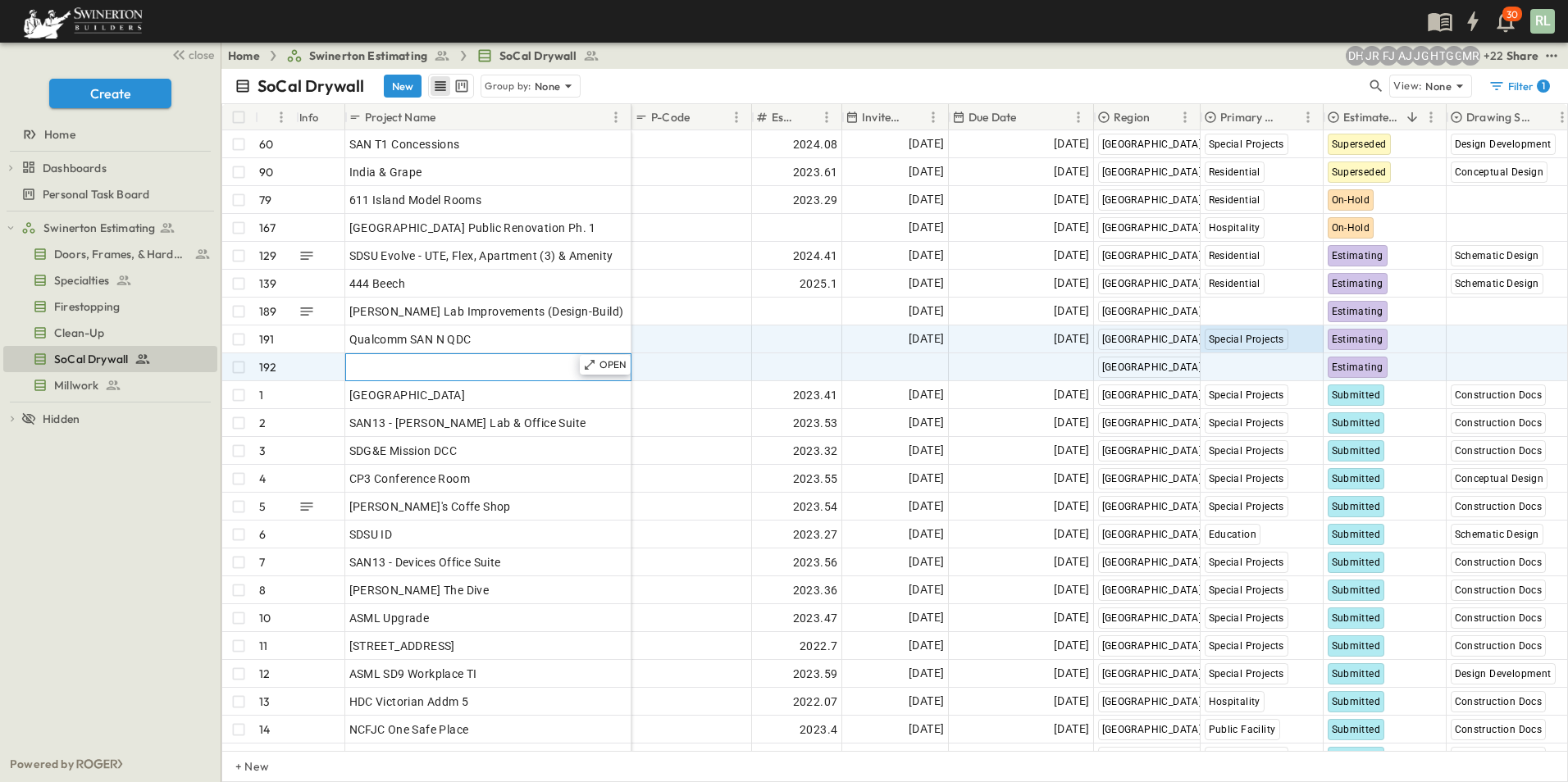
click at [375, 364] on span "Add Name" at bounding box center [377, 368] width 56 height 17
type input "**********"
click at [907, 368] on span "Add Date" at bounding box center [919, 368] width 50 height 17
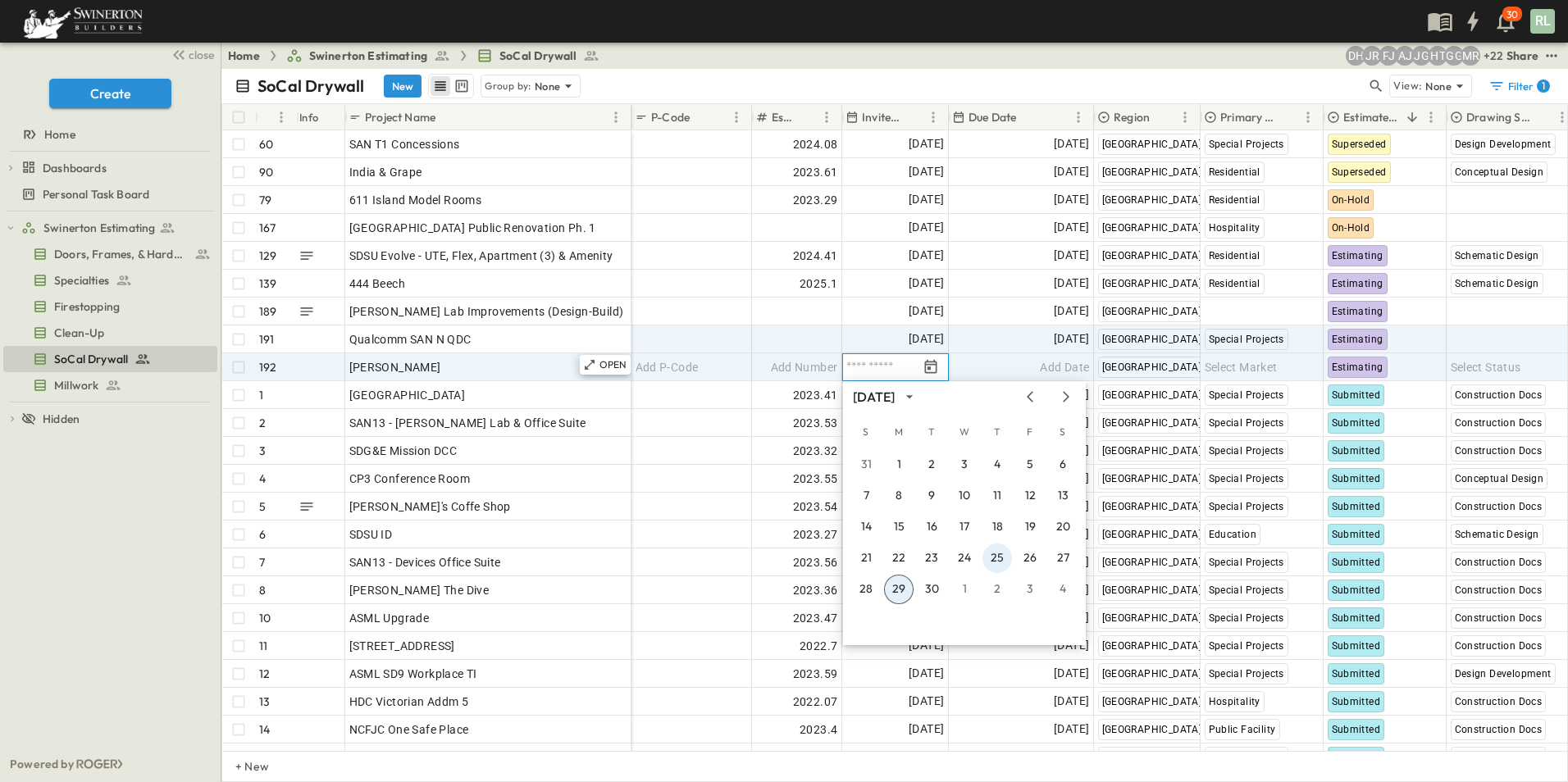
click at [1000, 557] on button "25" at bounding box center [997, 558] width 30 height 30
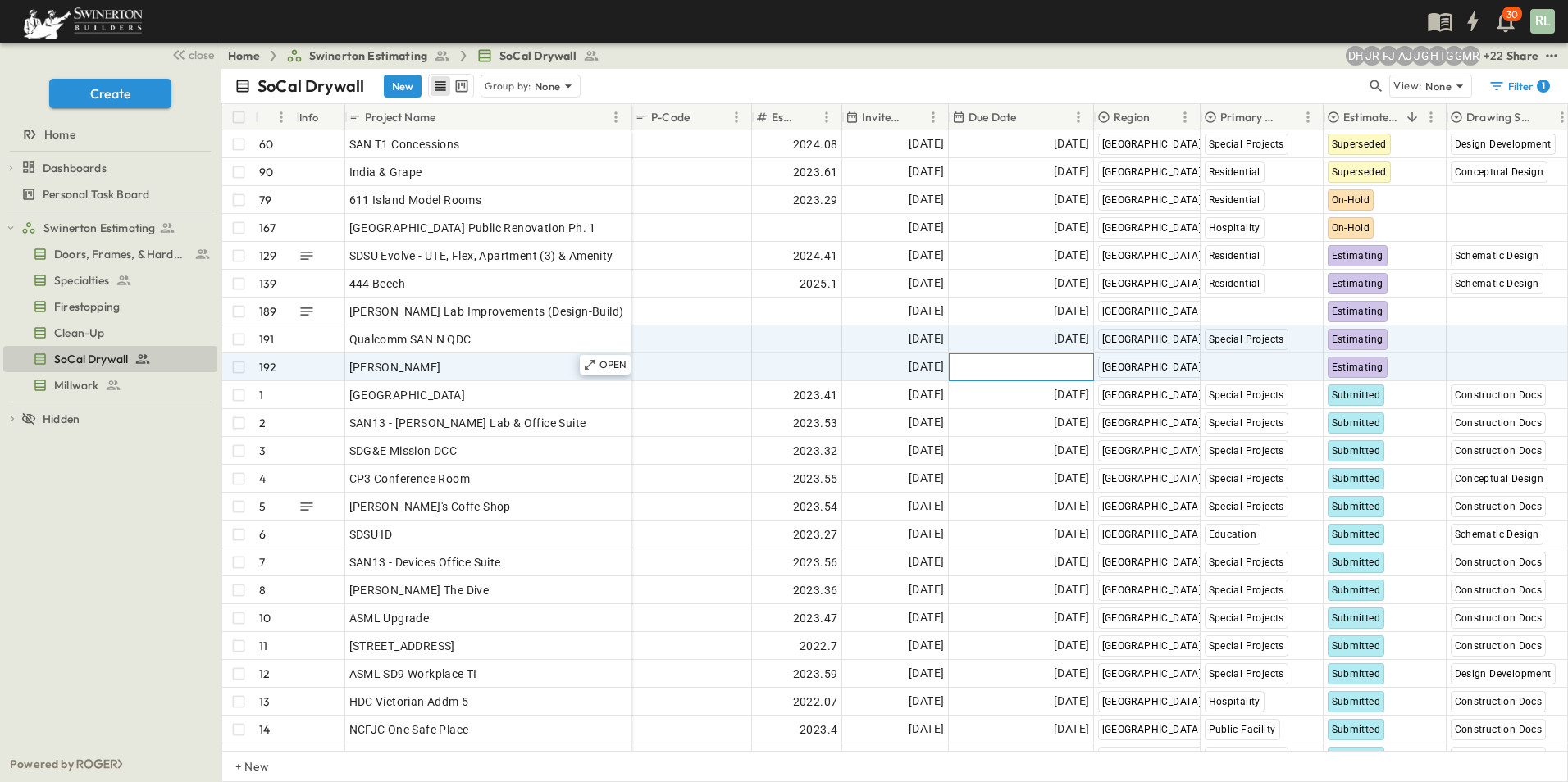
click at [1066, 363] on span "Add Date" at bounding box center [1064, 368] width 50 height 17
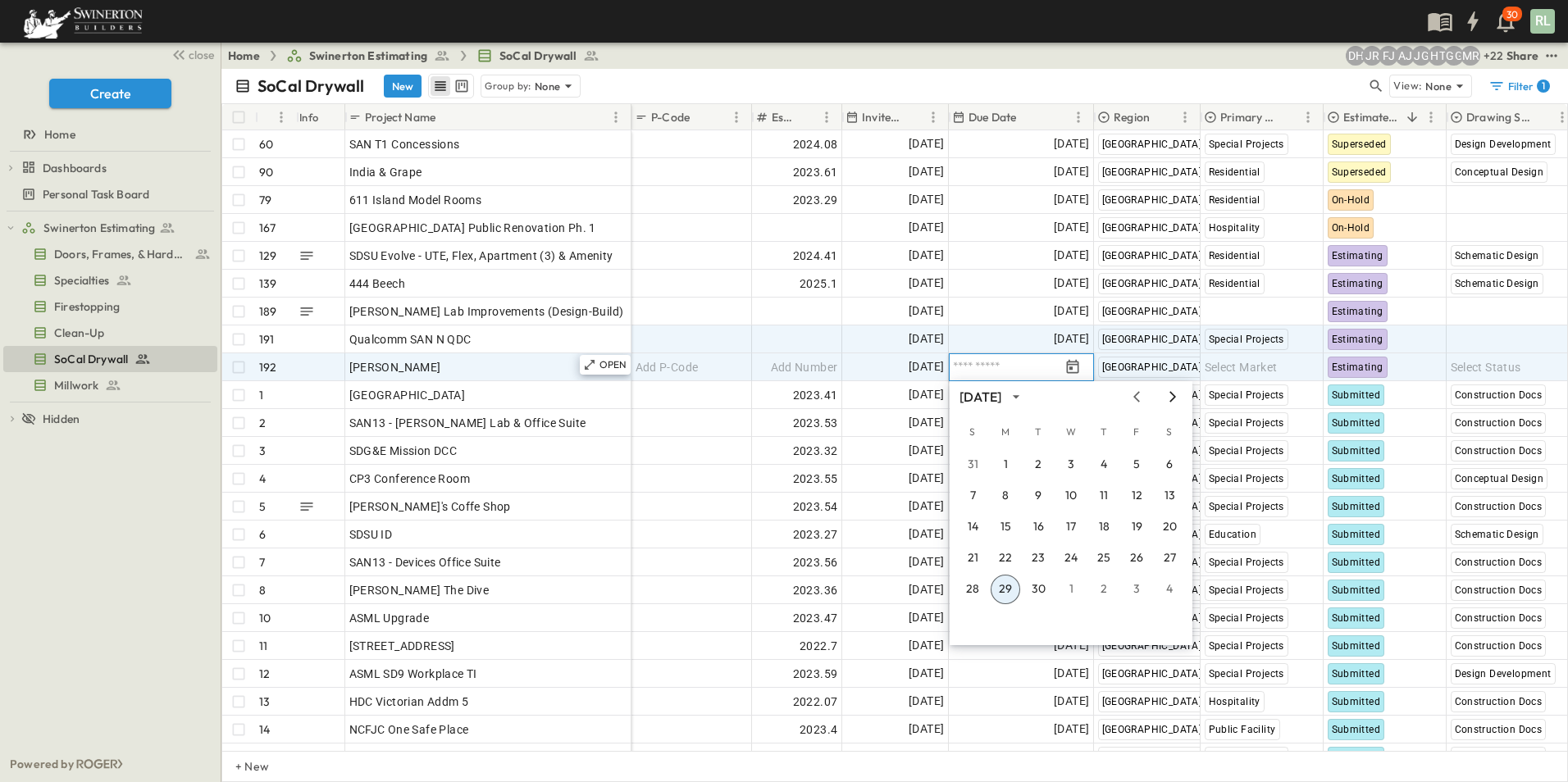
click at [1173, 397] on icon "Next month" at bounding box center [1172, 397] width 20 height 13
click at [1042, 497] on button "7" at bounding box center [1038, 496] width 30 height 30
